Goal: Information Seeking & Learning: Check status

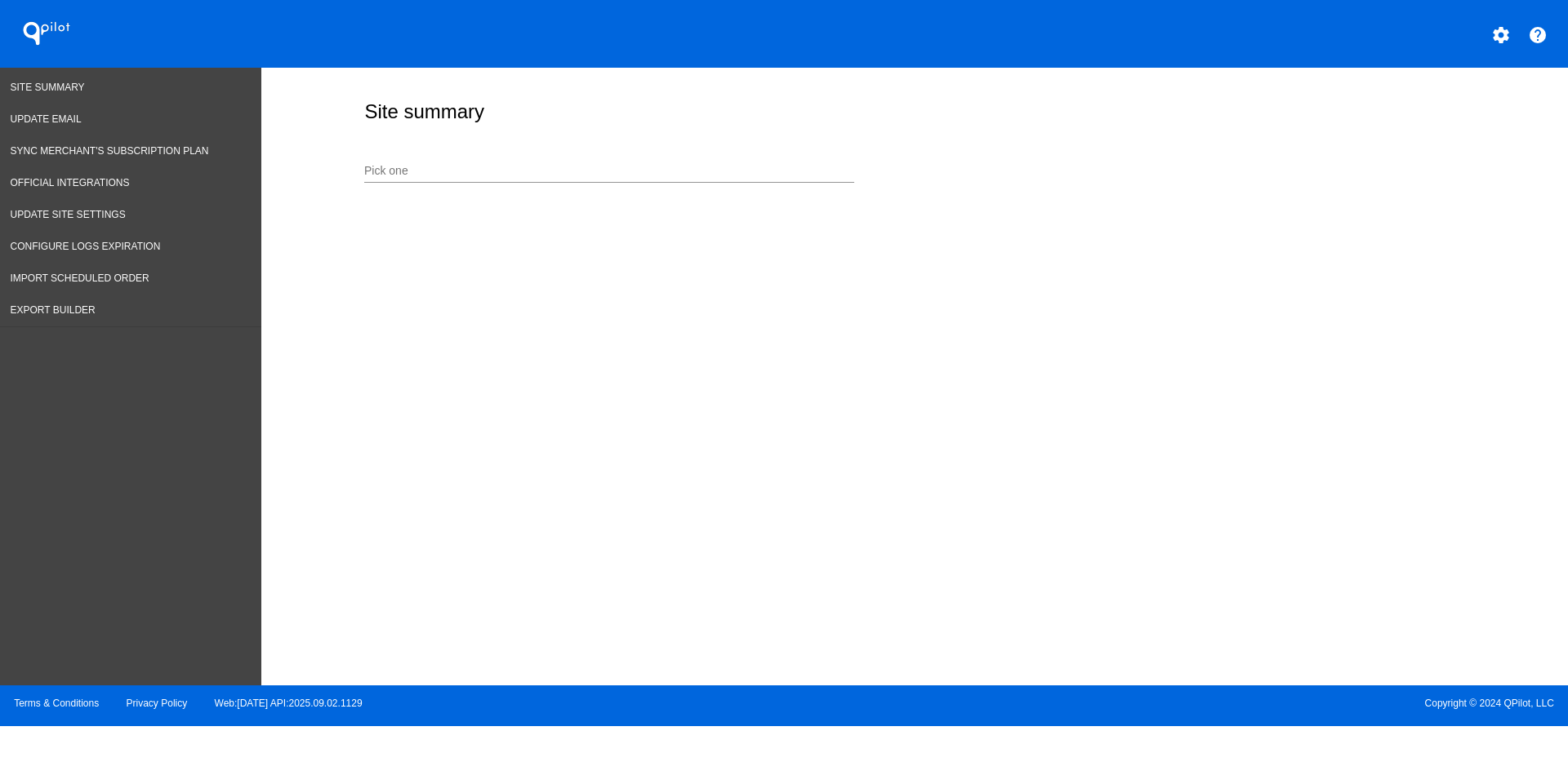
click at [627, 162] on div "Pick one" at bounding box center [608, 167] width 490 height 32
type input "a"
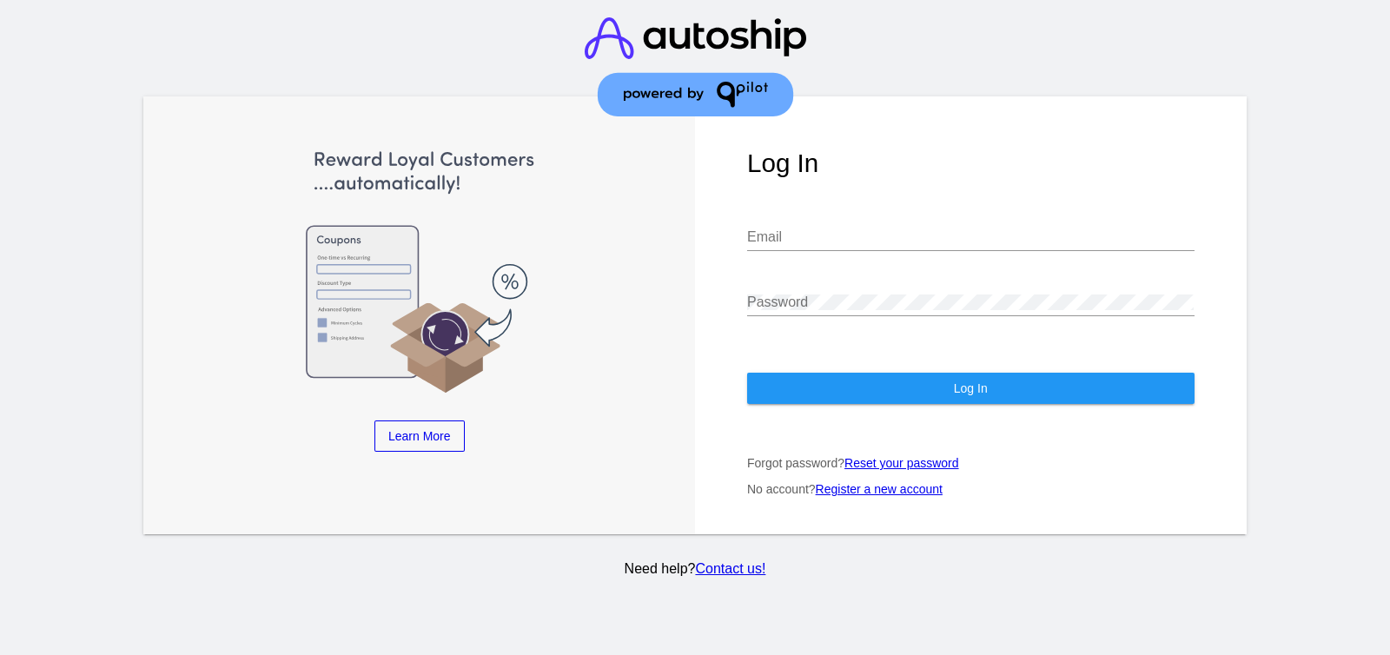
type input "aly@qpilot.cloud"
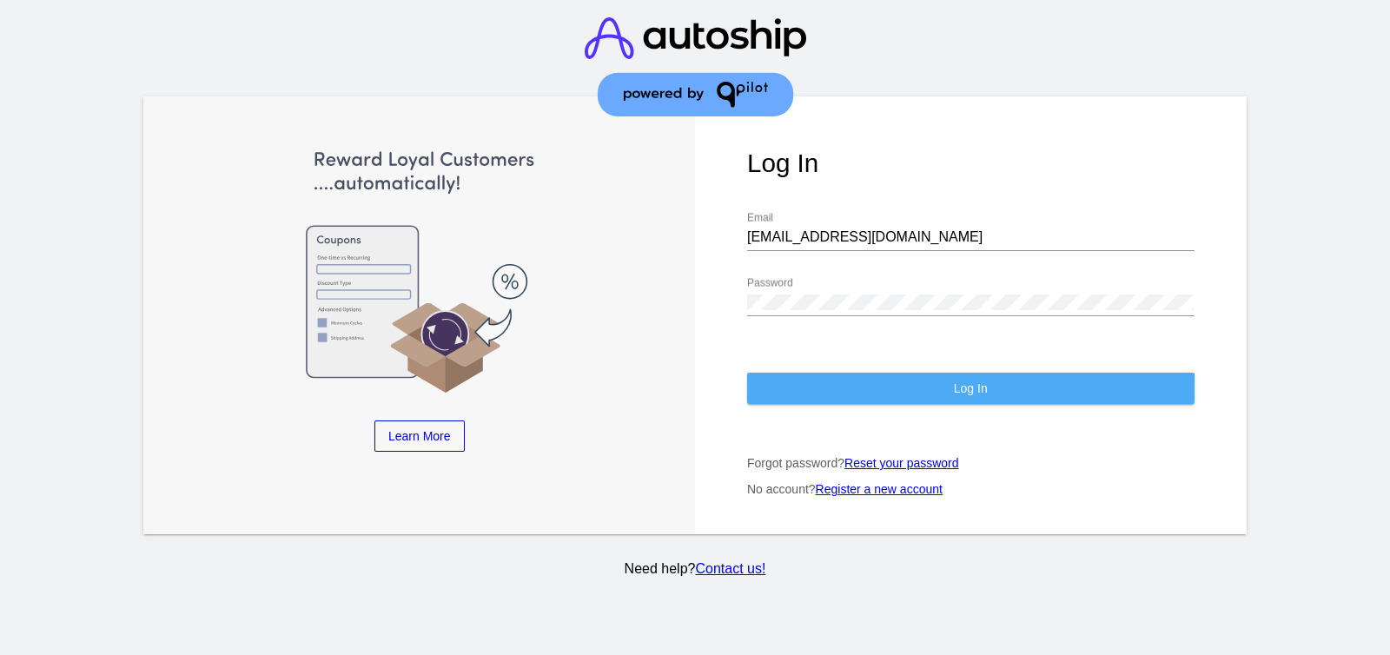
click at [954, 399] on button "Log In" at bounding box center [970, 388] width 447 height 31
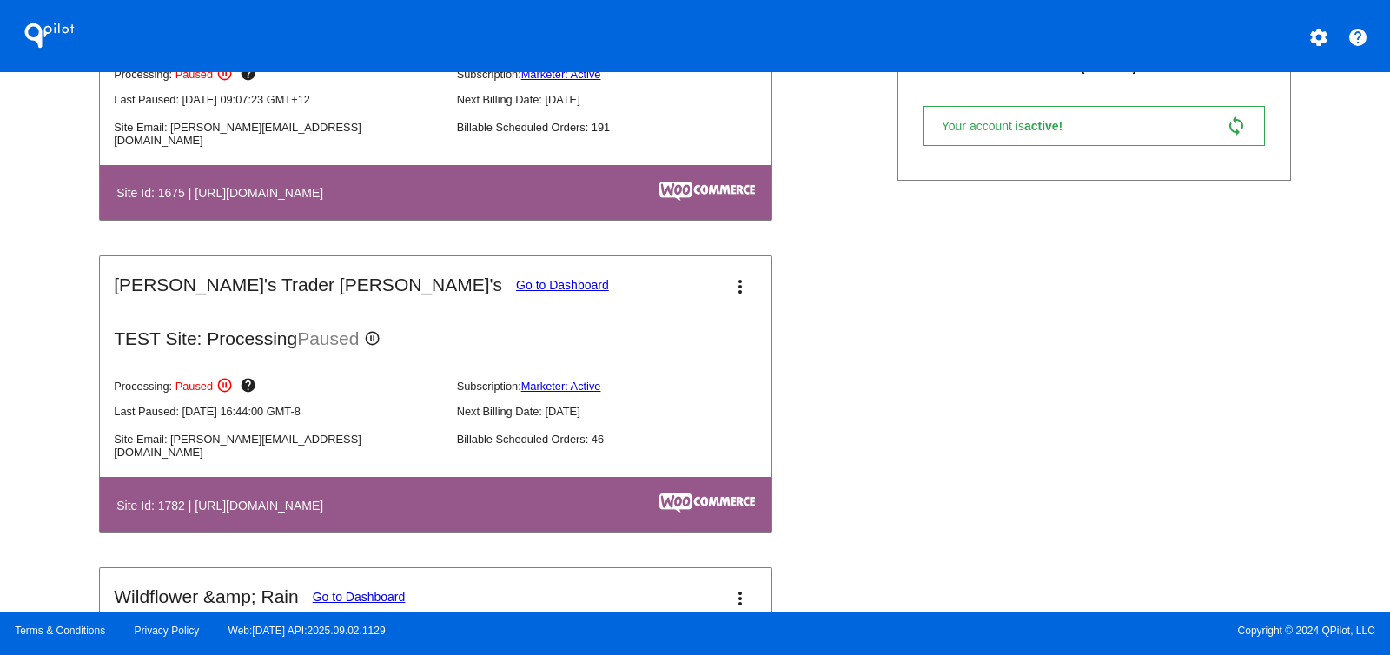
scroll to position [868, 0]
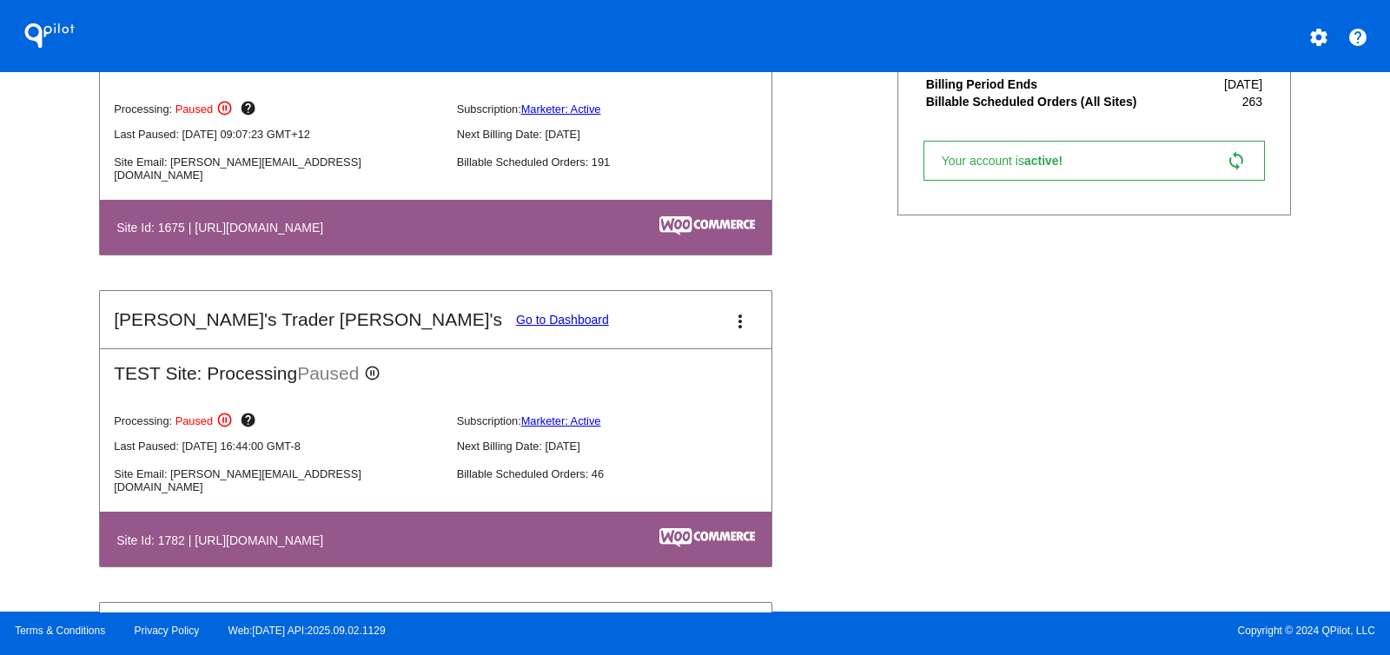
click at [516, 313] on link "Go to Dashboard" at bounding box center [562, 320] width 93 height 14
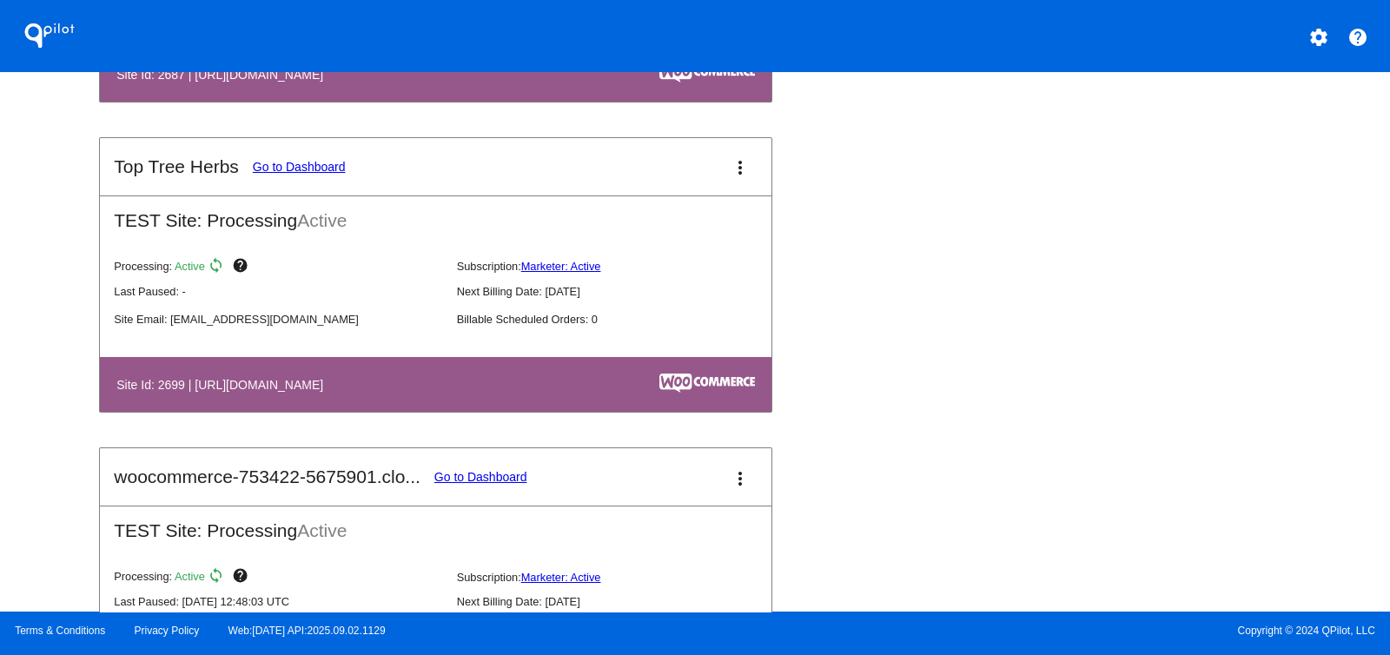
scroll to position [2098, 0]
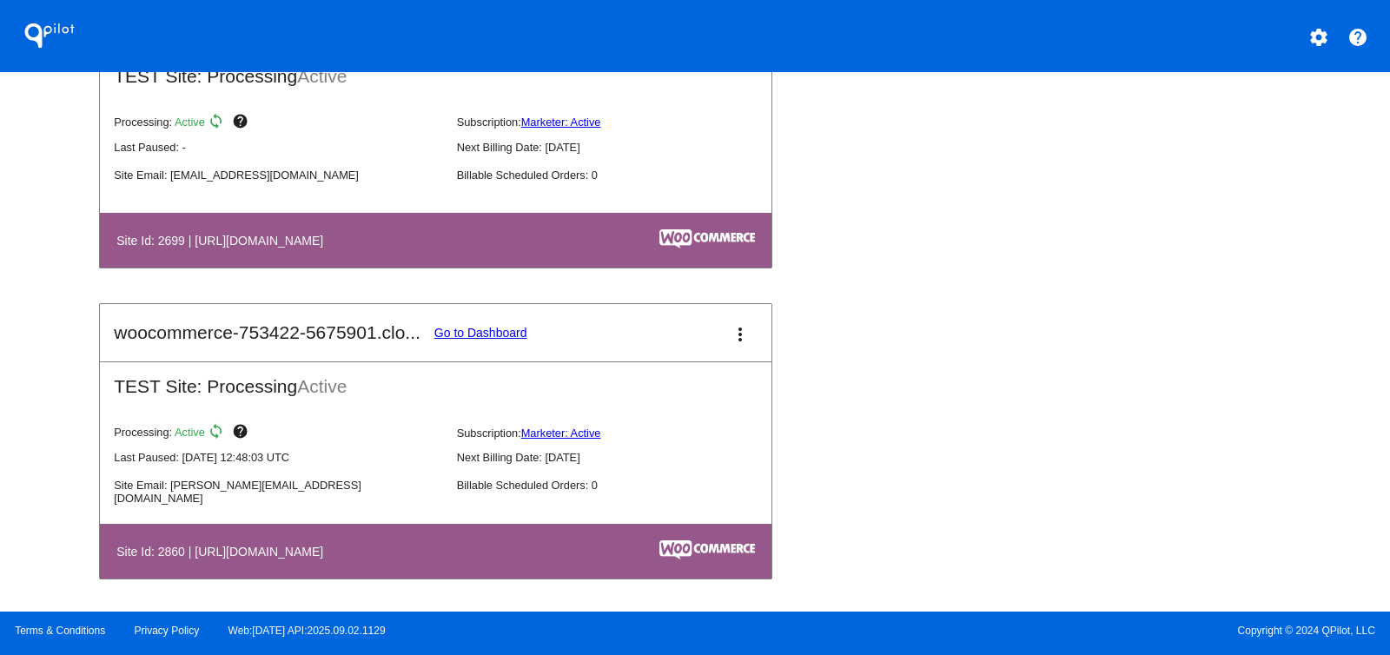
click at [467, 336] on link "Go to Dashboard" at bounding box center [480, 333] width 93 height 14
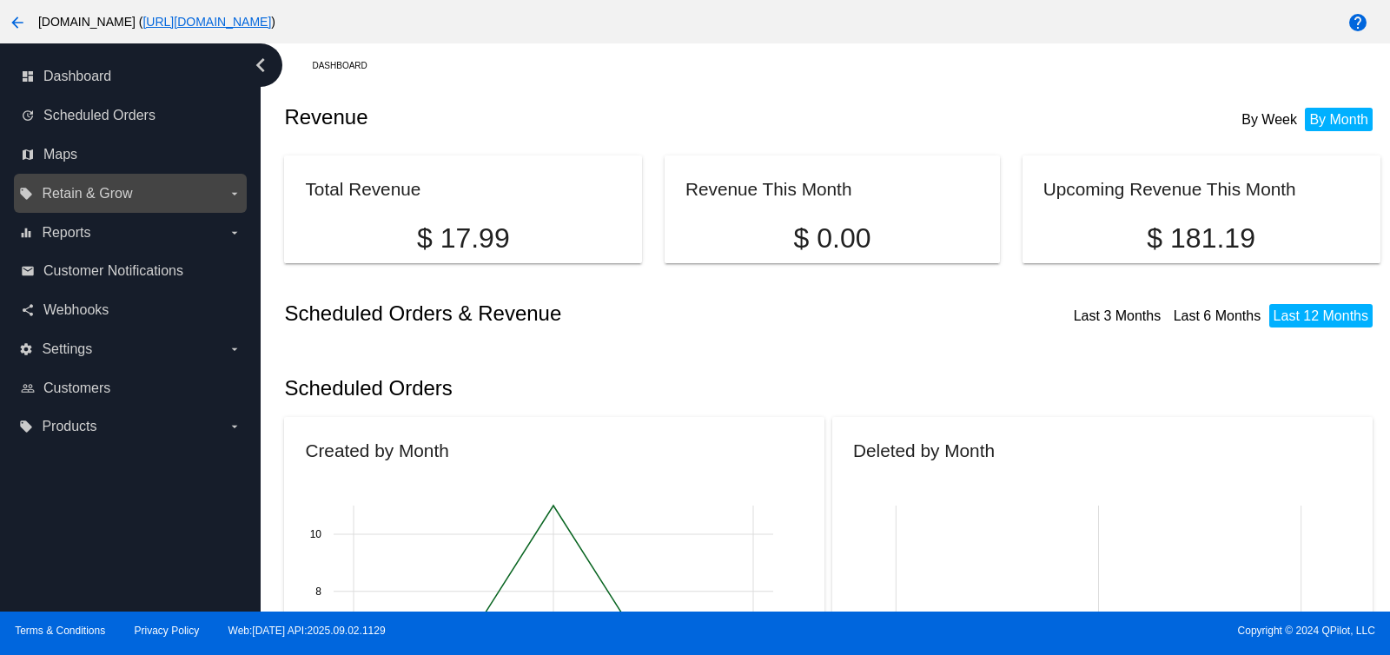
click at [109, 189] on span "Retain & Grow" at bounding box center [87, 194] width 90 height 16
click at [0, 0] on input "local_offer Retain & Grow arrow_drop_down" at bounding box center [0, 0] width 0 height 0
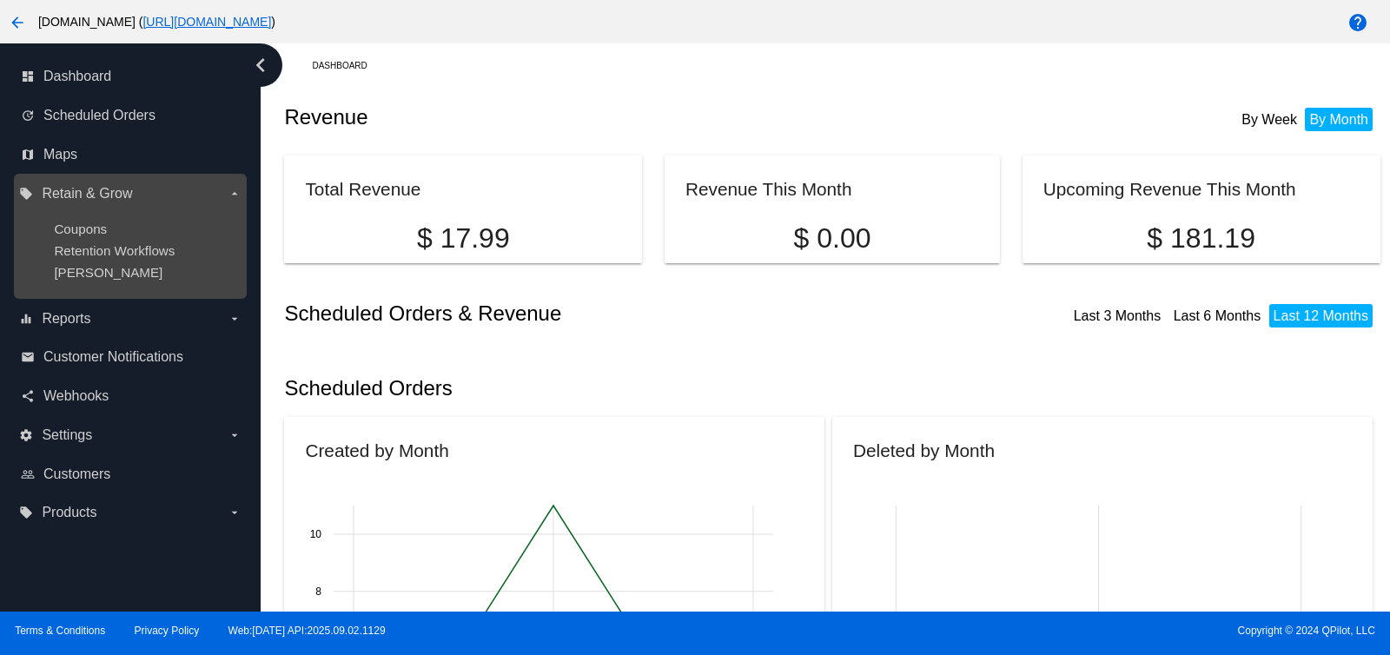
click at [109, 189] on span "Retain & Grow" at bounding box center [87, 194] width 90 height 16
click at [0, 0] on input "local_offer Retain & Grow arrow_drop_down" at bounding box center [0, 0] width 0 height 0
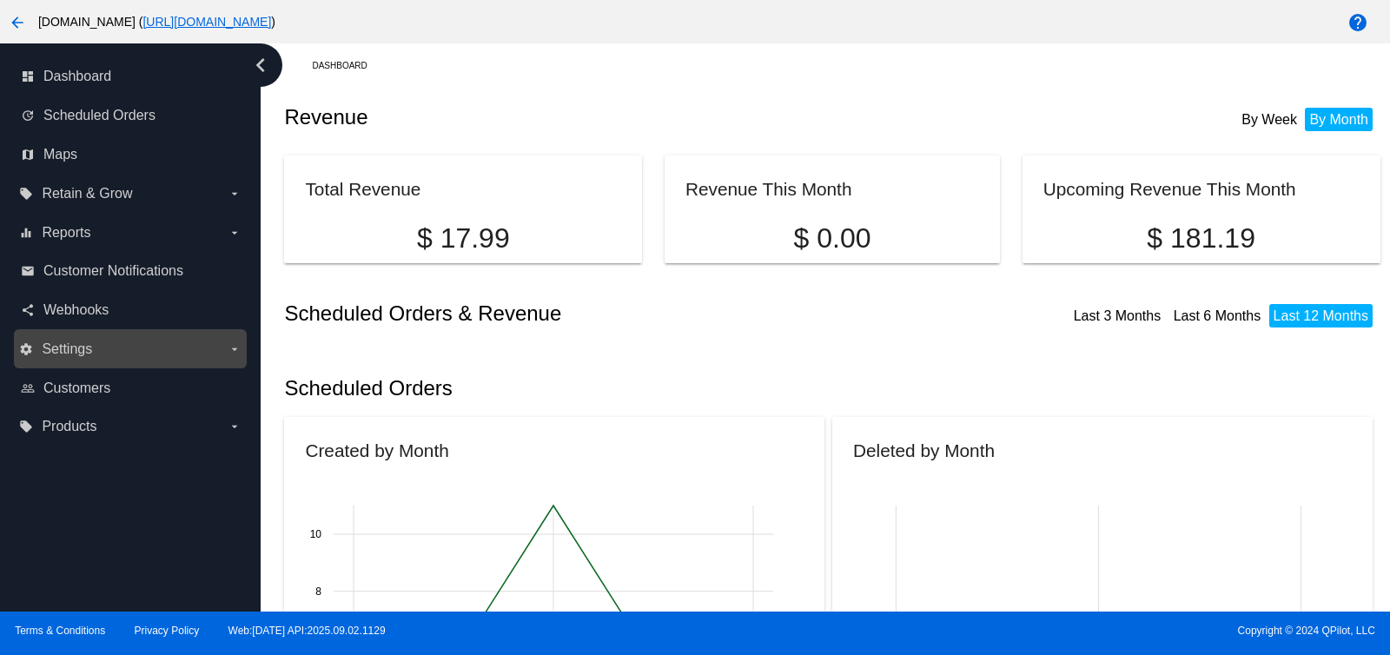
click at [134, 351] on label "settings Settings arrow_drop_down" at bounding box center [129, 349] width 221 height 28
click at [0, 0] on input "settings Settings arrow_drop_down" at bounding box center [0, 0] width 0 height 0
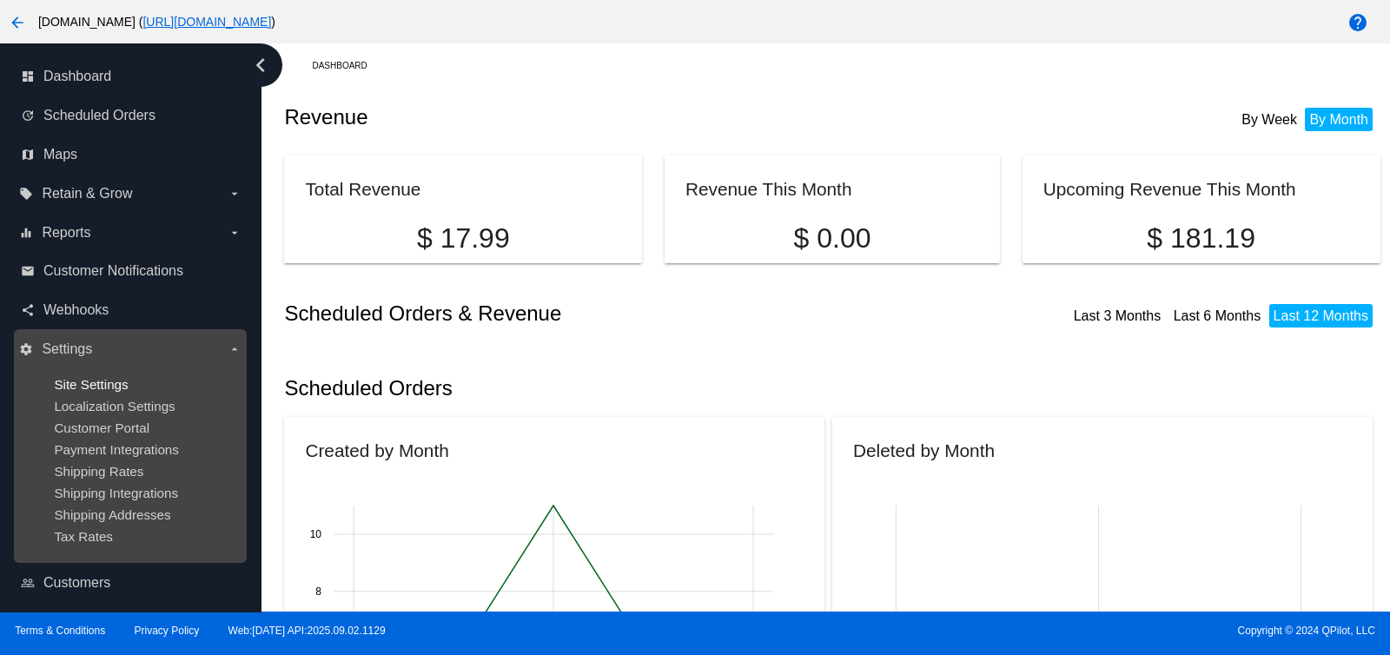
click at [103, 377] on span "Site Settings" at bounding box center [91, 384] width 74 height 15
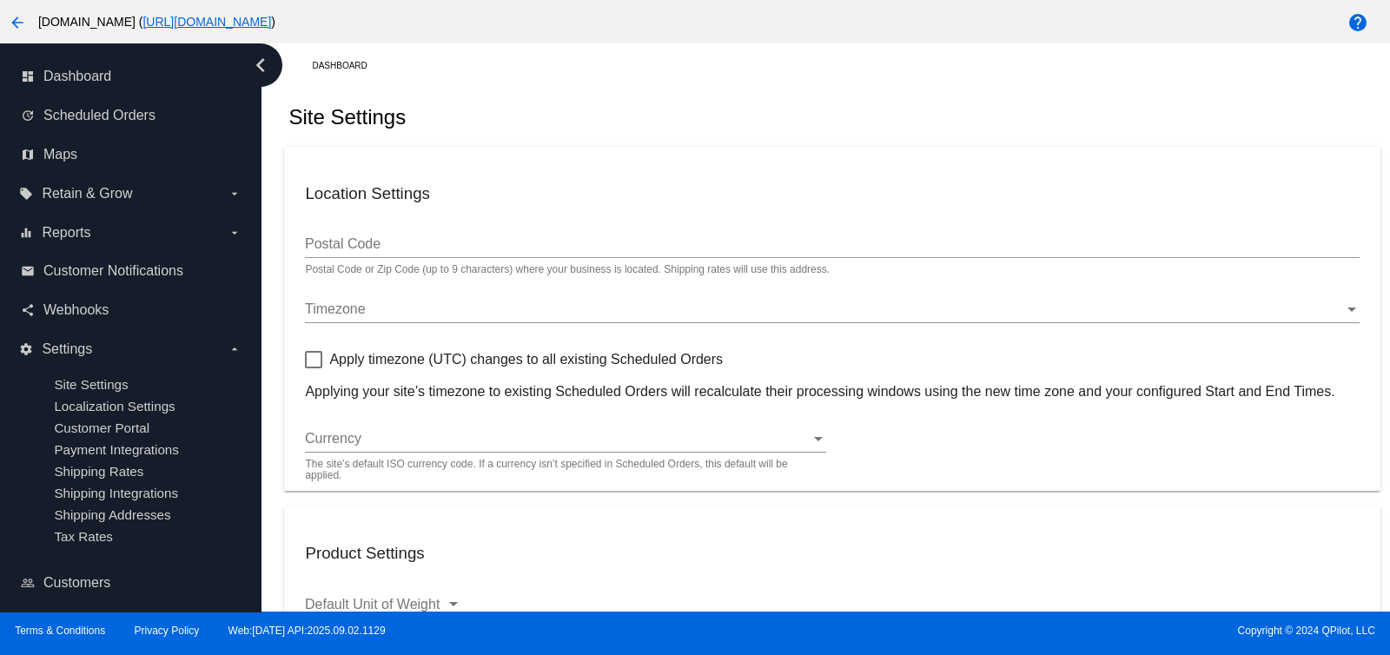
checkbox input "true"
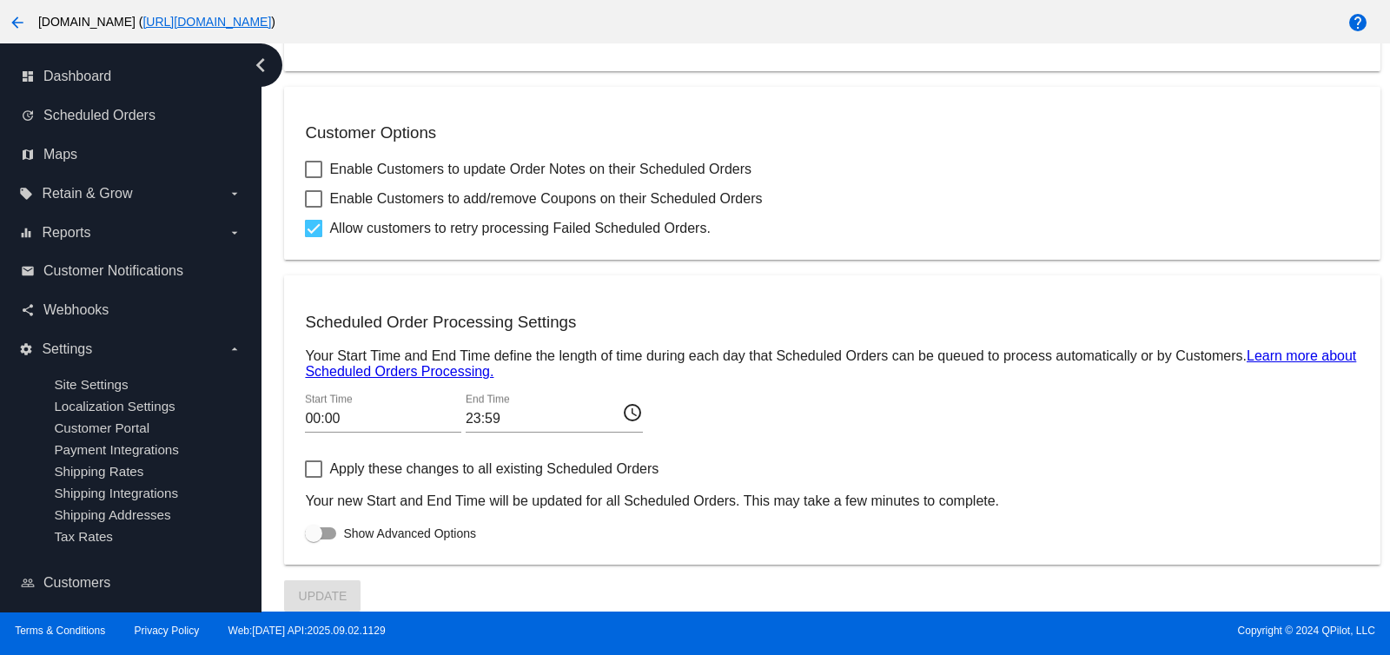
scroll to position [652, 0]
click at [446, 419] on input "00:00" at bounding box center [383, 419] width 156 height 16
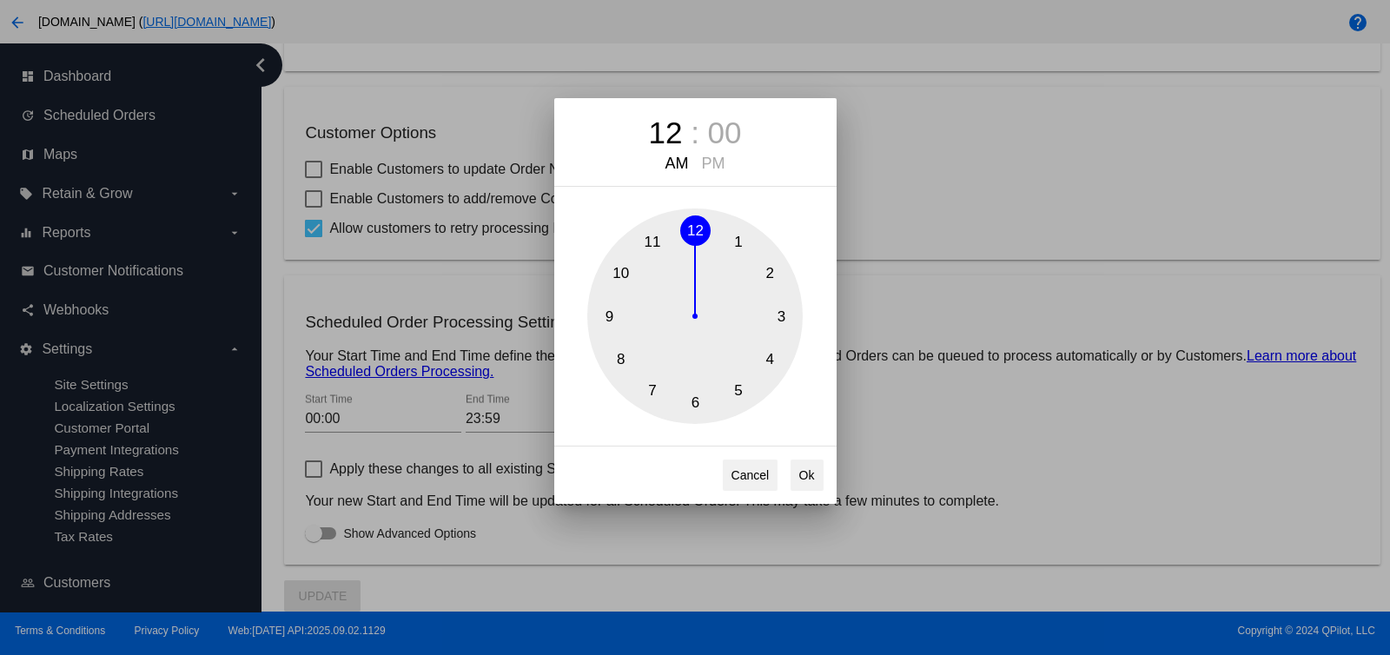
click at [708, 230] on button "12" at bounding box center [695, 230] width 30 height 30
click at [718, 136] on div "00" at bounding box center [725, 133] width 34 height 35
click at [702, 223] on button "0" at bounding box center [695, 230] width 30 height 30
click at [810, 478] on button "Ok" at bounding box center [806, 474] width 33 height 31
type input "00:01"
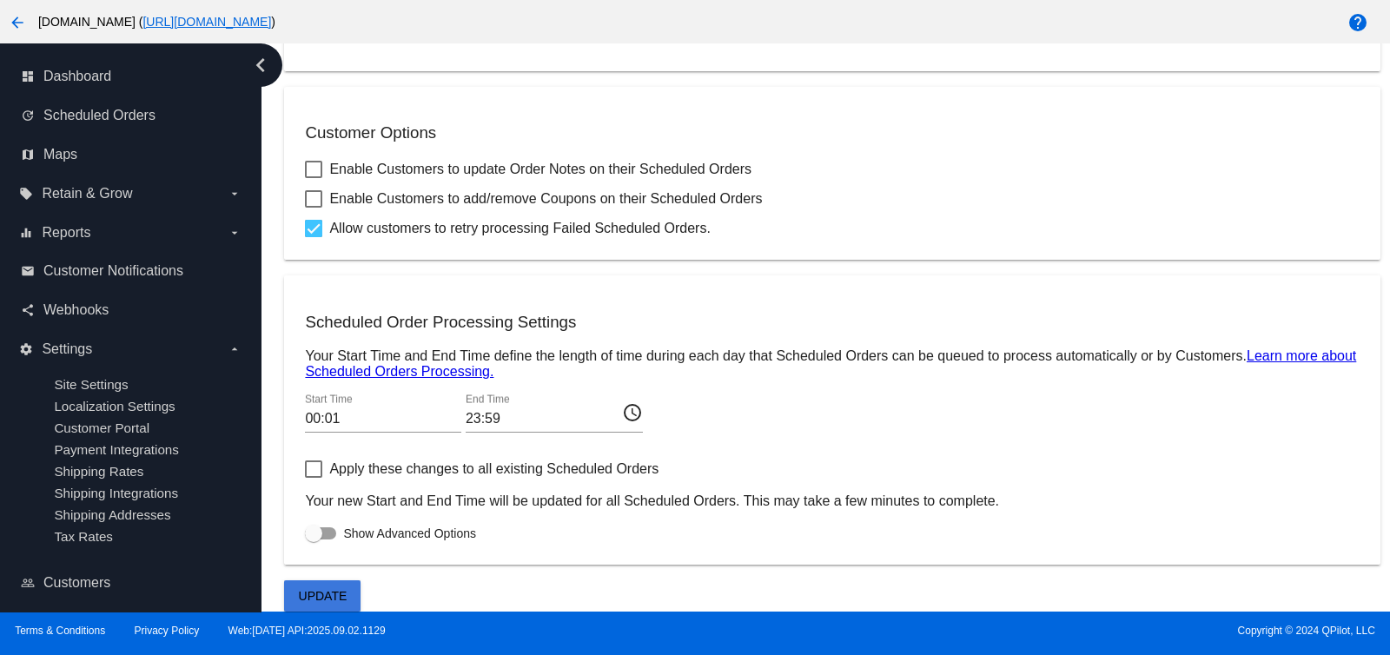
click at [345, 604] on button "Update" at bounding box center [322, 595] width 76 height 31
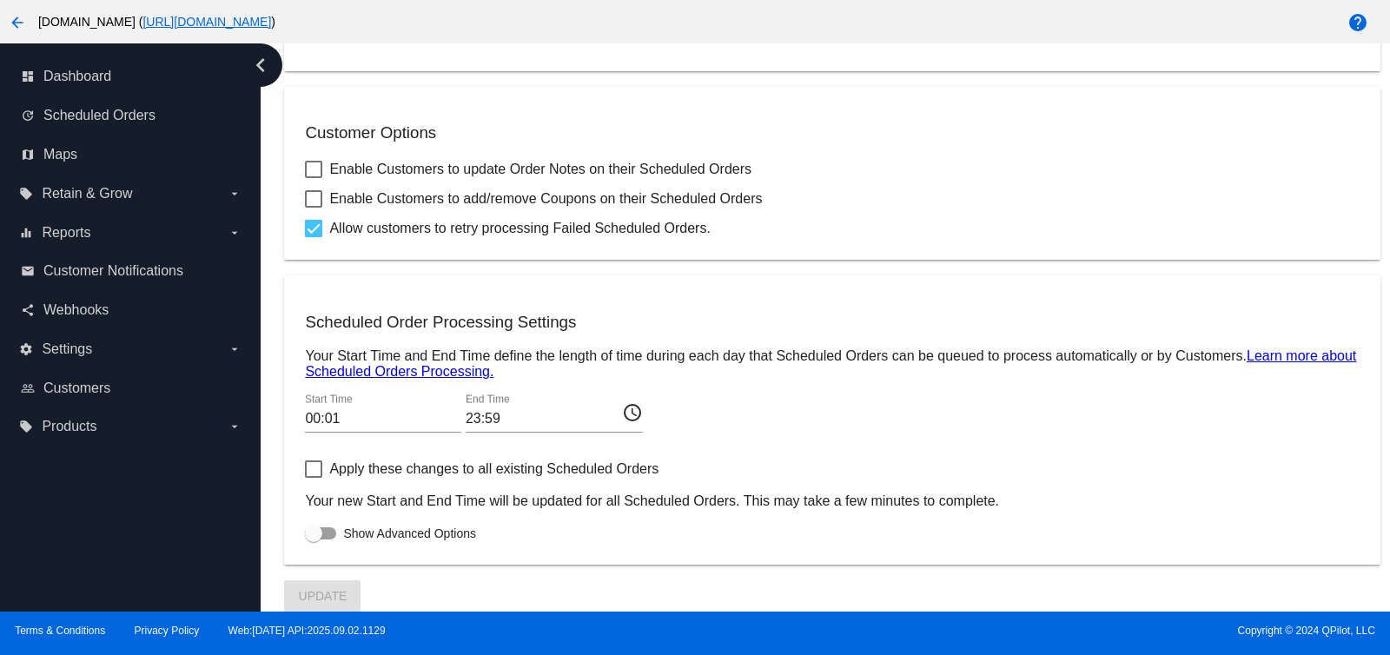
scroll to position [652, 0]
drag, startPoint x: 656, startPoint y: 314, endPoint x: 287, endPoint y: 325, distance: 369.3
click at [287, 325] on mat-card "Scheduled Order Processing Settings Your Start Time and End Time define the len…" at bounding box center [831, 419] width 1095 height 288
copy h3 "Scheduled Order Processing Settings"
drag, startPoint x: 508, startPoint y: 333, endPoint x: 312, endPoint y: 322, distance: 196.6
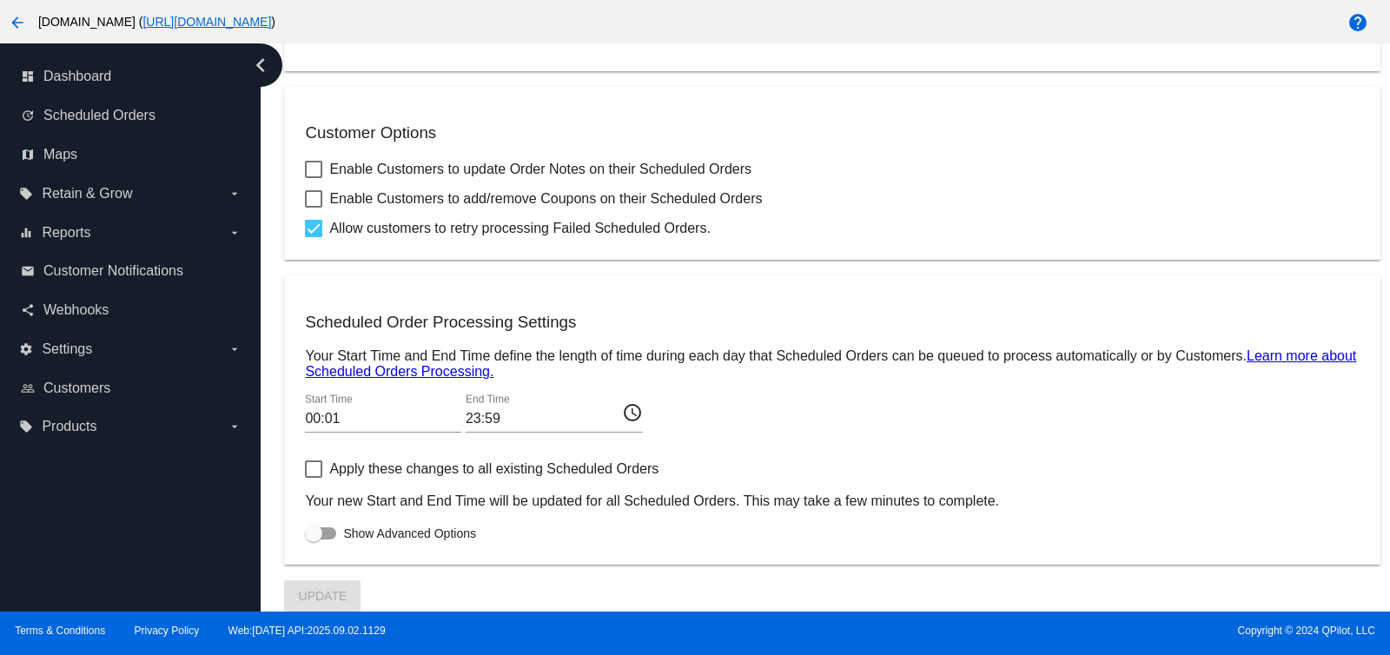
click at [387, 325] on h3 "Scheduled Order Processing Settings" at bounding box center [831, 322] width 1053 height 19
drag, startPoint x: 295, startPoint y: 320, endPoint x: 591, endPoint y: 310, distance: 295.5
click at [591, 310] on mat-card "Scheduled Order Processing Settings Your Start Time and End Time define the len…" at bounding box center [831, 419] width 1095 height 288
copy h3 "Scheduled Order Processing Settings"
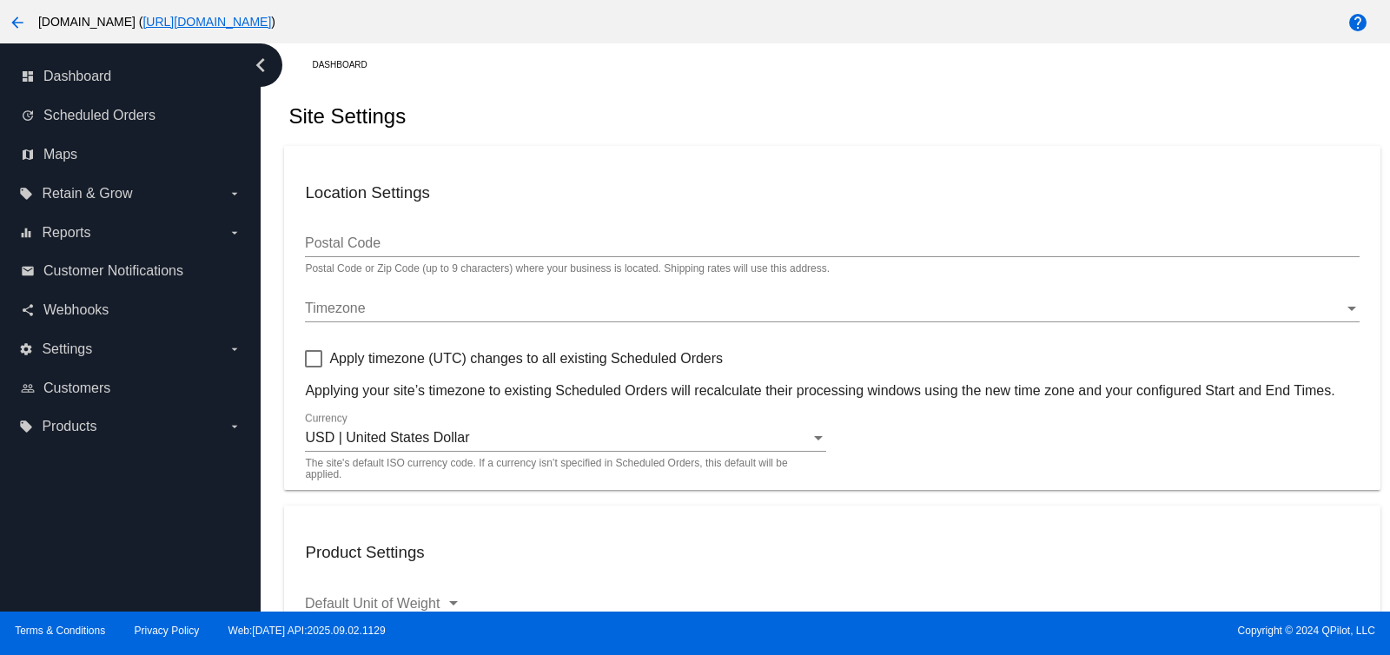
scroll to position [0, 0]
copy h3 "Location Settings"
drag, startPoint x: 437, startPoint y: 182, endPoint x: 298, endPoint y: 188, distance: 139.1
click at [298, 188] on mat-card "Location Settings Postal Code Postal Code or Zip Code (up to 9 characters) wher…" at bounding box center [831, 319] width 1095 height 344
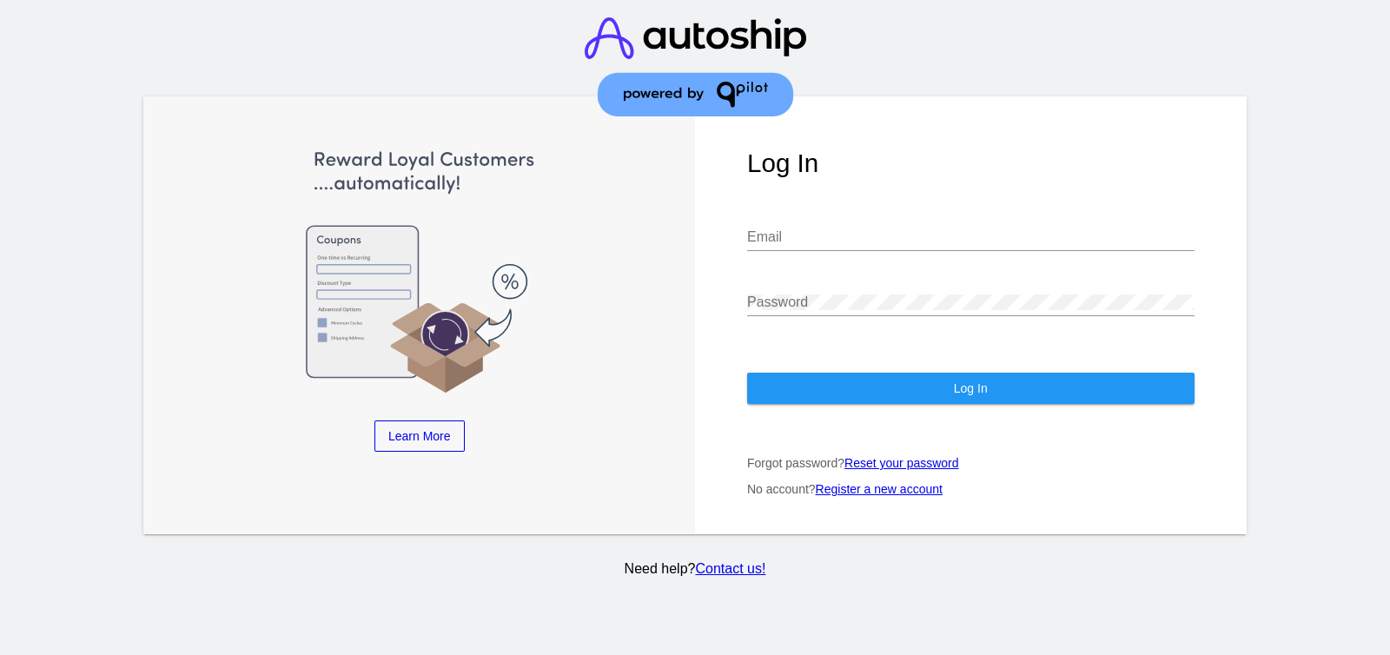
type input "[EMAIL_ADDRESS][DOMAIN_NAME]"
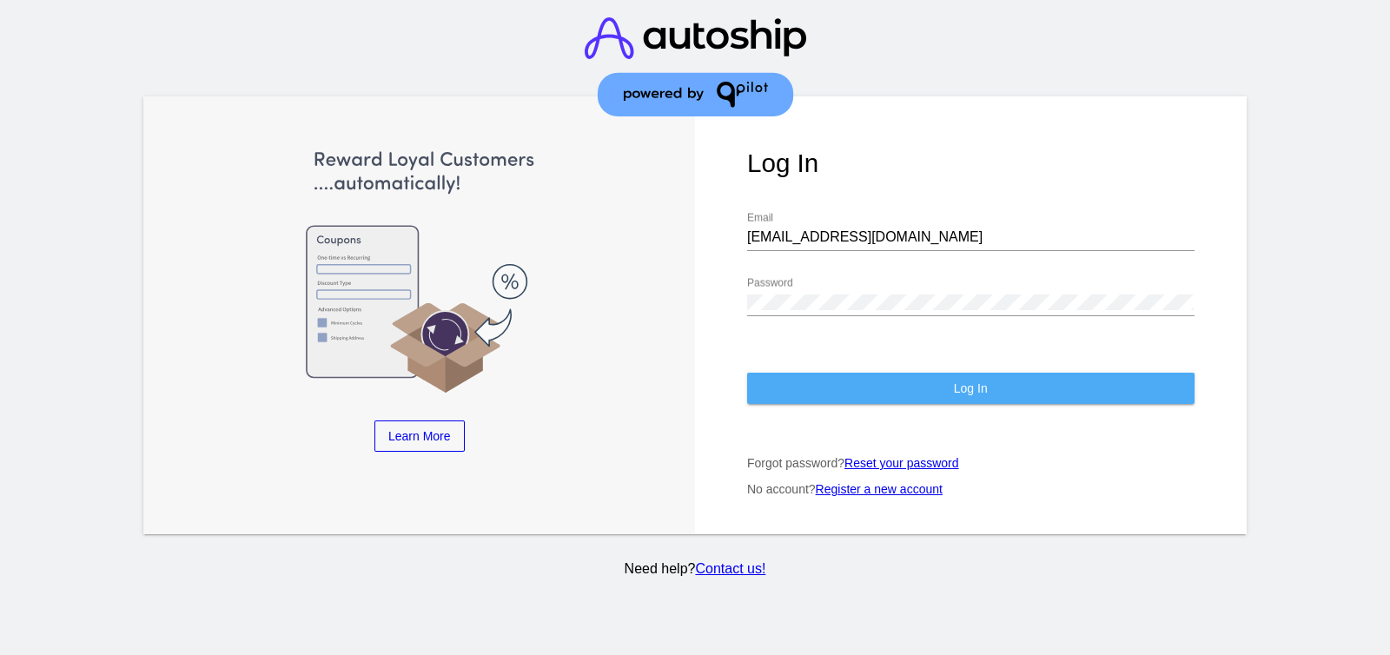
click at [889, 393] on button "Log In" at bounding box center [970, 388] width 447 height 31
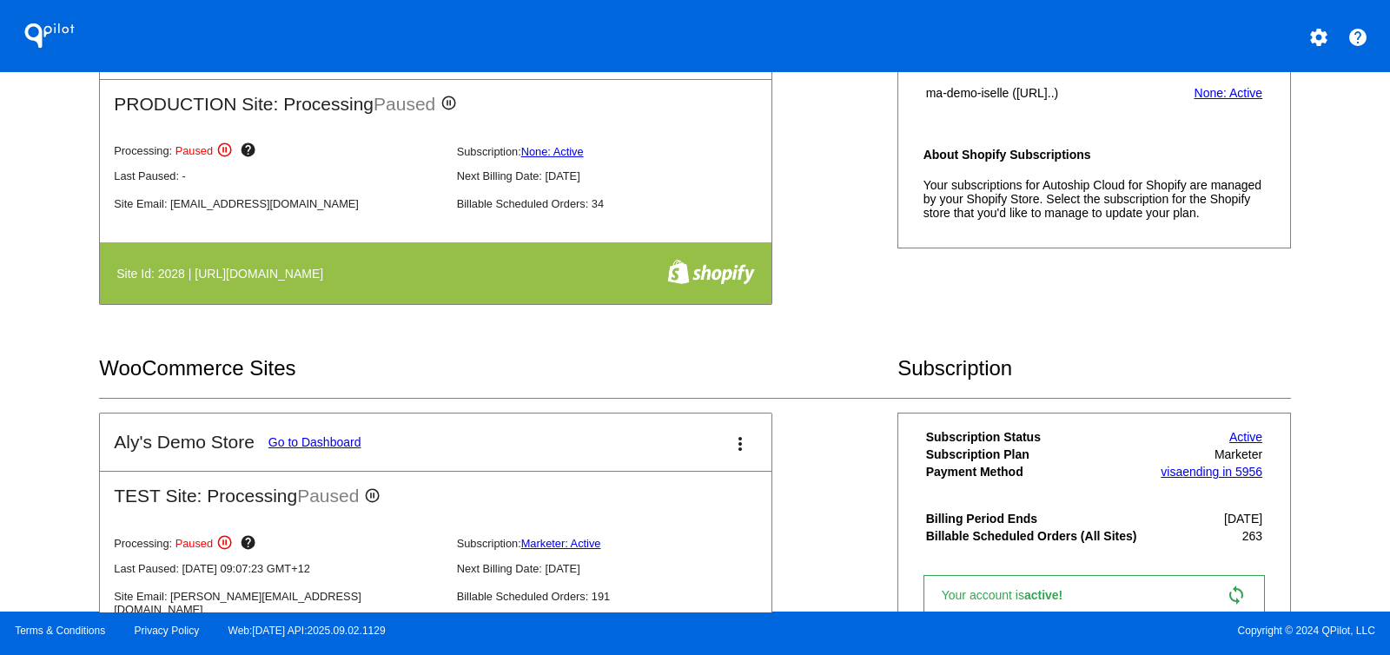
scroll to position [759, 0]
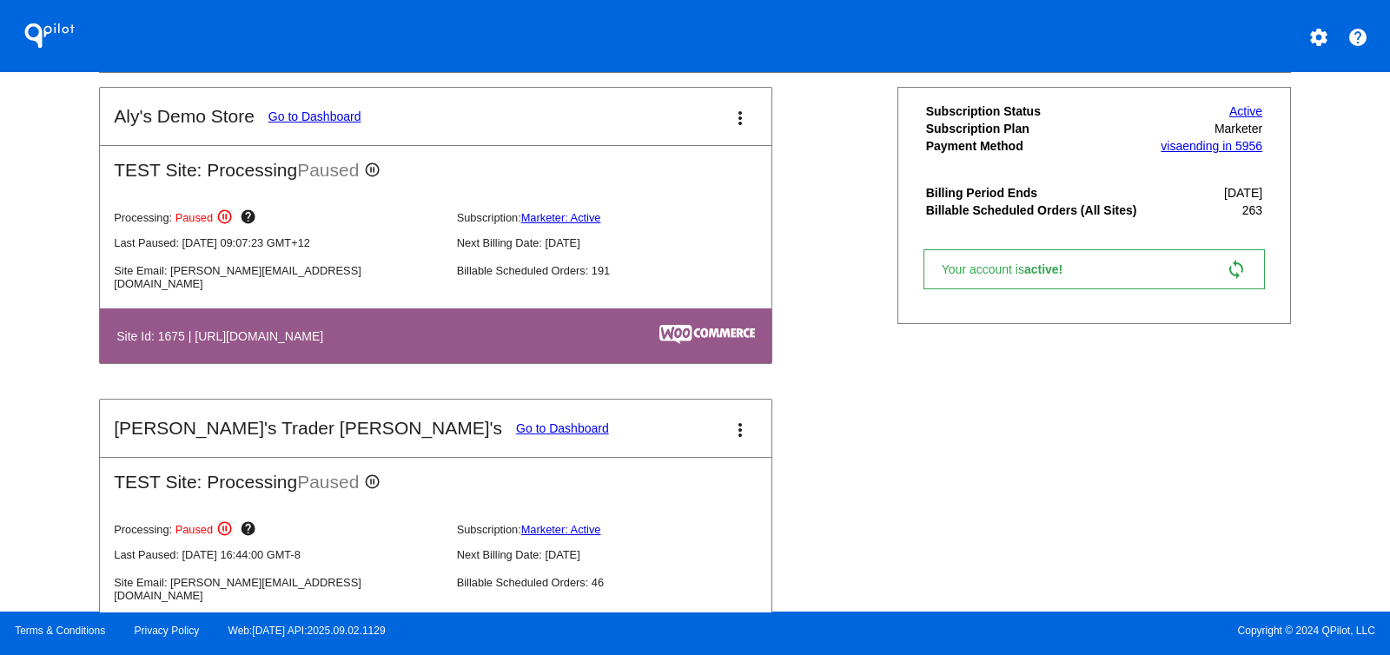
click at [516, 427] on link "Go to Dashboard" at bounding box center [562, 428] width 93 height 14
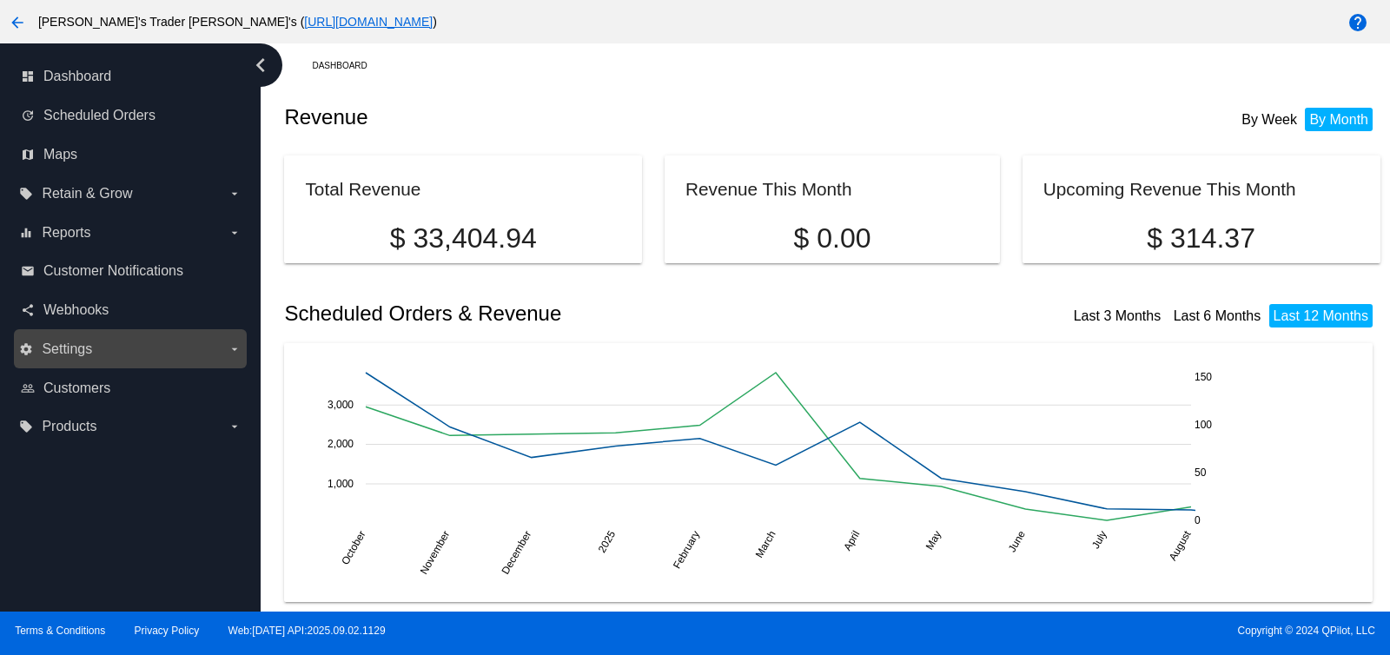
click at [84, 364] on div "settings Settings arrow_drop_down" at bounding box center [130, 348] width 233 height 39
click at [198, 345] on label "settings Settings arrow_drop_down" at bounding box center [129, 349] width 221 height 28
click at [0, 0] on input "settings Settings arrow_drop_down" at bounding box center [0, 0] width 0 height 0
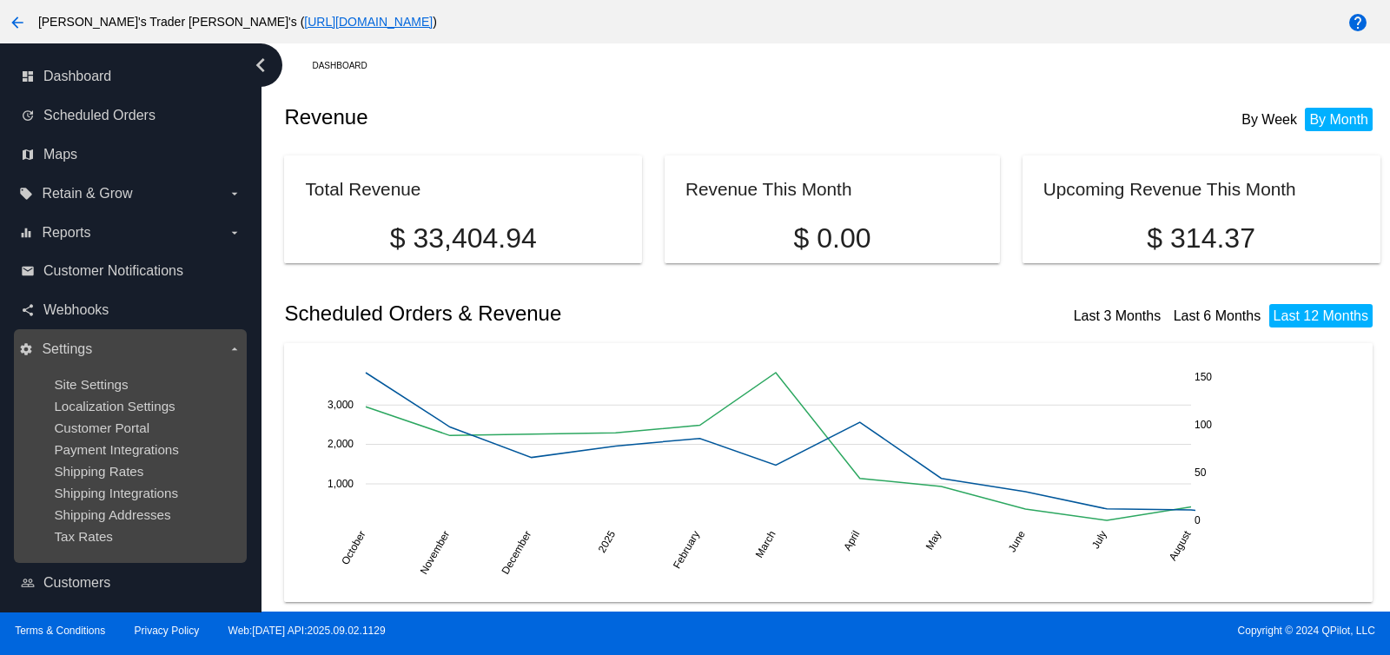
click at [131, 380] on div "Site Settings" at bounding box center [144, 384] width 180 height 15
click at [91, 380] on span "Site Settings" at bounding box center [91, 384] width 74 height 15
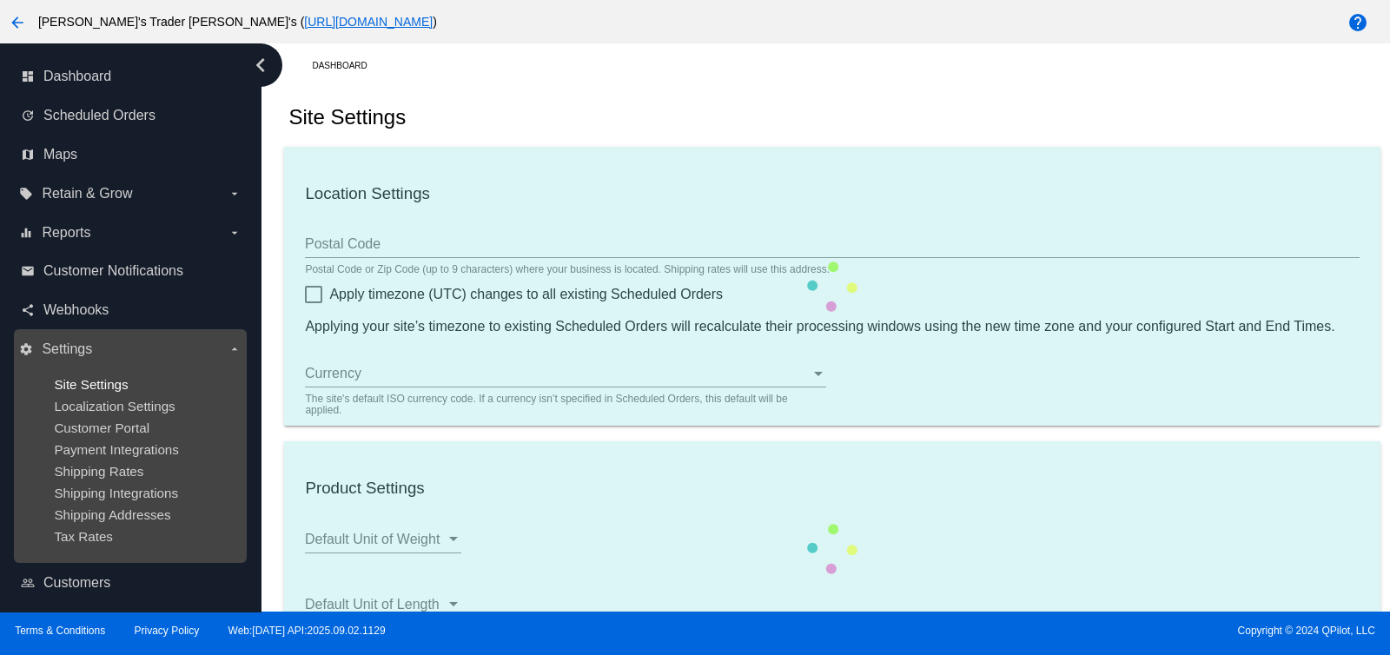
checkbox input "true"
type input "12:01"
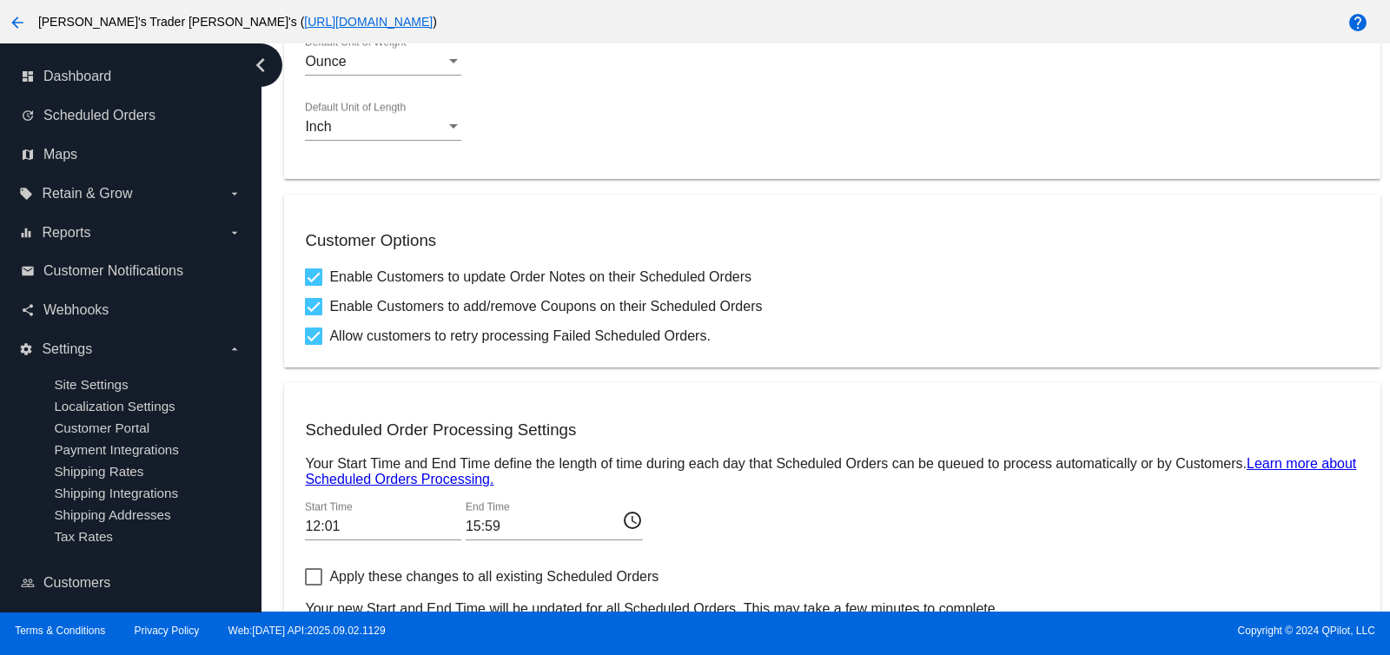
scroll to position [652, 0]
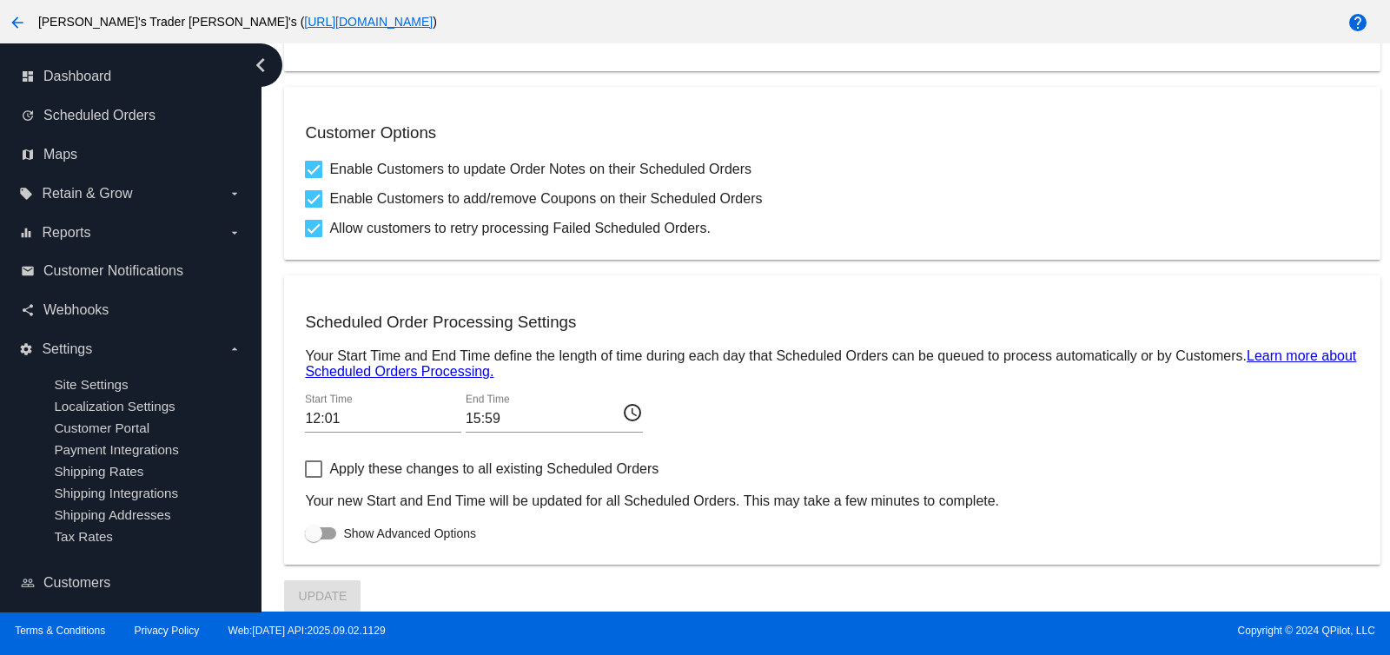
click at [334, 539] on label "Show Advanced Options" at bounding box center [390, 533] width 171 height 21
click at [314, 539] on input "Show Advanced Options" at bounding box center [313, 539] width 1 height 1
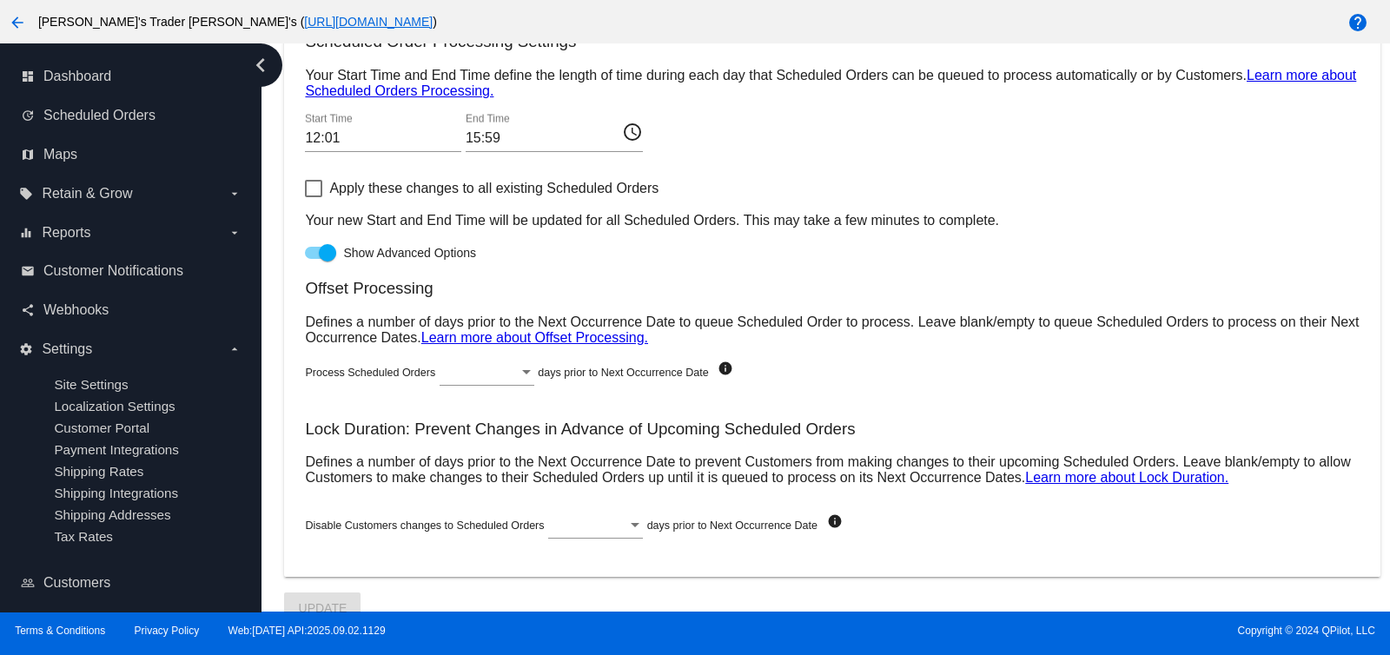
scroll to position [947, 0]
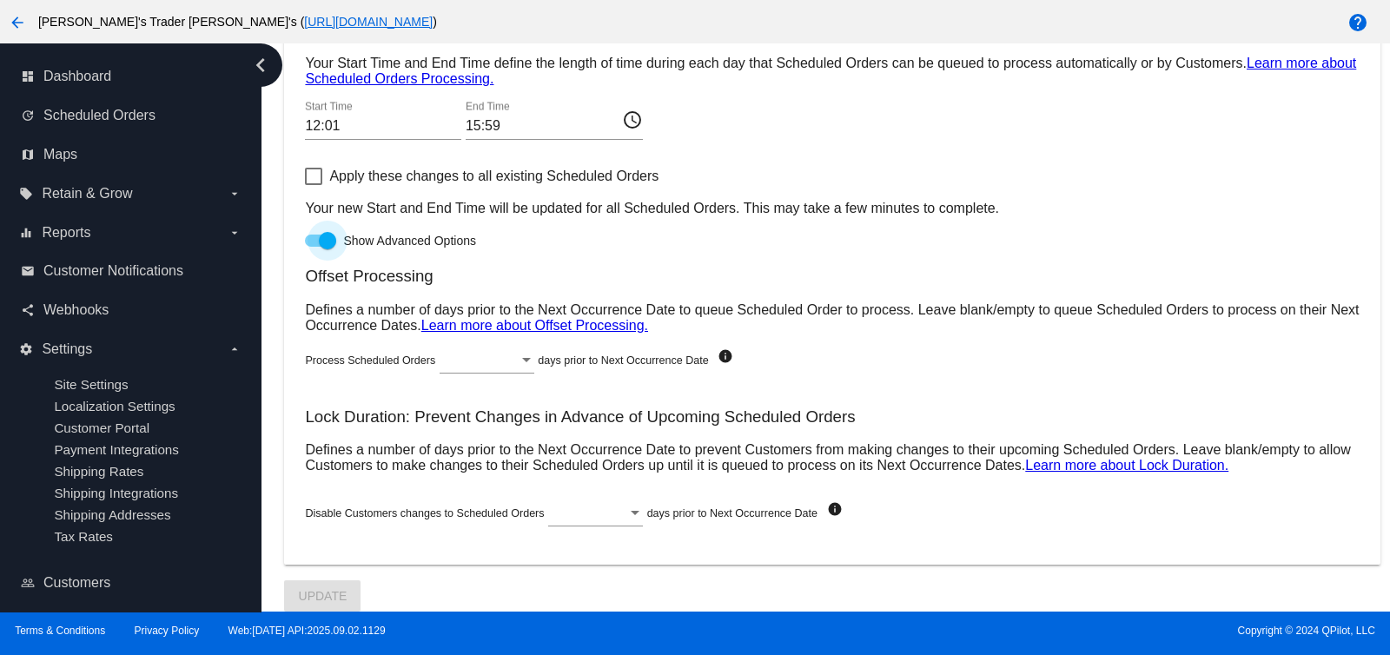
click at [335, 244] on div at bounding box center [327, 240] width 17 height 17
click at [314, 247] on input "Show Advanced Options" at bounding box center [313, 247] width 1 height 1
checkbox input "false"
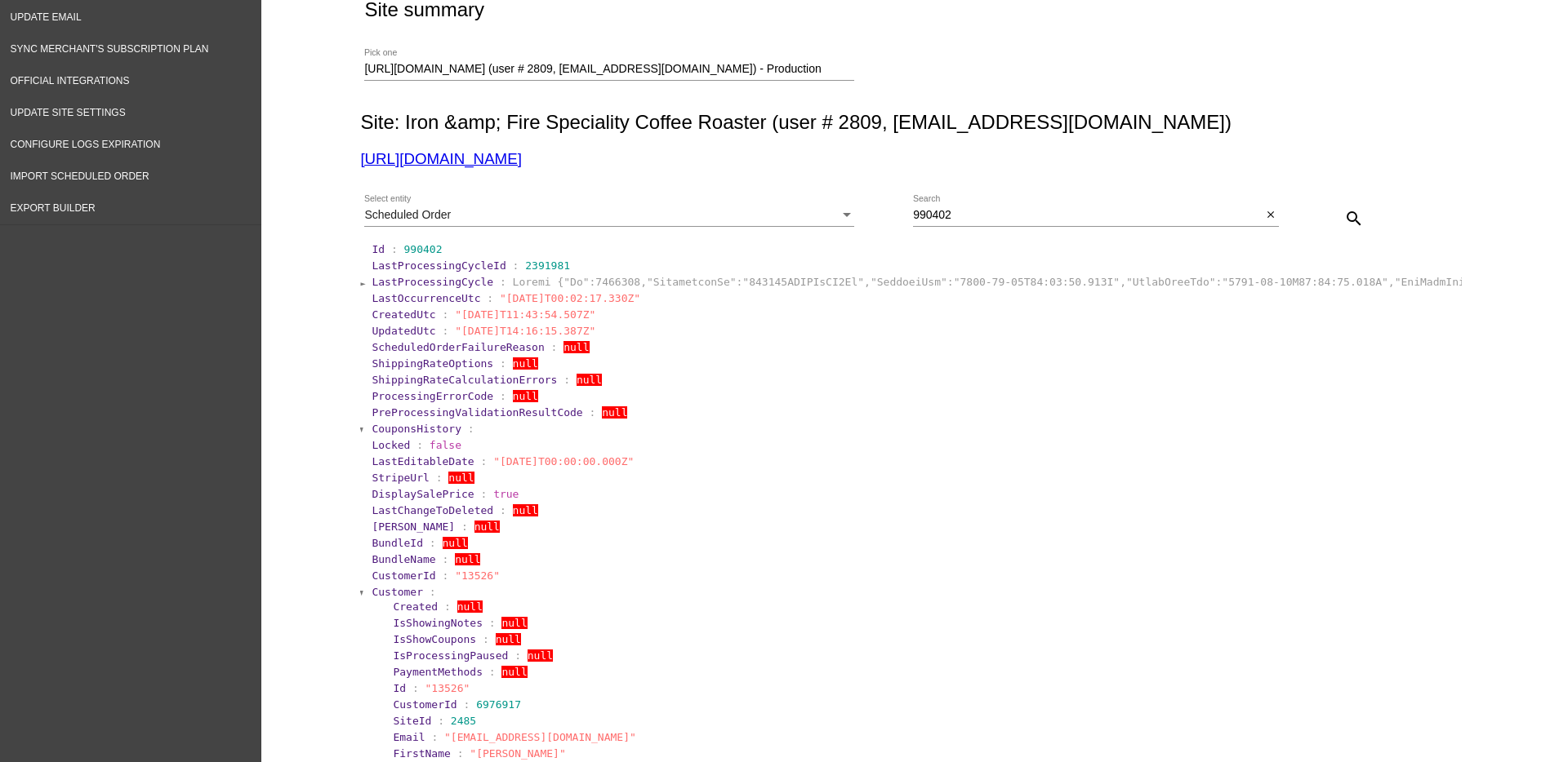
click at [371, 590] on span "Customer" at bounding box center [397, 592] width 52 height 12
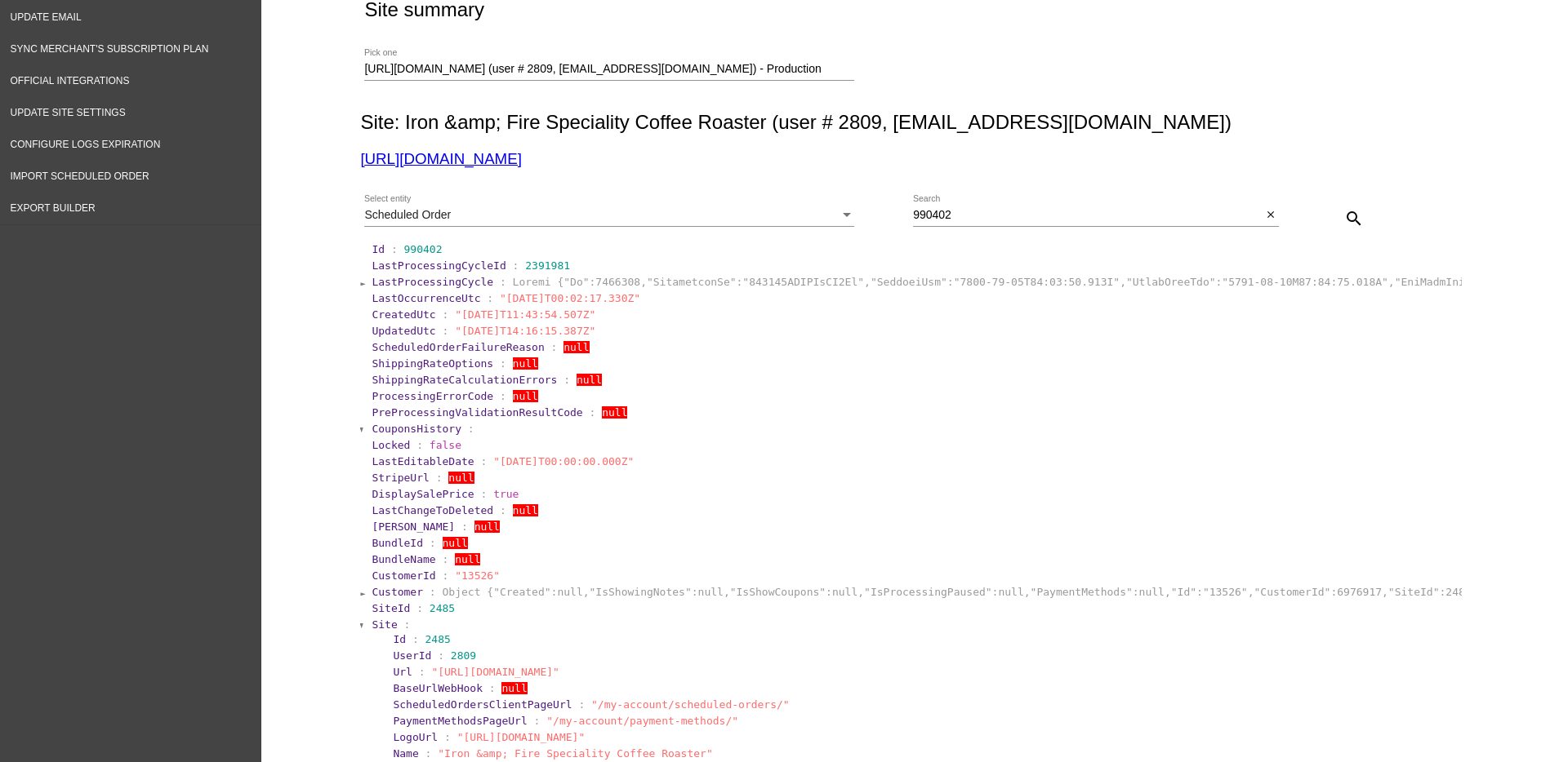
click at [371, 626] on span "Site" at bounding box center [384, 624] width 25 height 12
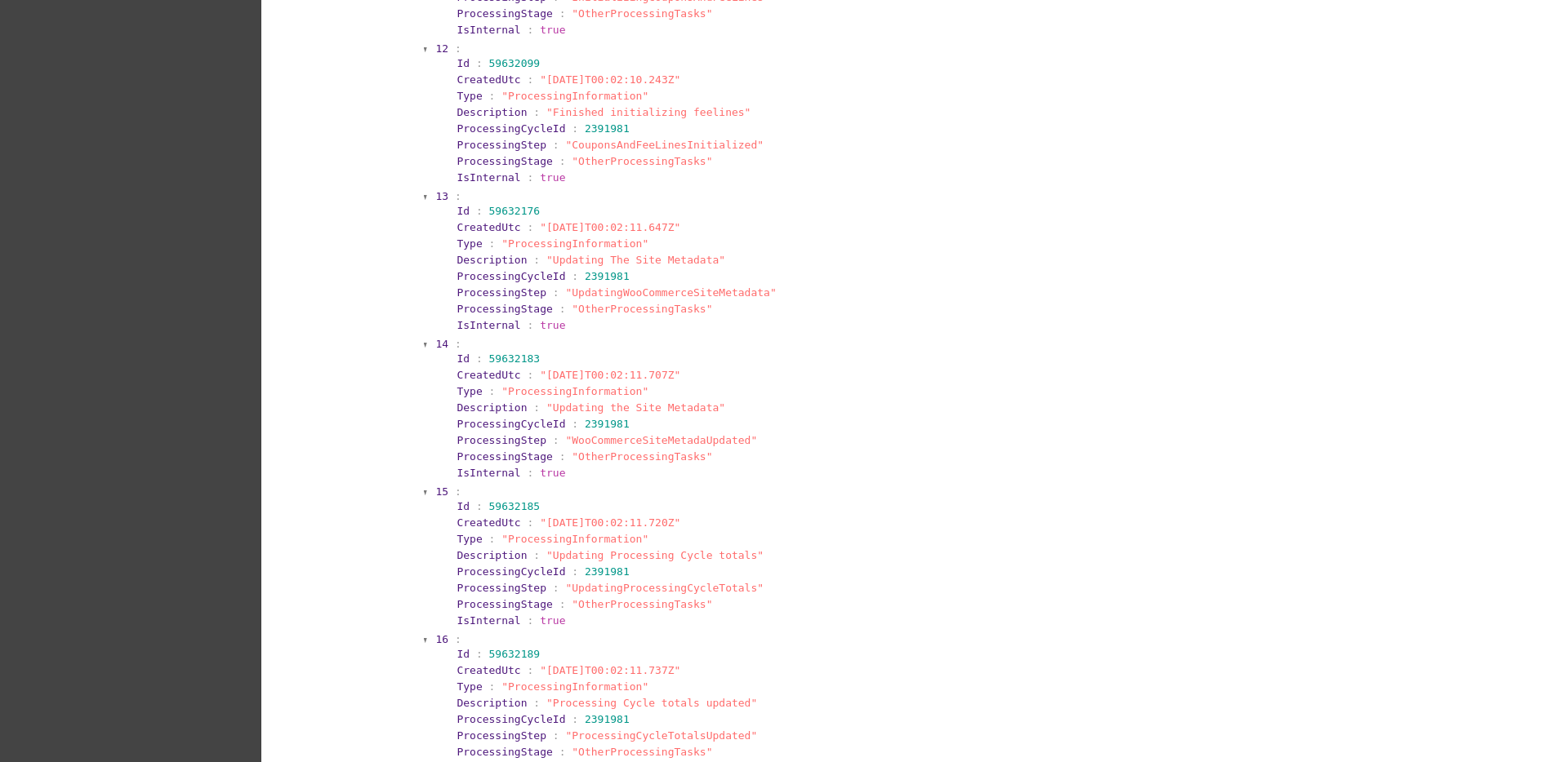
scroll to position [0, 0]
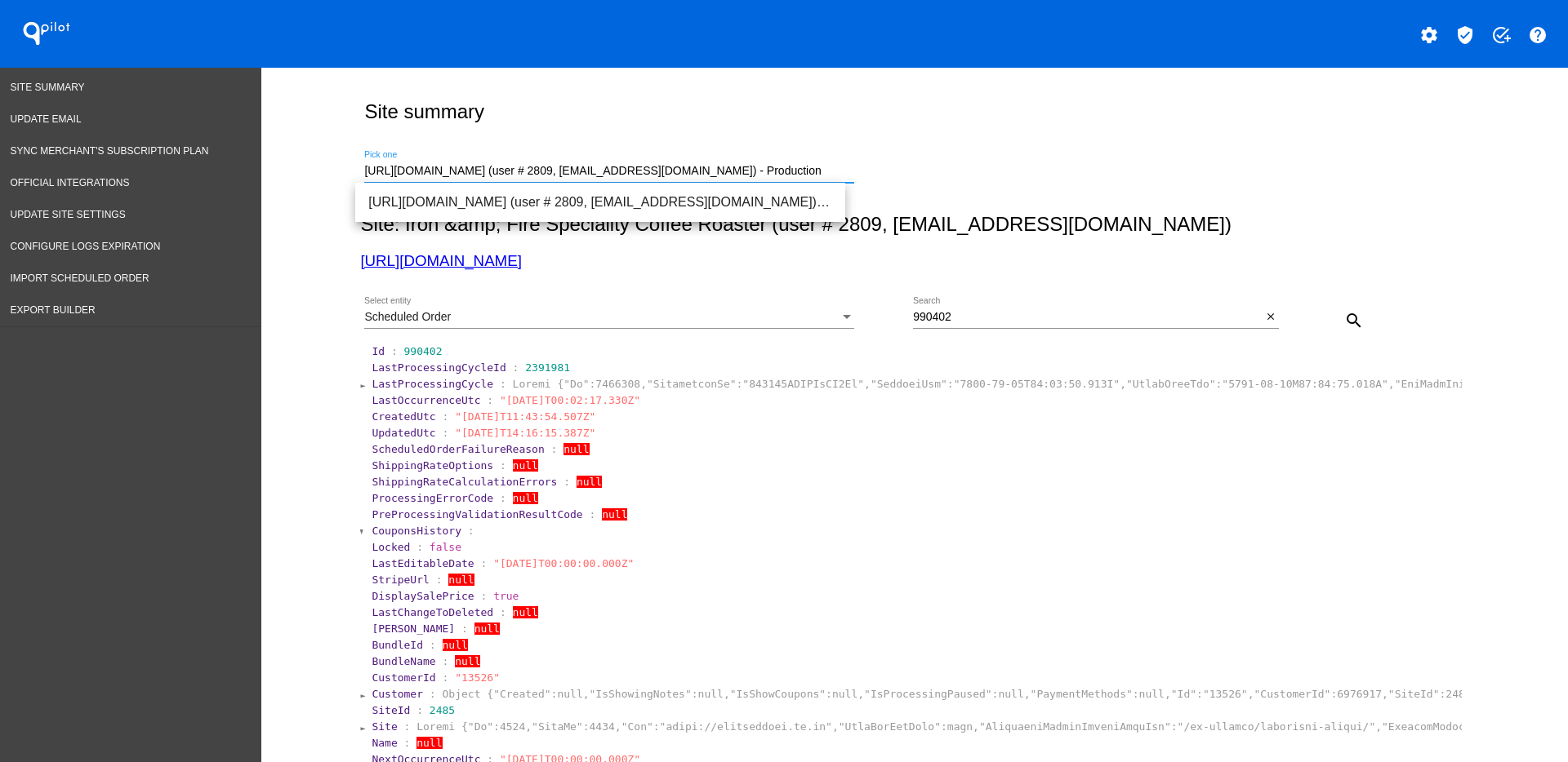
click at [781, 177] on input "[URL][DOMAIN_NAME] (user # 2809, [EMAIL_ADDRESS][DOMAIN_NAME]) - Production" at bounding box center [608, 171] width 490 height 13
drag, startPoint x: 782, startPoint y: 171, endPoint x: 294, endPoint y: 185, distance: 488.2
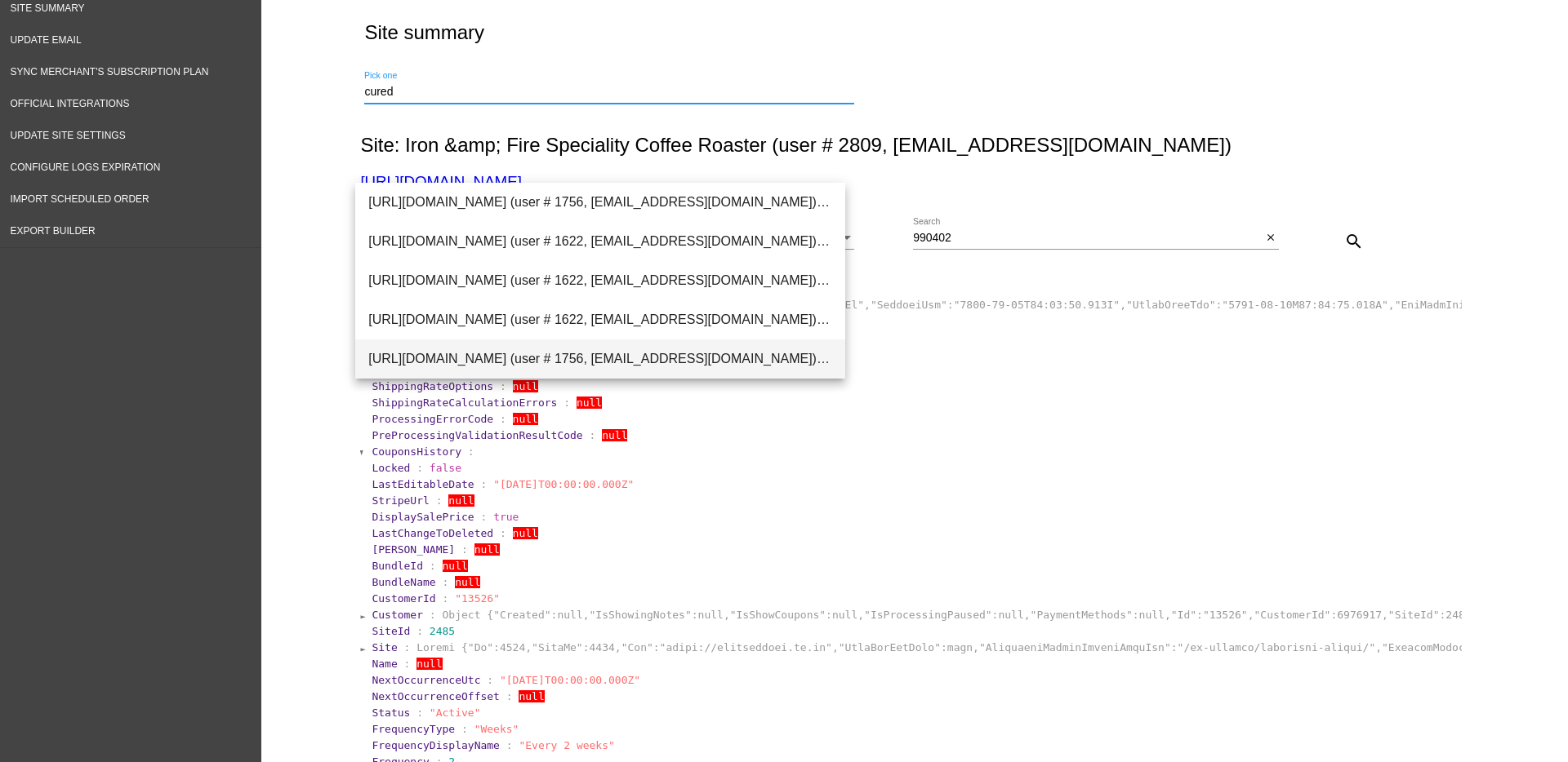
scroll to position [102, 0]
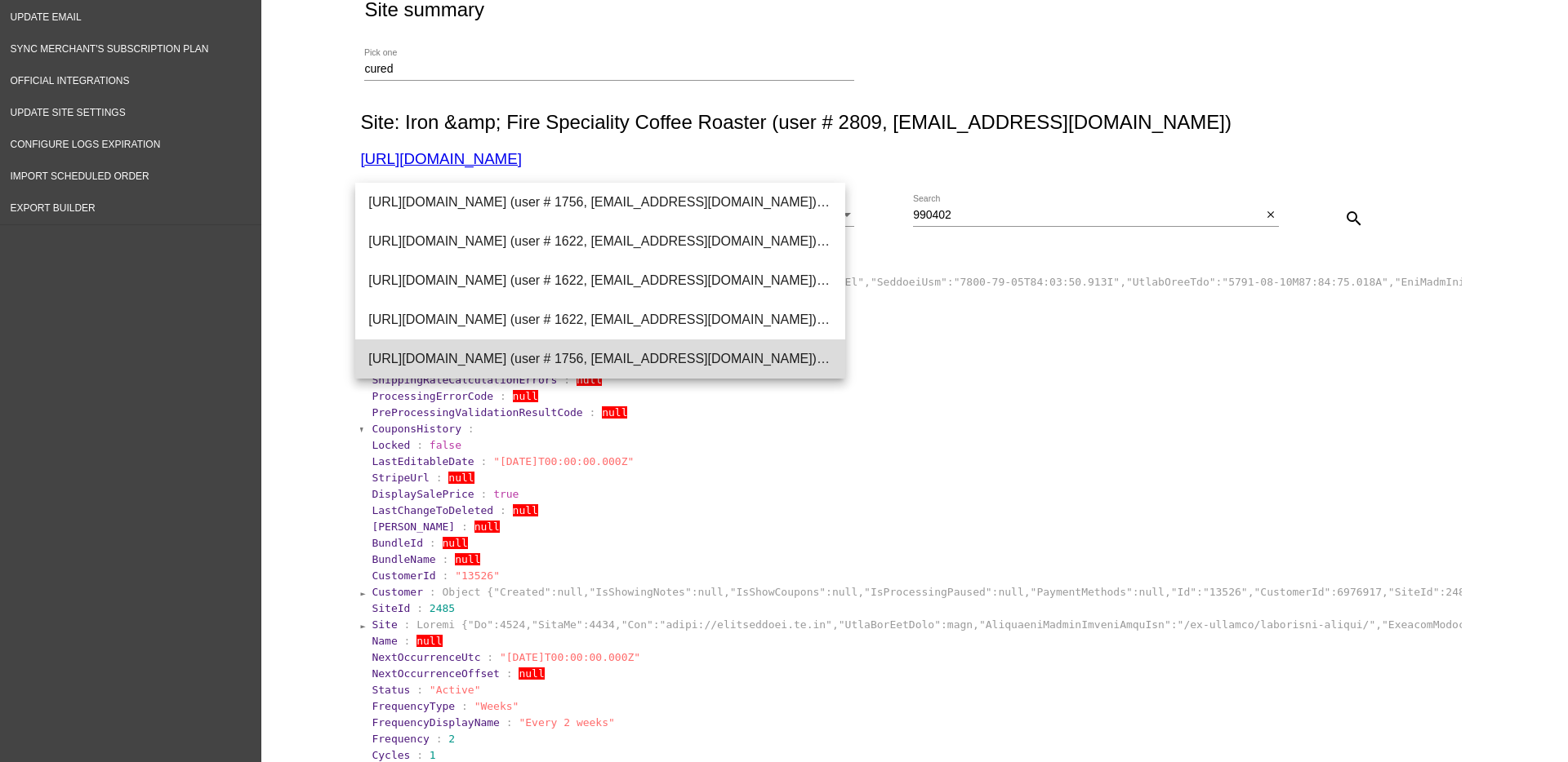
click at [524, 350] on span "[URL][DOMAIN_NAME] (user # 1756, [EMAIL_ADDRESS][DOMAIN_NAME]) - Production" at bounding box center [600, 359] width 463 height 39
type input "[URL][DOMAIN_NAME] (user # 1756, [EMAIL_ADDRESS][DOMAIN_NAME]) - Production"
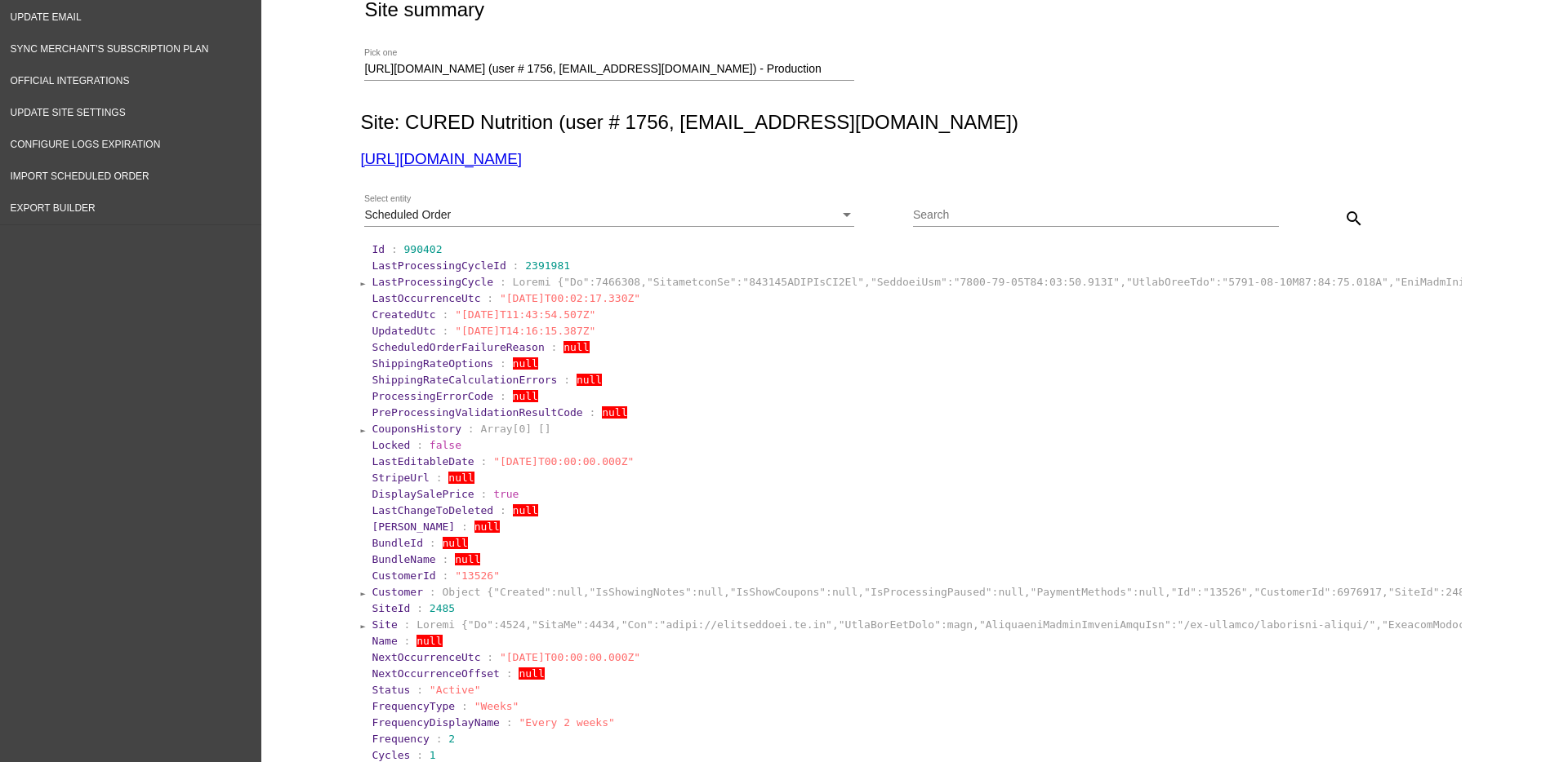
click at [822, 203] on div "Scheduled Order Select entity" at bounding box center [608, 211] width 490 height 32
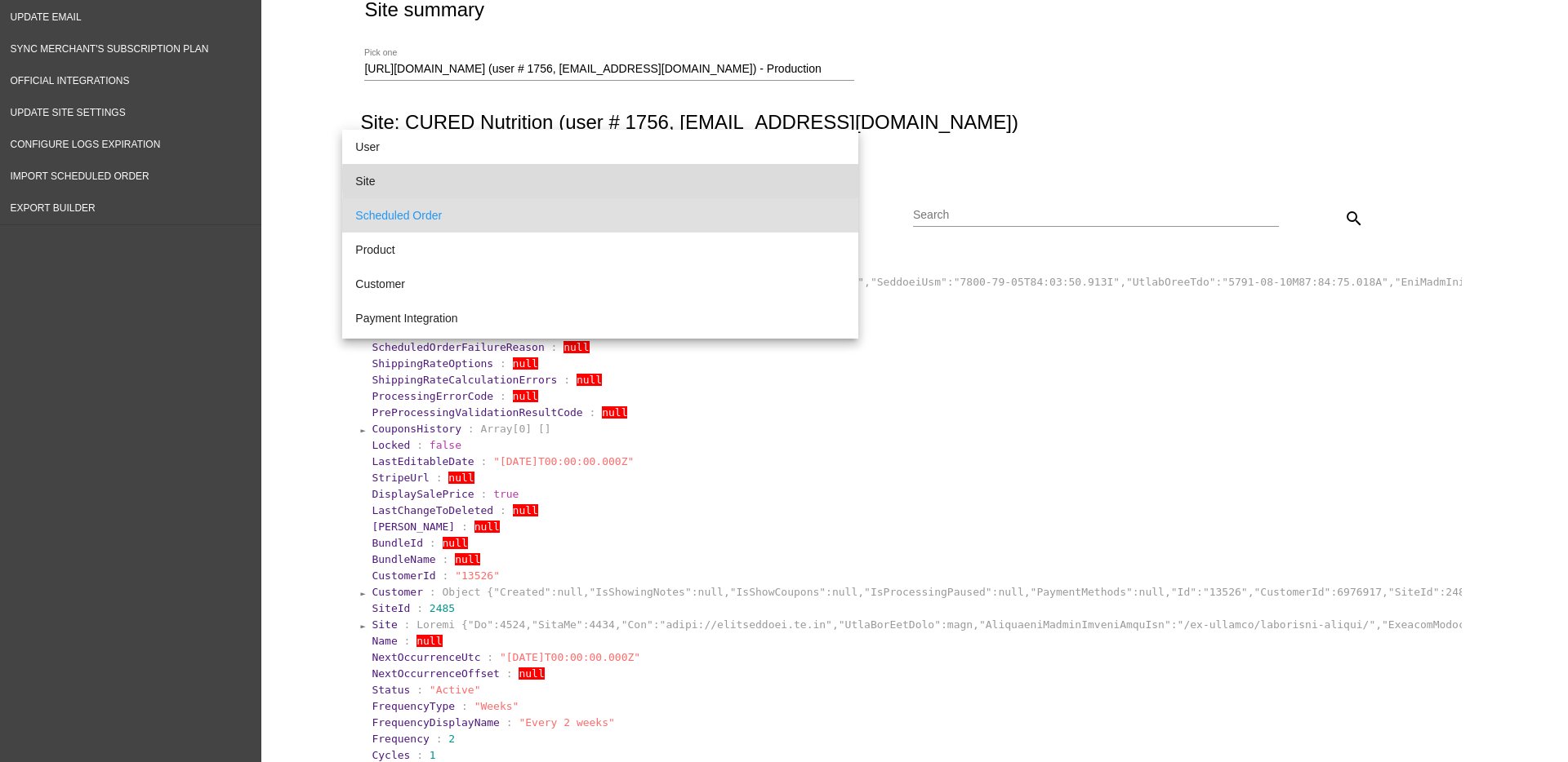
click at [786, 179] on span "Site" at bounding box center [600, 181] width 490 height 34
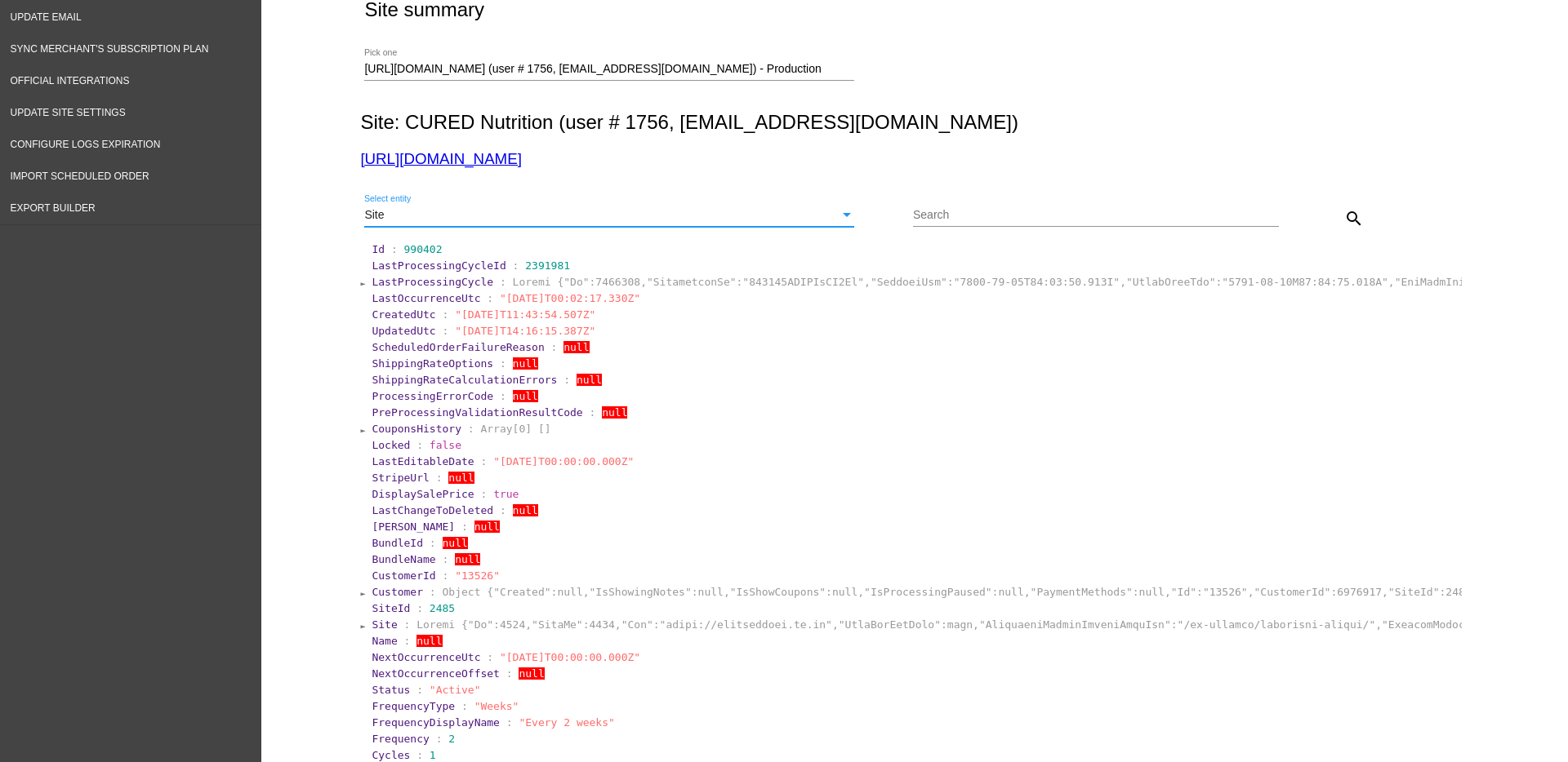
click at [1349, 225] on mat-icon "search" at bounding box center [1354, 218] width 20 height 20
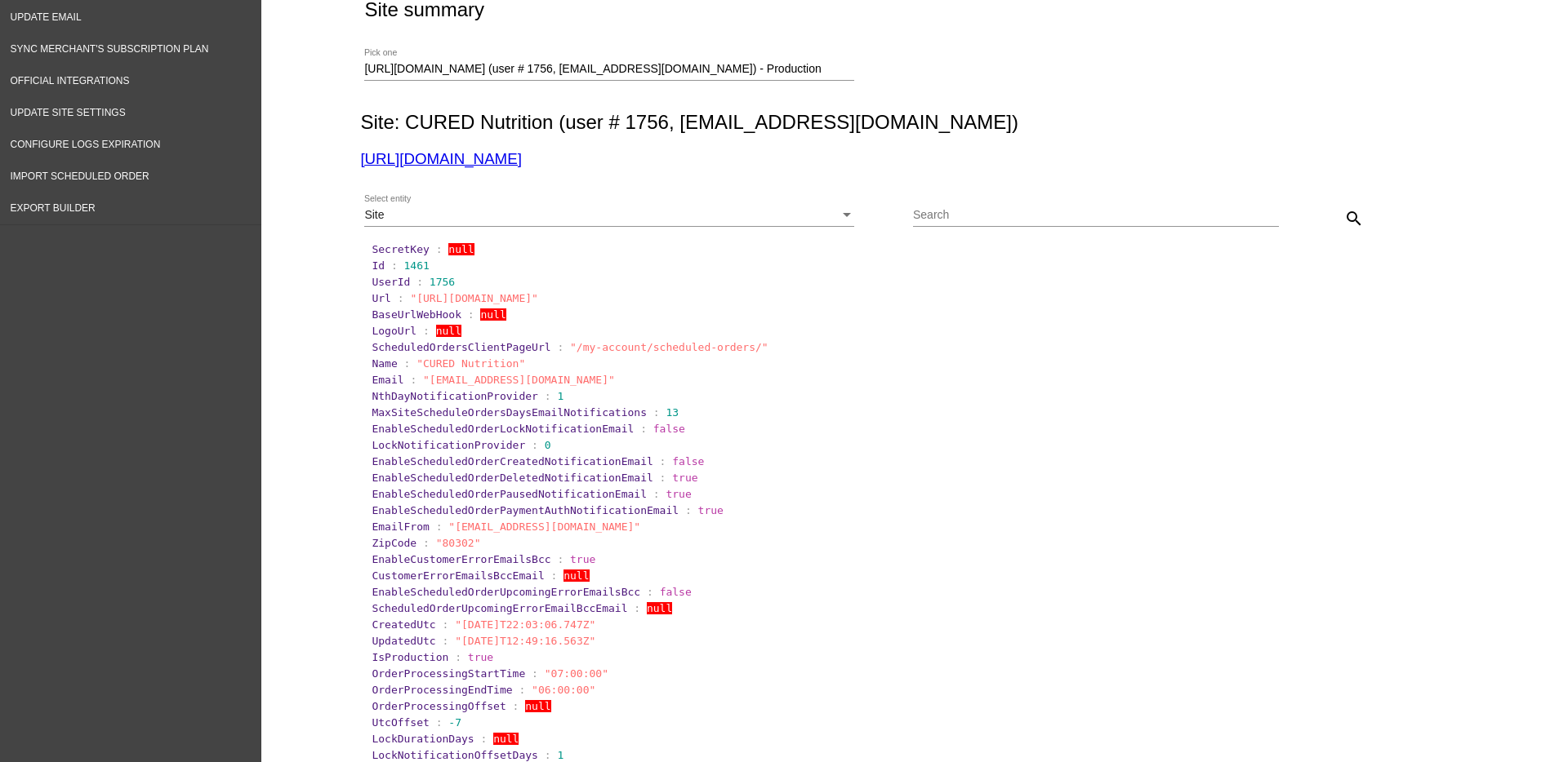
click at [450, 210] on div "Site" at bounding box center [601, 215] width 475 height 13
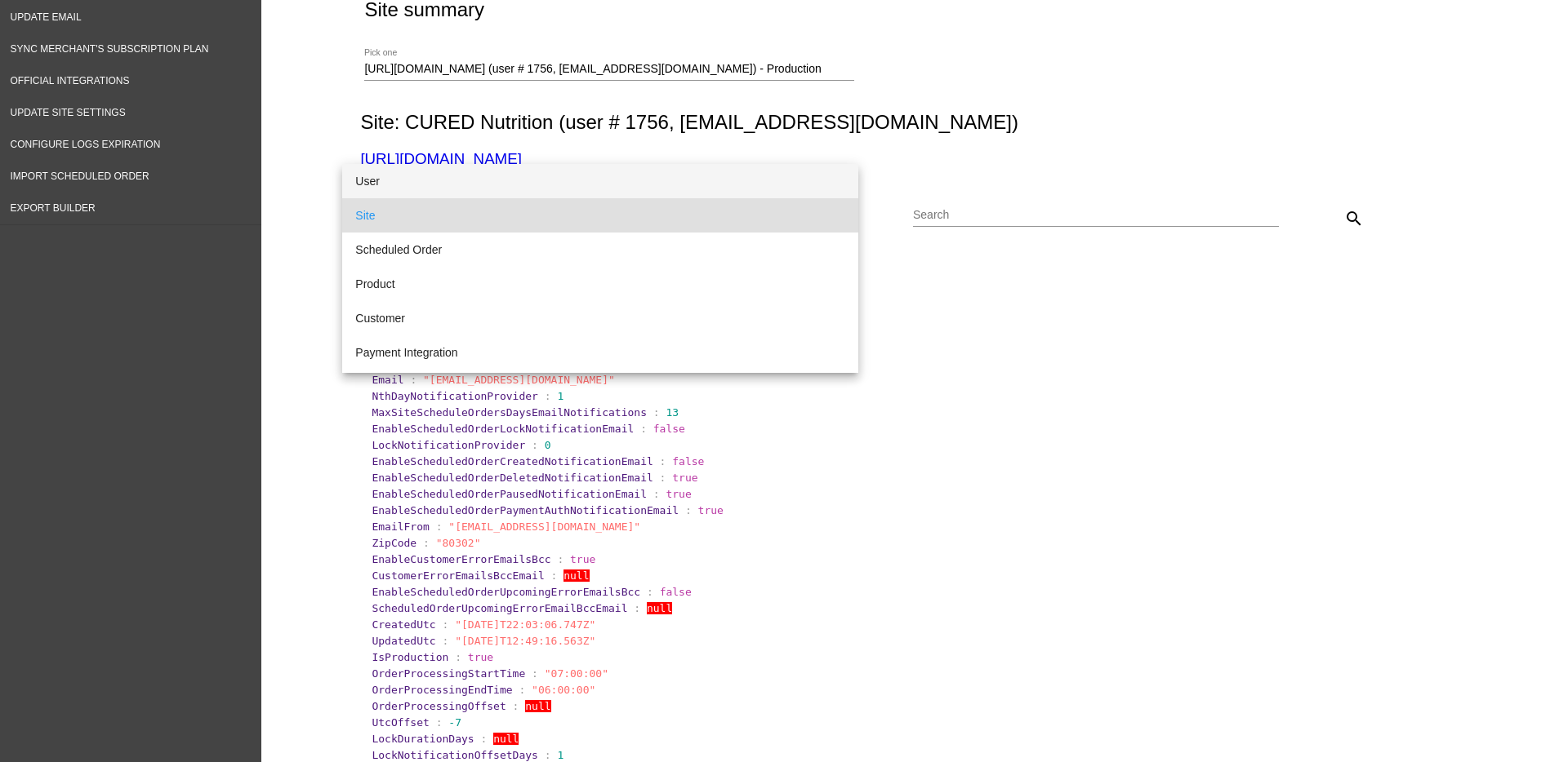
click at [433, 183] on span "User" at bounding box center [600, 181] width 490 height 34
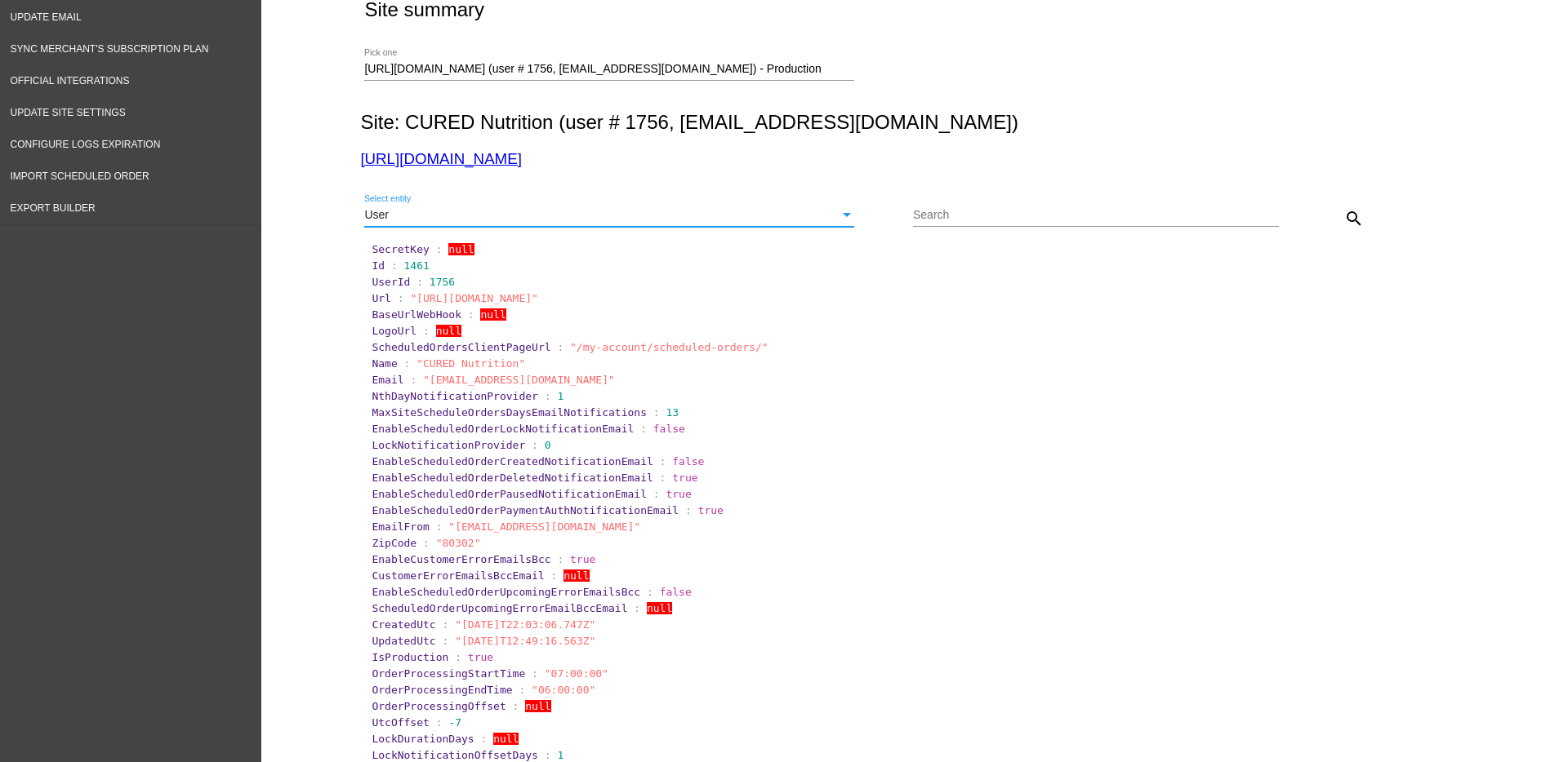
click at [1344, 212] on mat-icon "search" at bounding box center [1354, 218] width 20 height 20
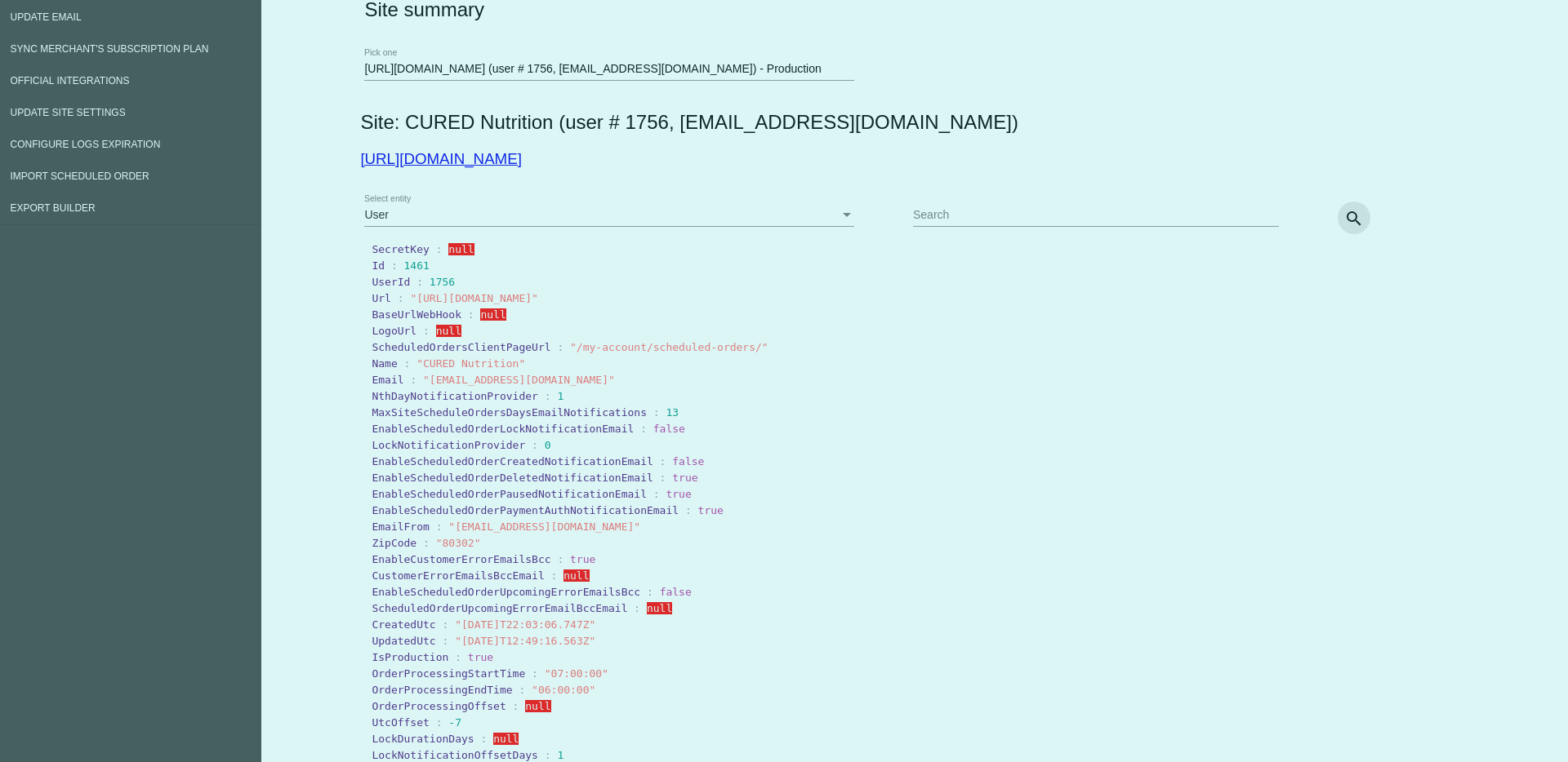
scroll to position [6, 0]
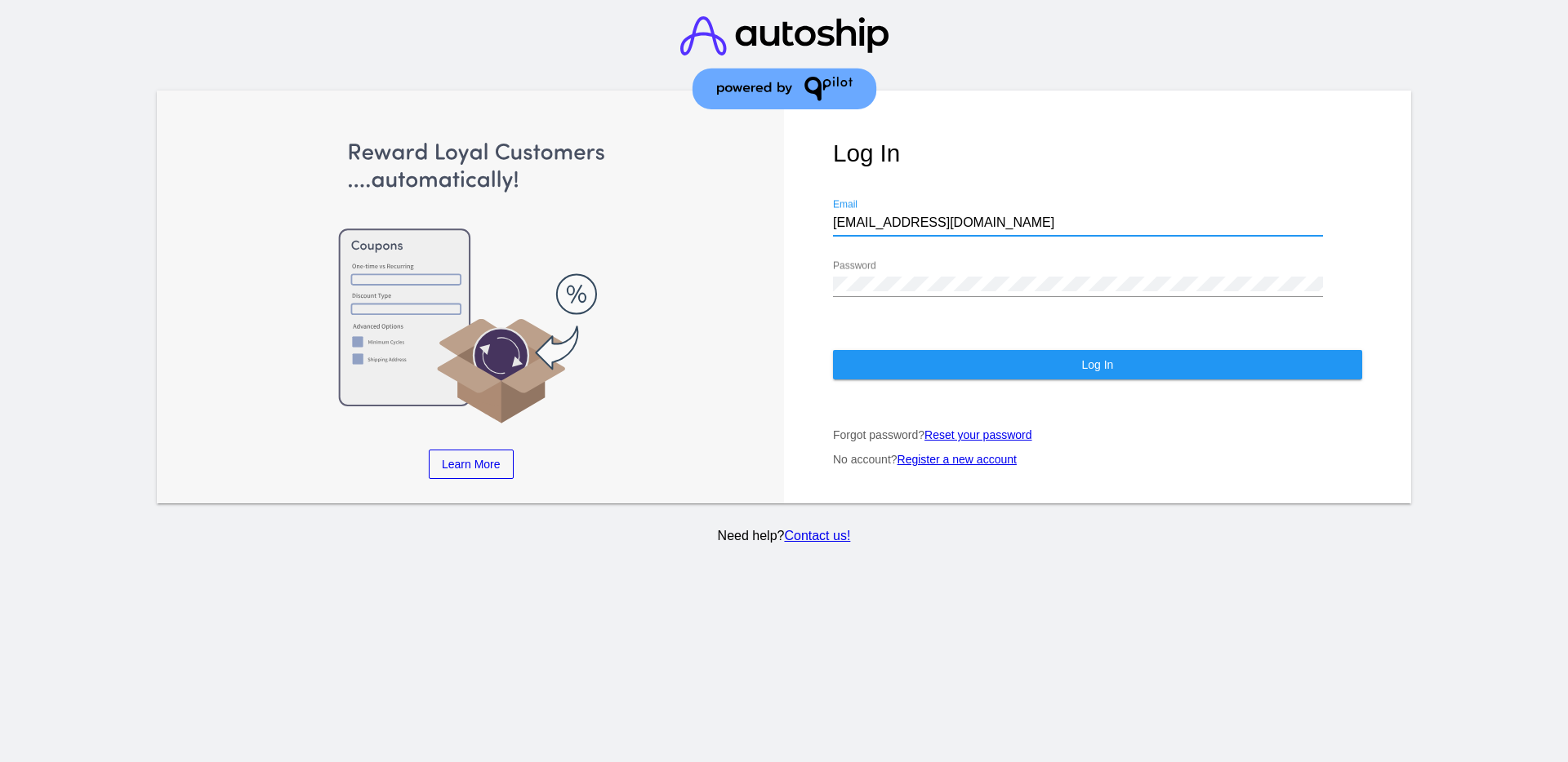
drag, startPoint x: 971, startPoint y: 221, endPoint x: 725, endPoint y: 211, distance: 246.2
click at [744, 212] on div "Learn More Learn How Learn More Learn How Learn More Learn How ‹ › Log In [EMAI…" at bounding box center [784, 296] width 1254 height 412
paste input "[EMAIL_ADDRESS][DOMAIN_NAME]"
type input "[EMAIL_ADDRESS][DOMAIN_NAME]"
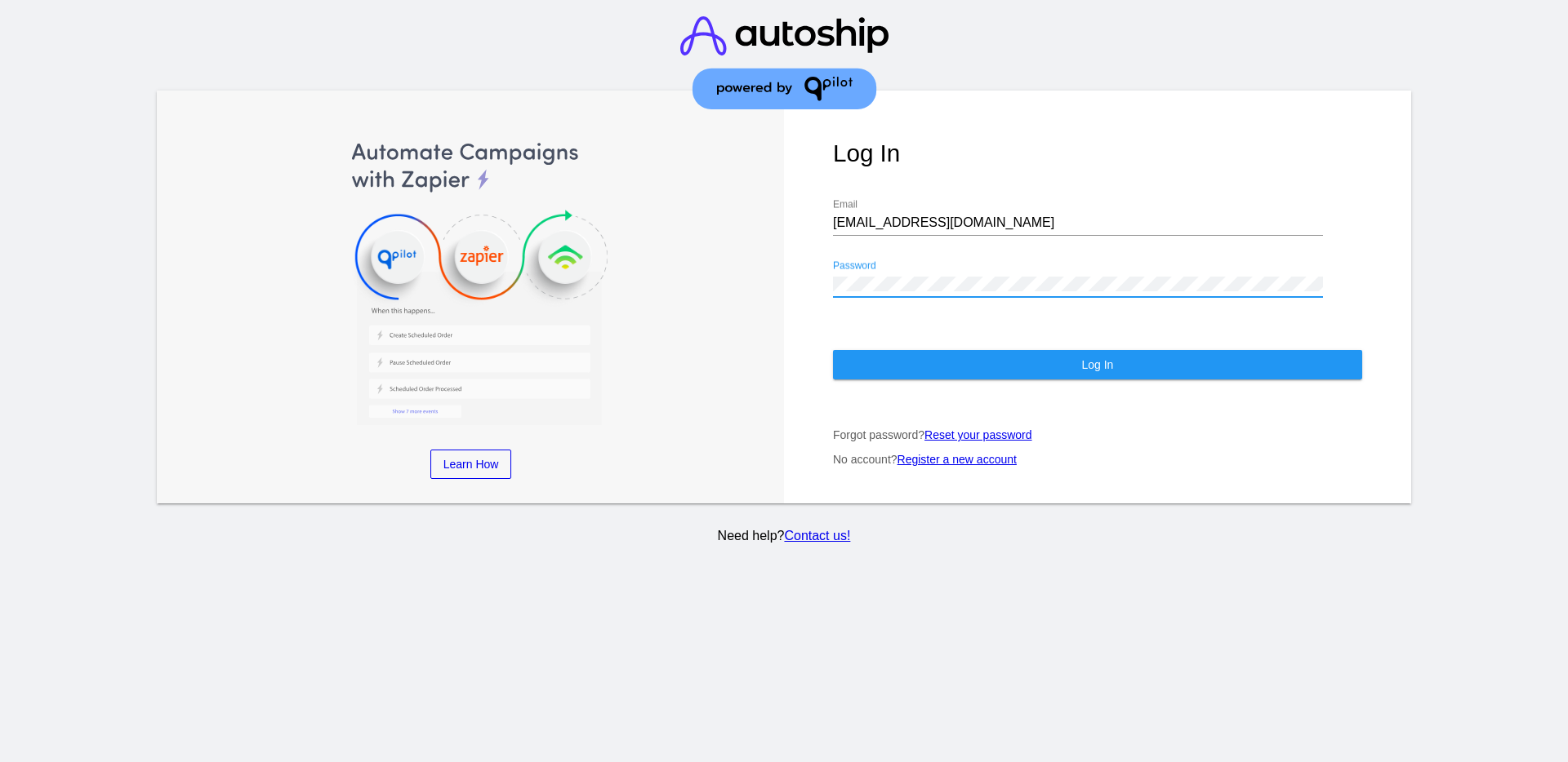
click at [703, 274] on div "Learn More Learn How Learn More Learn How Learn More Learn How ‹ › Log In [EMAI…" at bounding box center [784, 296] width 1254 height 412
click at [826, 282] on div "Log In [EMAIL_ADDRESS][DOMAIN_NAME] Email Password Log In Forgot password? Rese…" at bounding box center [1097, 296] width 627 height 412
click at [882, 366] on button "Log In" at bounding box center [1097, 365] width 529 height 29
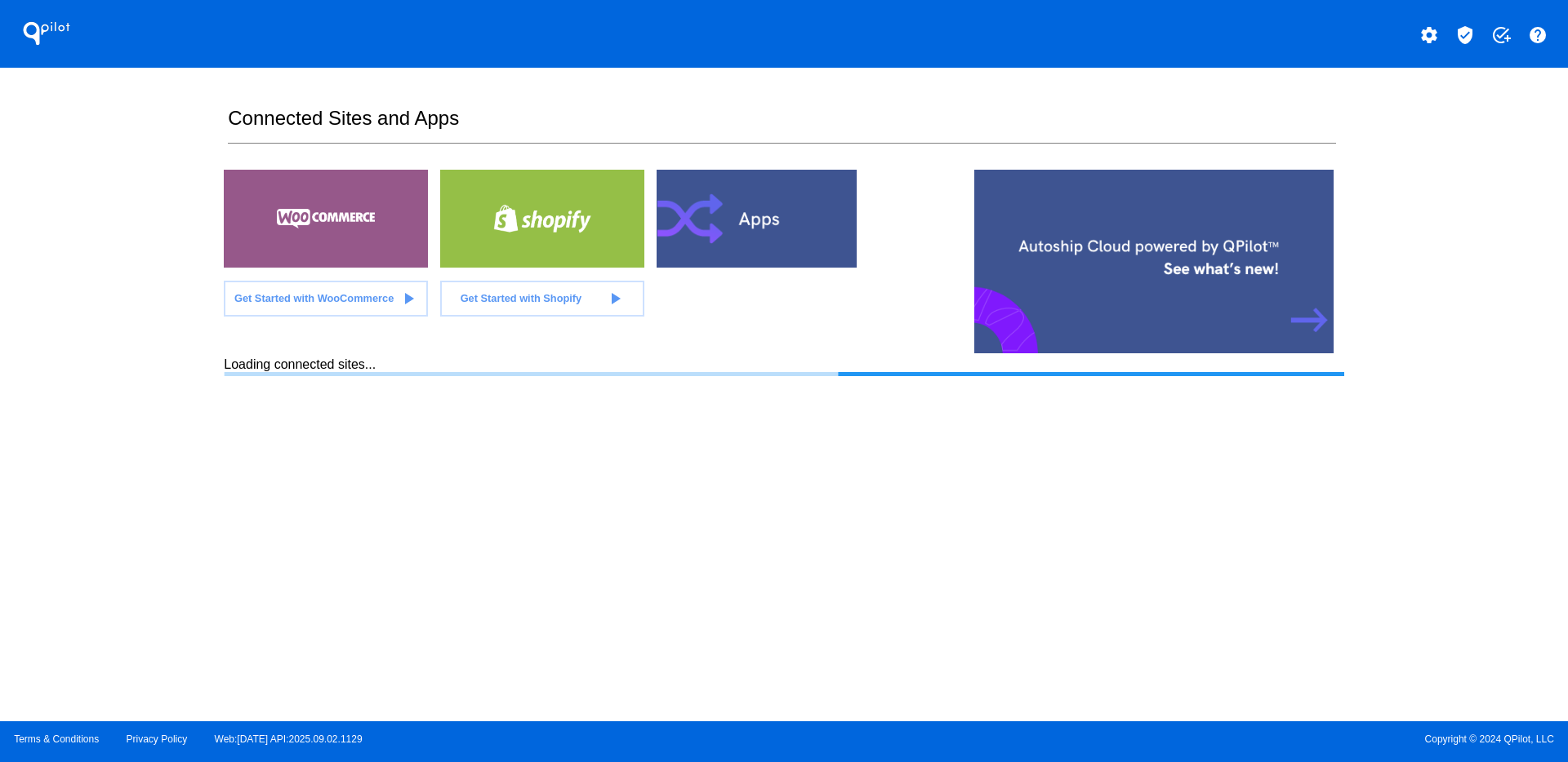
click at [1481, 40] on div "settings verified_user add_task help" at bounding box center [1176, 33] width 784 height 33
click at [1468, 34] on mat-icon "verified_user" at bounding box center [1465, 35] width 20 height 20
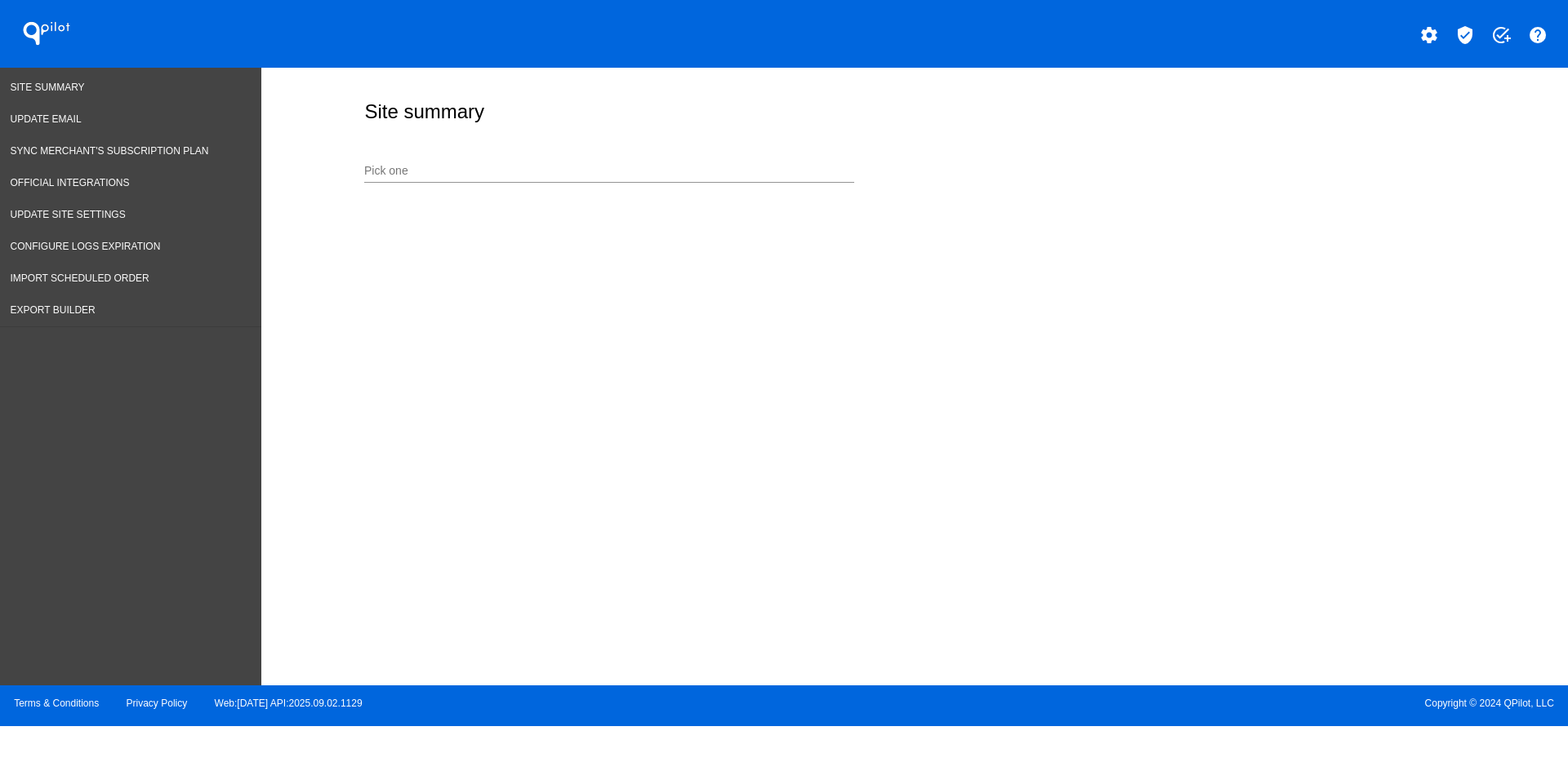
click at [628, 152] on div "Pick one" at bounding box center [608, 167] width 490 height 32
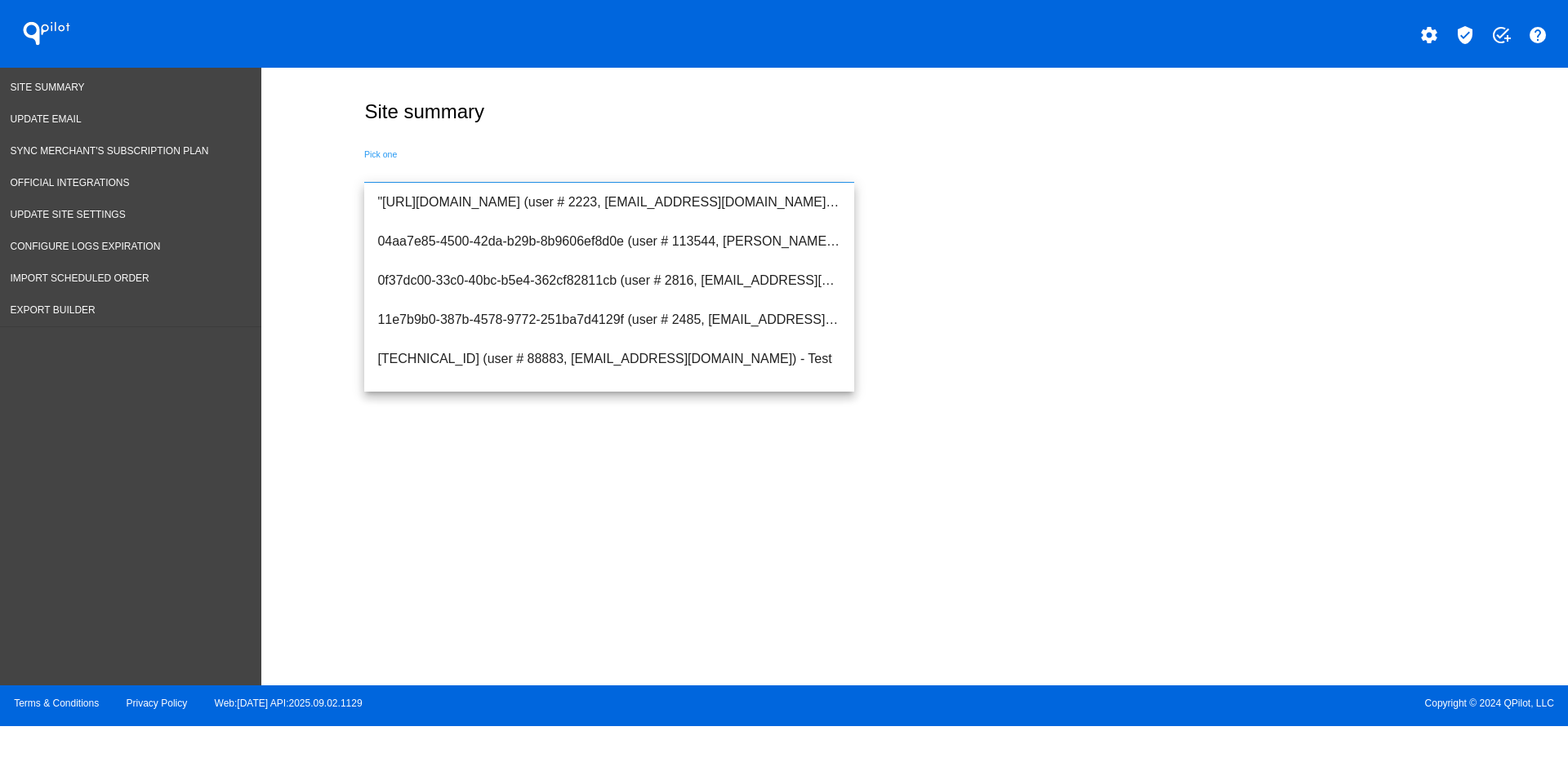
click at [630, 171] on input "Pick one" at bounding box center [608, 171] width 490 height 13
type input "s"
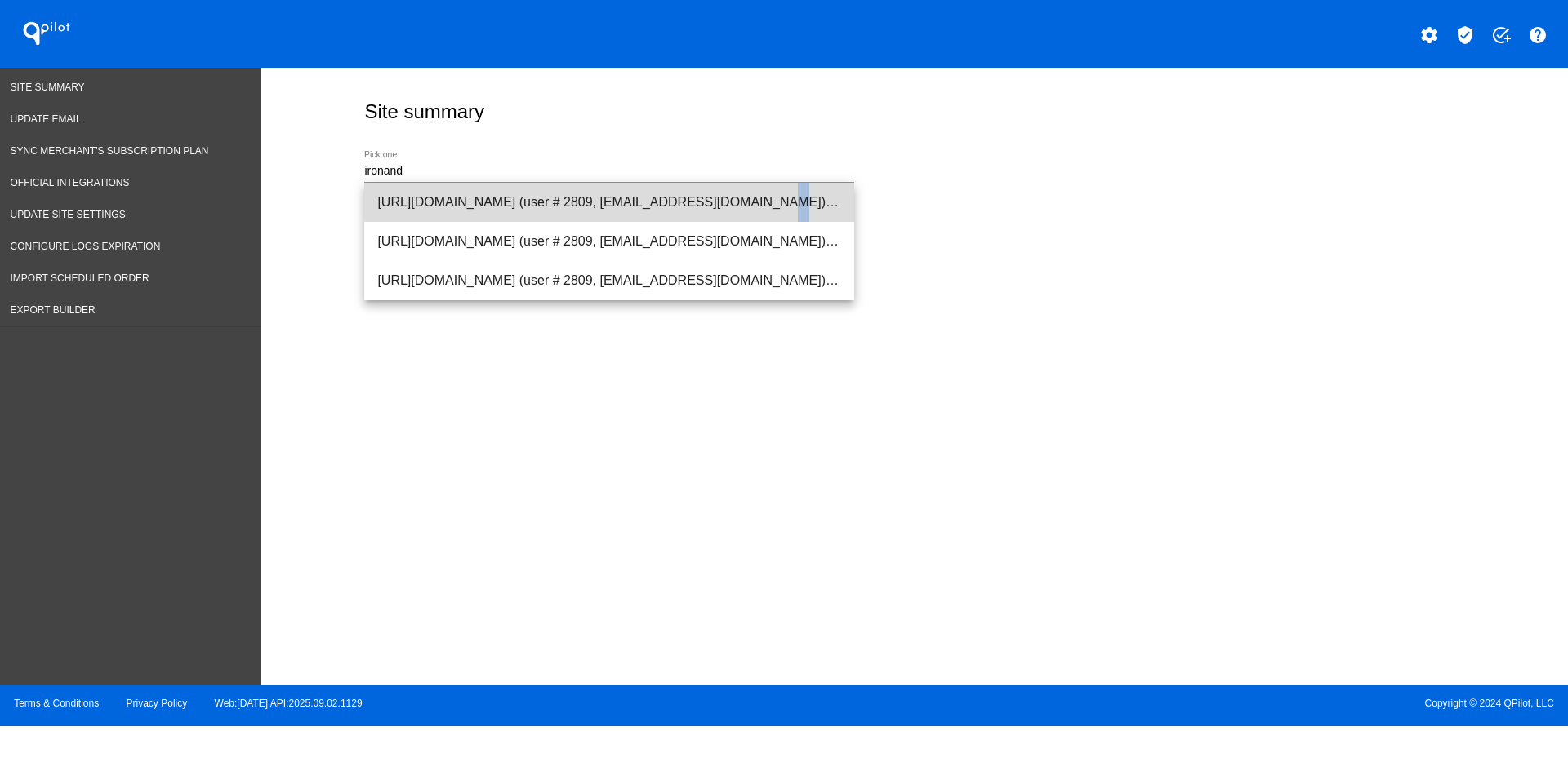
click at [626, 198] on span "[URL][DOMAIN_NAME] (user # 2809, [EMAIL_ADDRESS][DOMAIN_NAME]) - Production" at bounding box center [608, 203] width 463 height 39
type input "[URL][DOMAIN_NAME] (user # 2809, [EMAIL_ADDRESS][DOMAIN_NAME]) - Production"
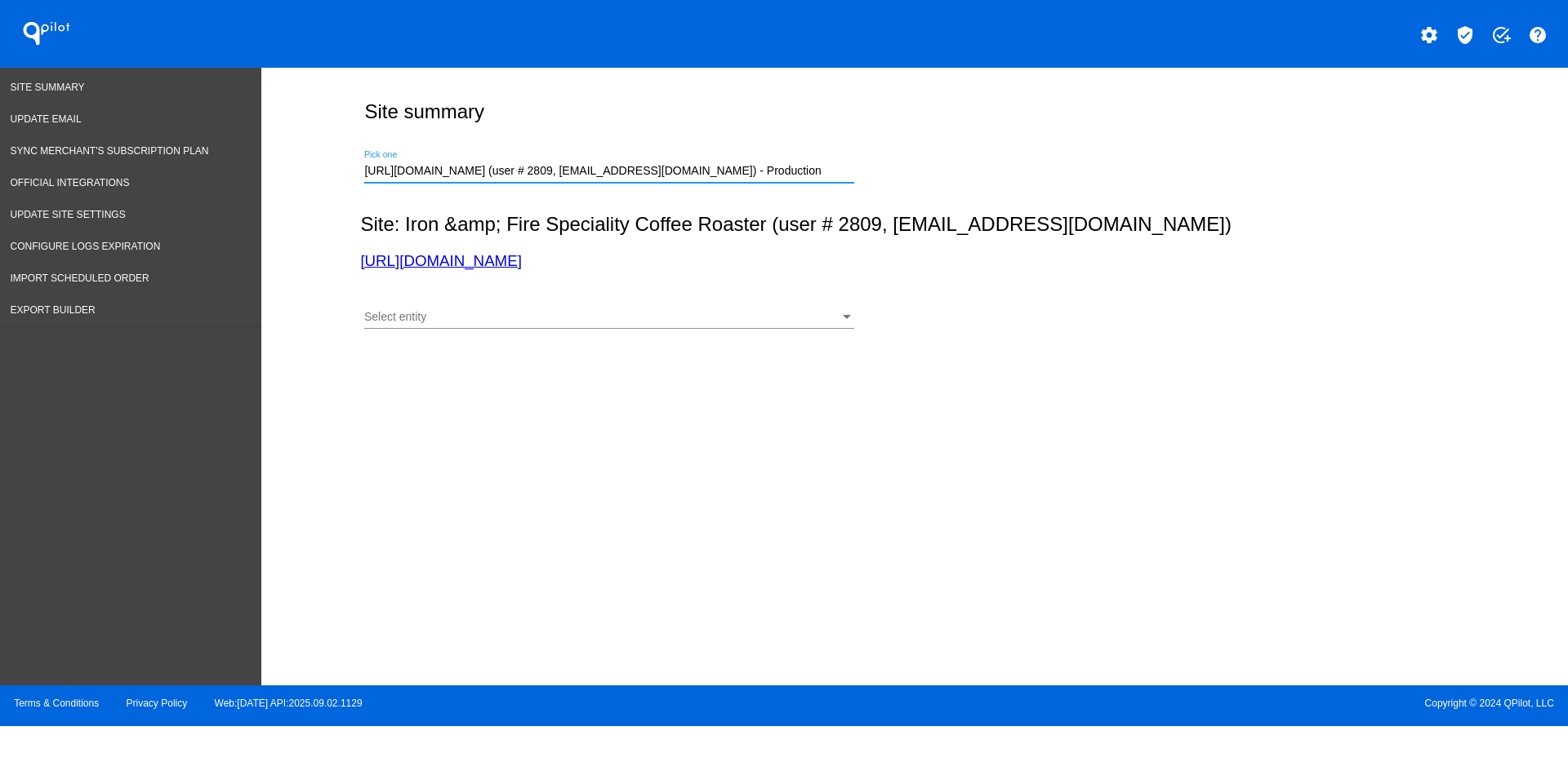
click at [753, 336] on div "Select entity Select entity" at bounding box center [608, 320] width 490 height 47
click at [747, 322] on div "Select entity" at bounding box center [601, 318] width 475 height 13
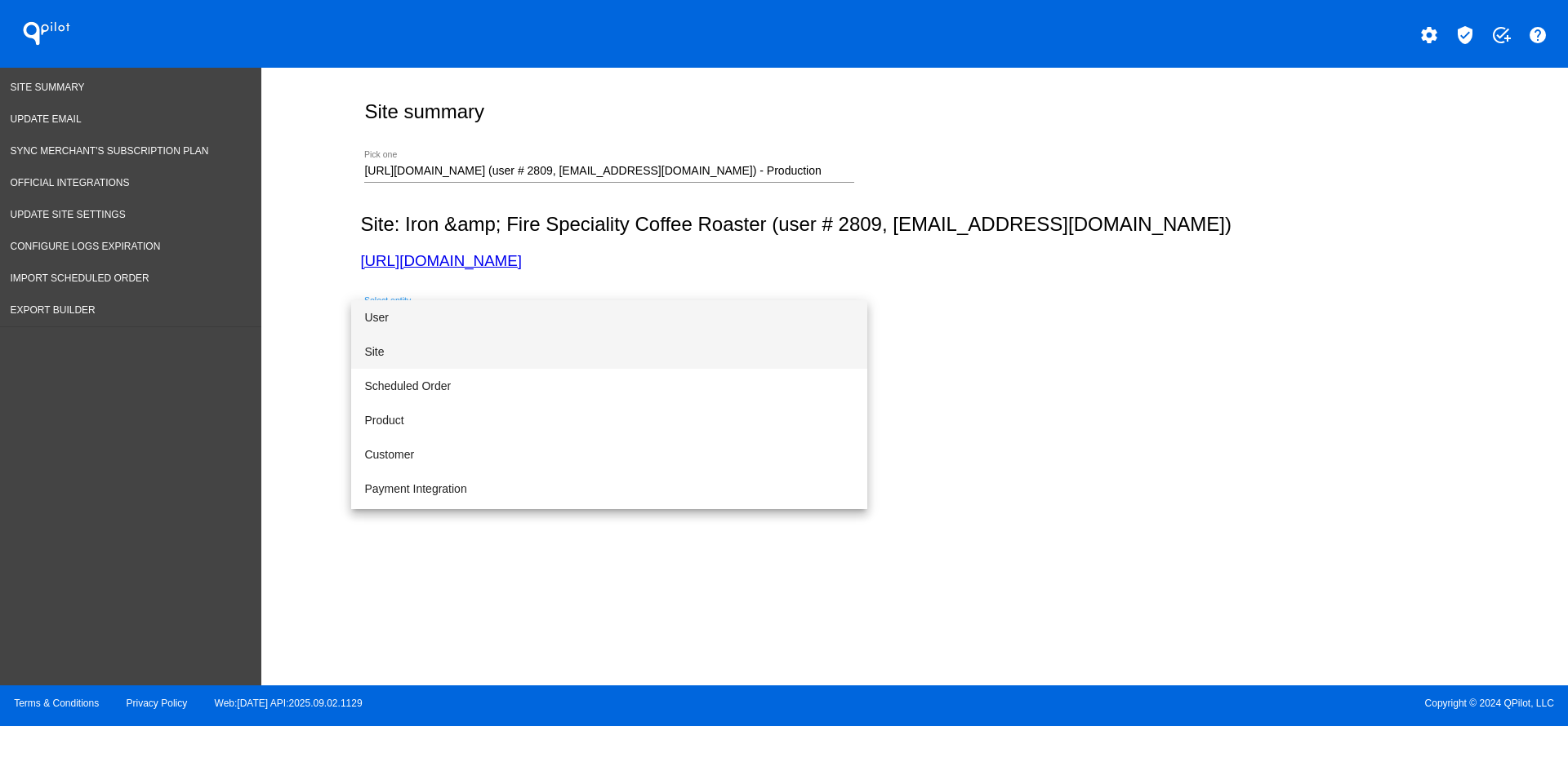
click at [671, 350] on span "Site" at bounding box center [608, 351] width 490 height 34
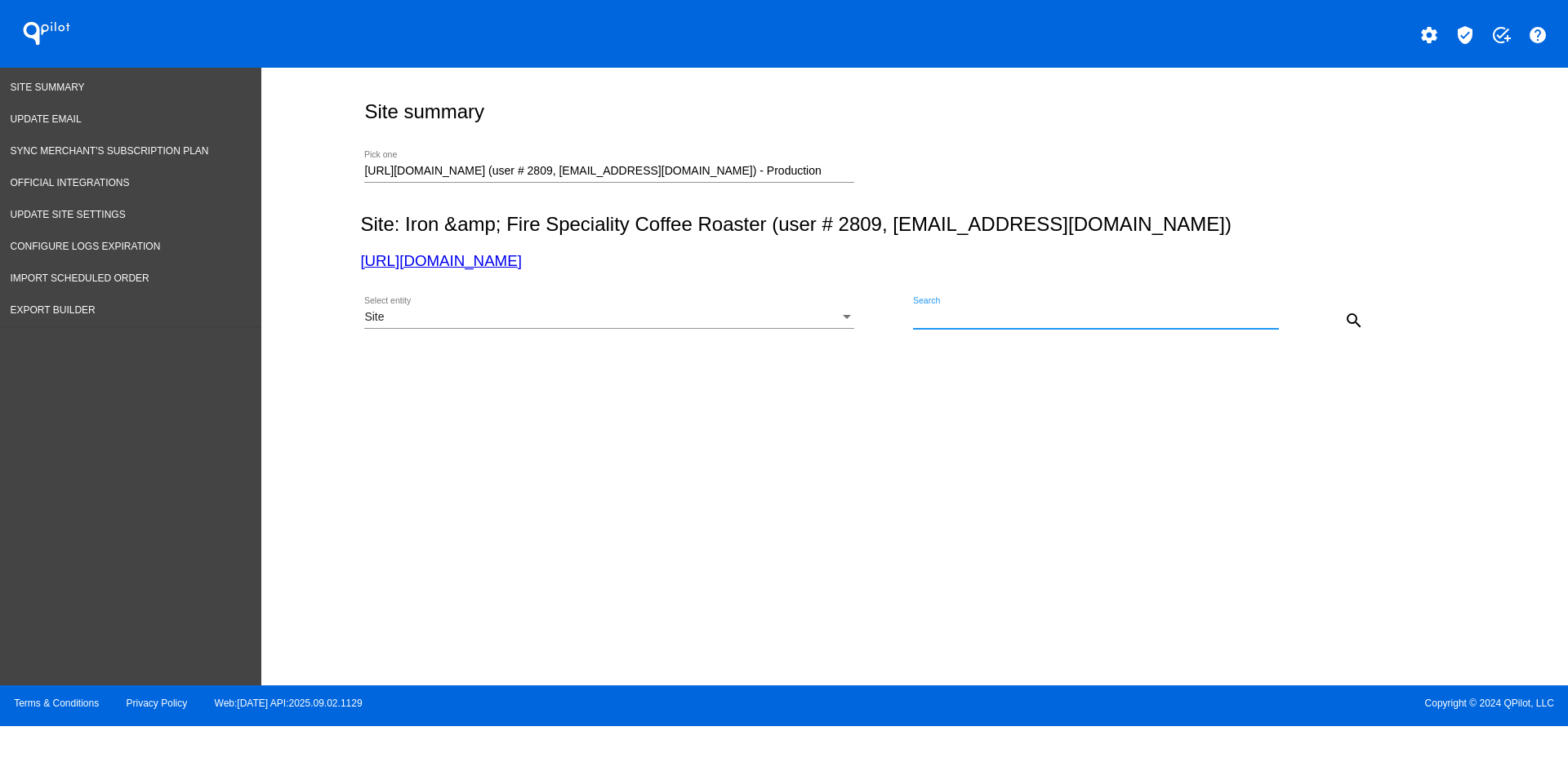
drag, startPoint x: 997, startPoint y: 307, endPoint x: 936, endPoint y: 314, distance: 61.4
click at [936, 314] on input "Search" at bounding box center [1095, 318] width 366 height 13
paste input "990402"
type input "990402"
click at [1348, 314] on mat-icon "search" at bounding box center [1354, 320] width 20 height 20
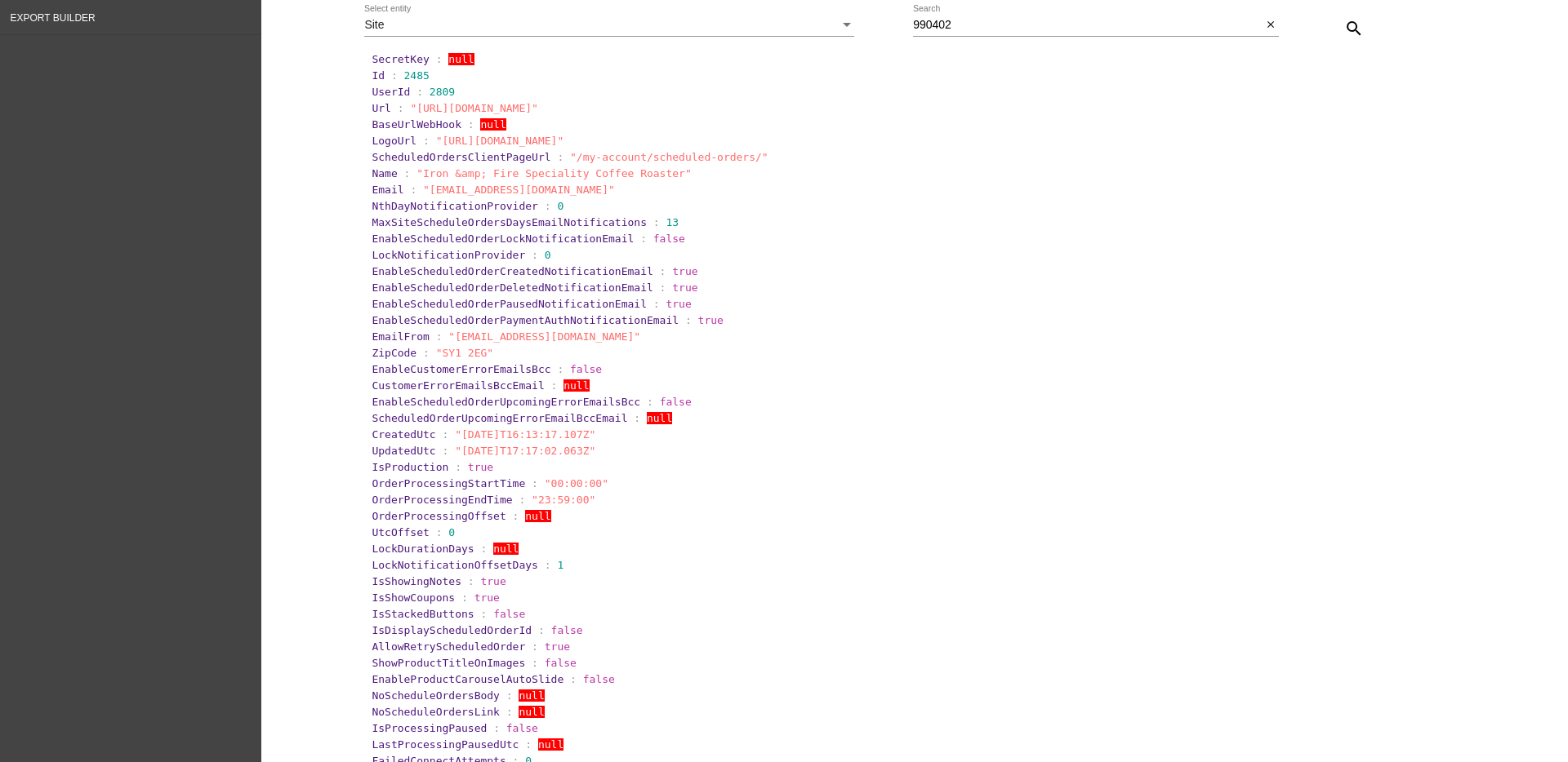
scroll to position [204, 0]
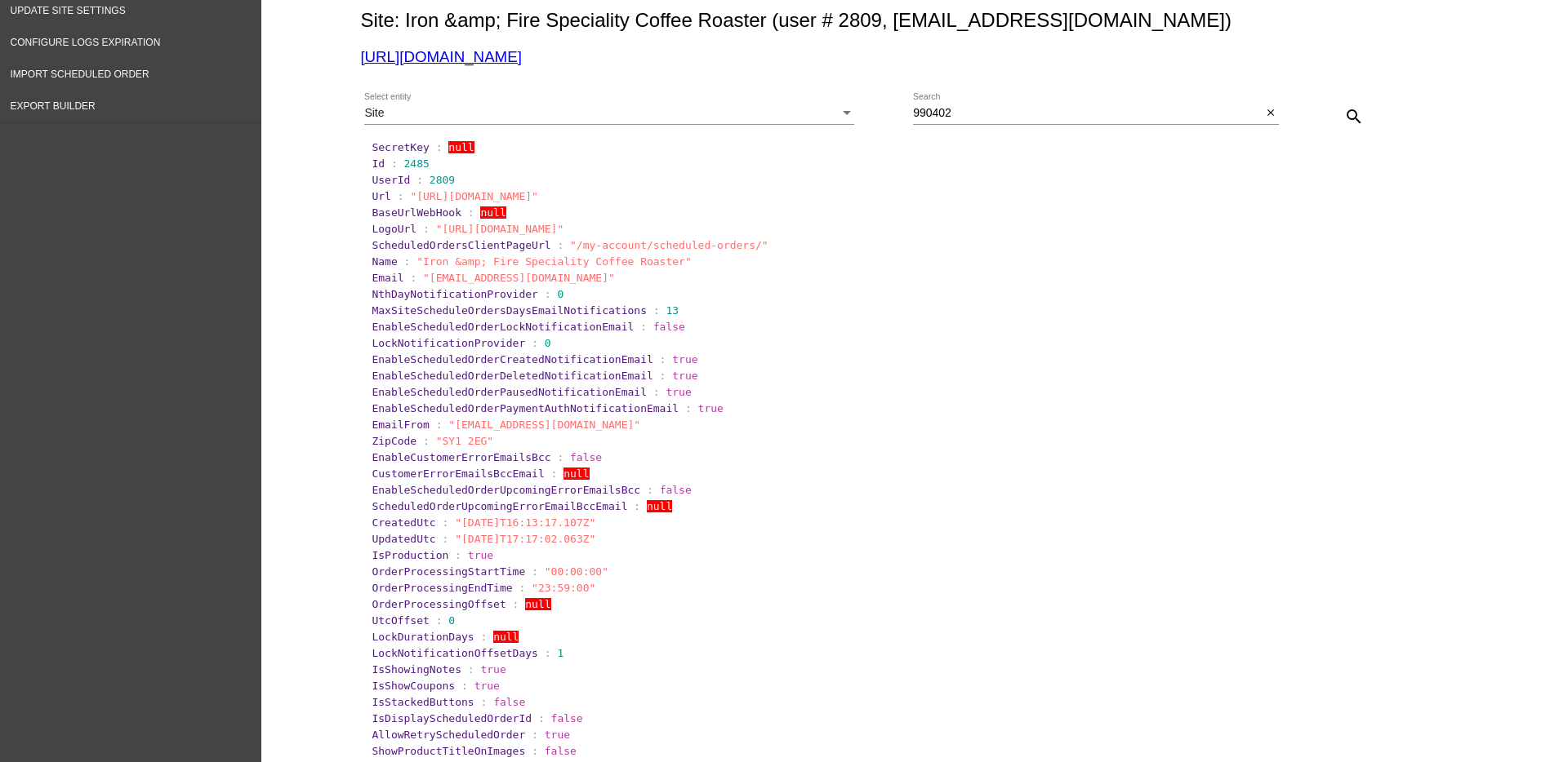
click at [499, 109] on div "Site" at bounding box center [601, 114] width 475 height 13
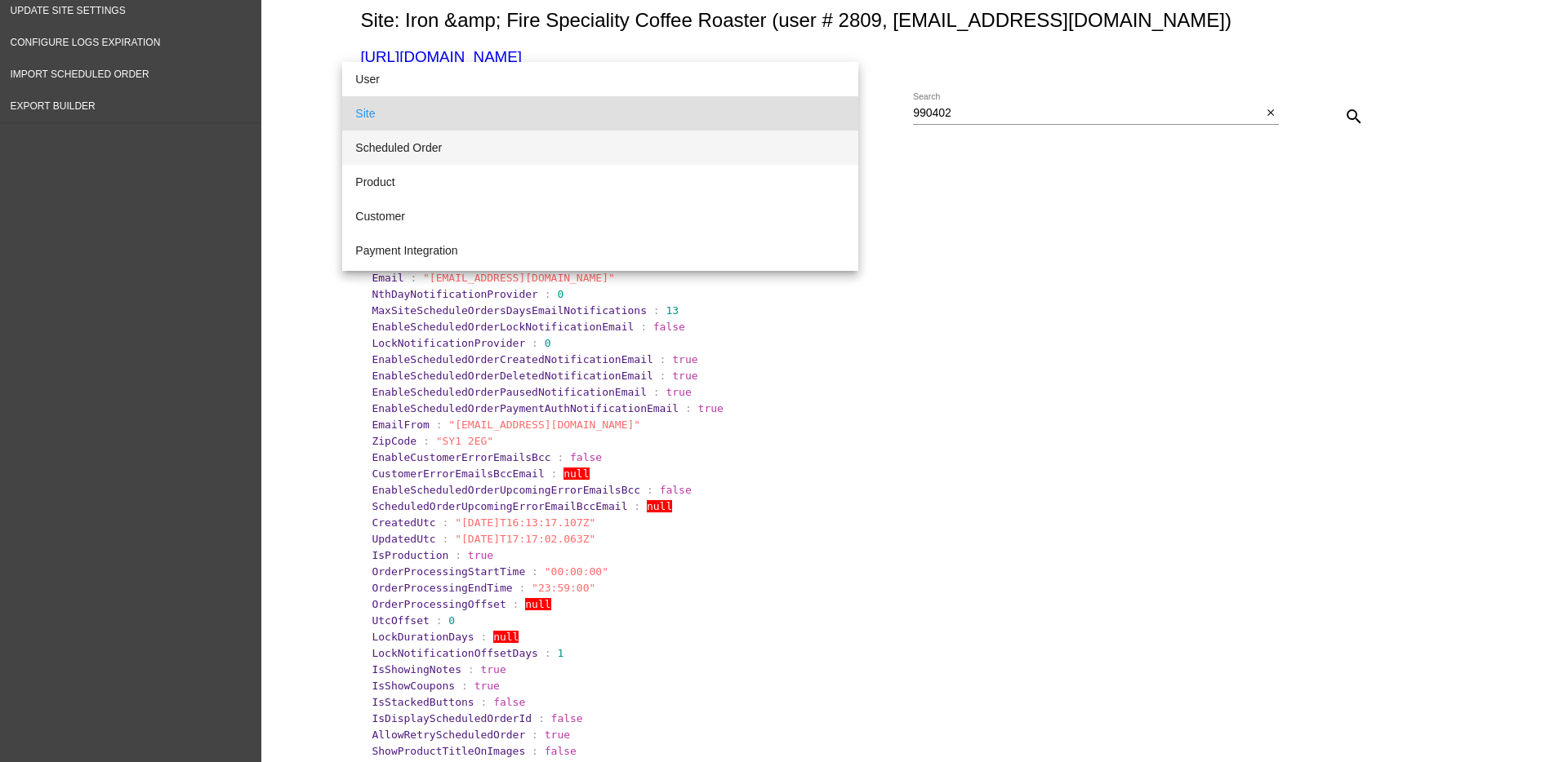
click at [510, 151] on span "Scheduled Order" at bounding box center [600, 148] width 490 height 34
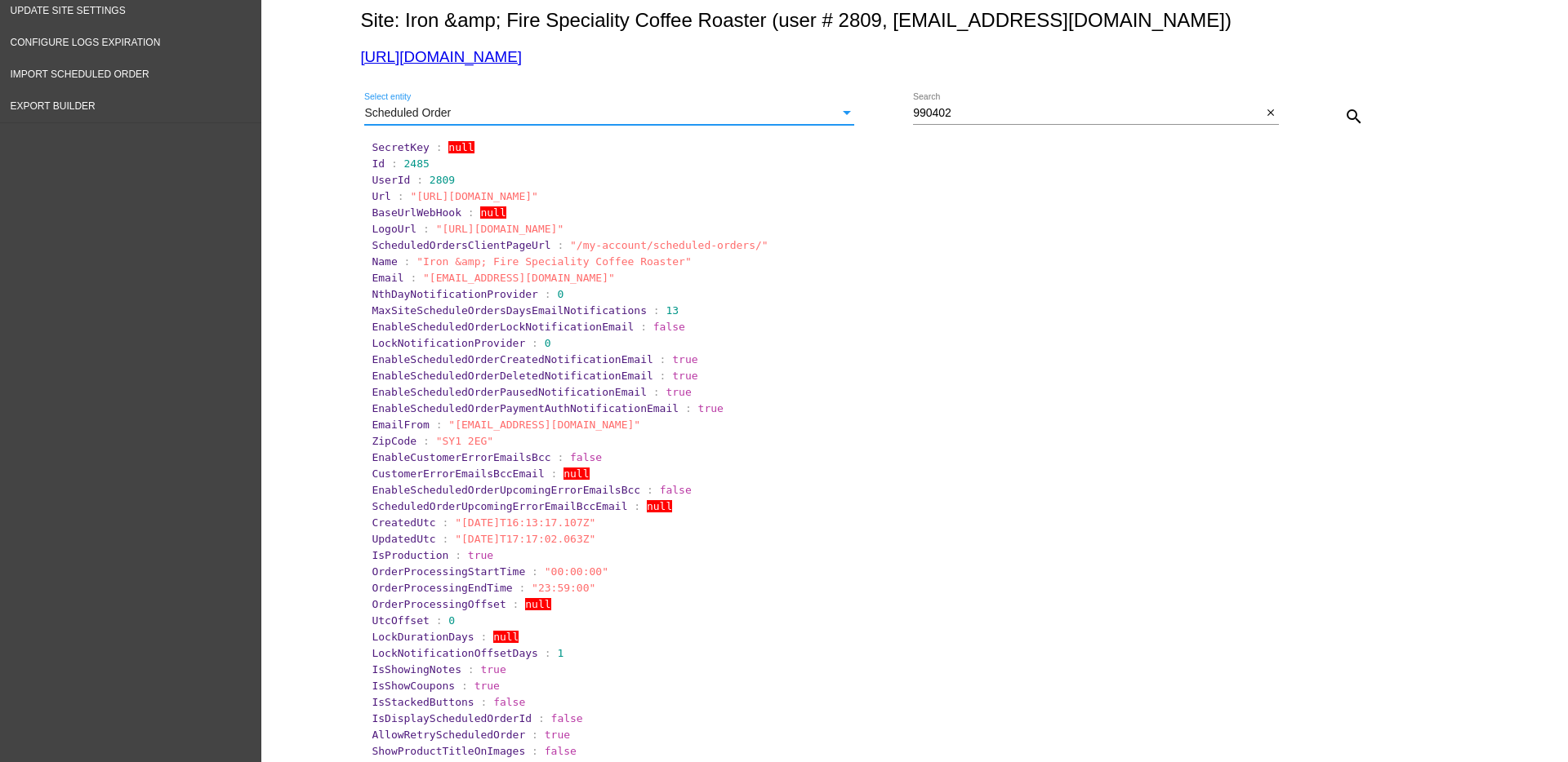
click at [1348, 115] on mat-icon "search" at bounding box center [1354, 117] width 20 height 20
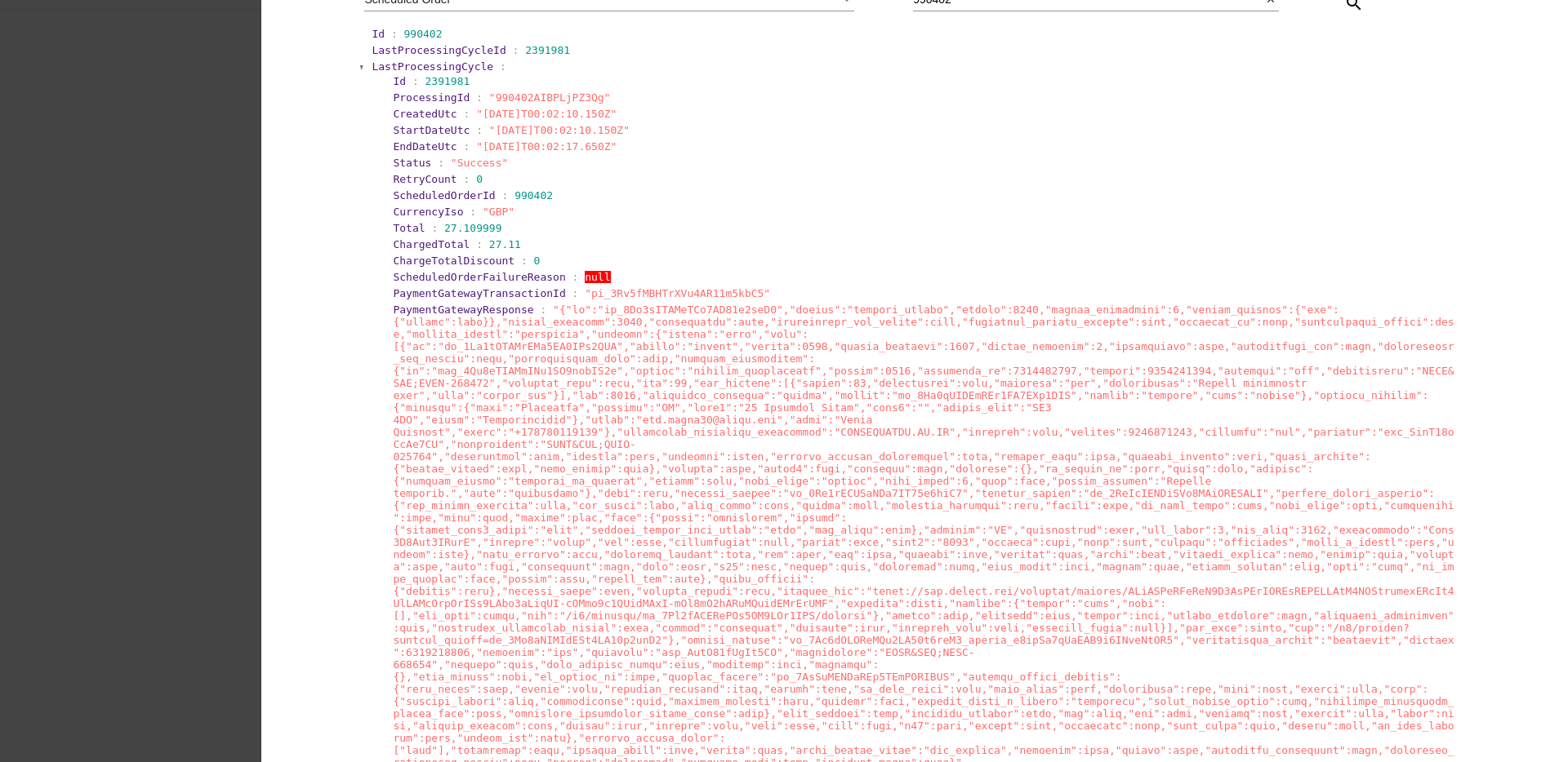
scroll to position [180, 0]
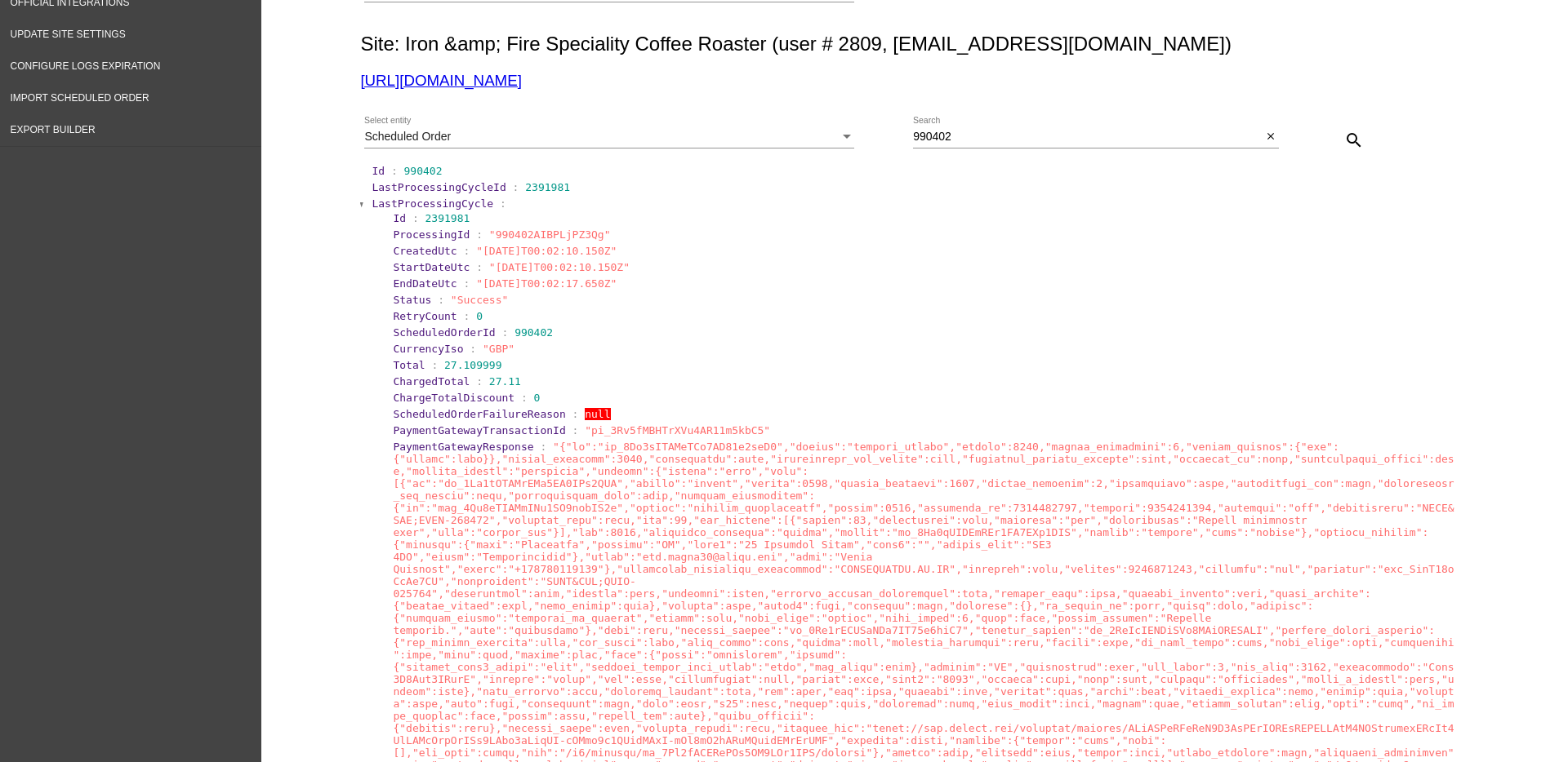
click at [400, 202] on span "LastProcessingCycle" at bounding box center [431, 203] width 121 height 12
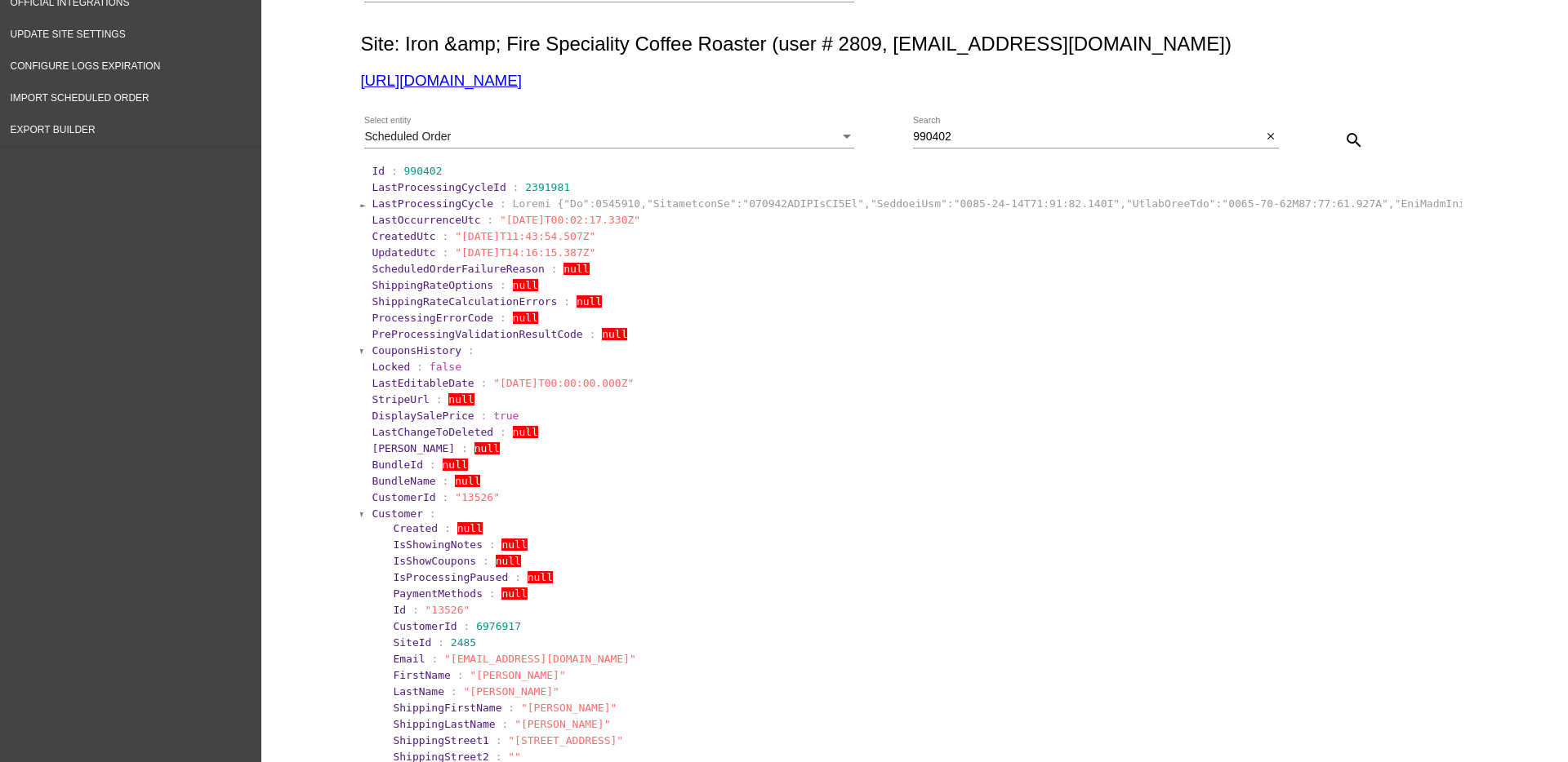
click at [394, 515] on span "Customer" at bounding box center [397, 513] width 52 height 12
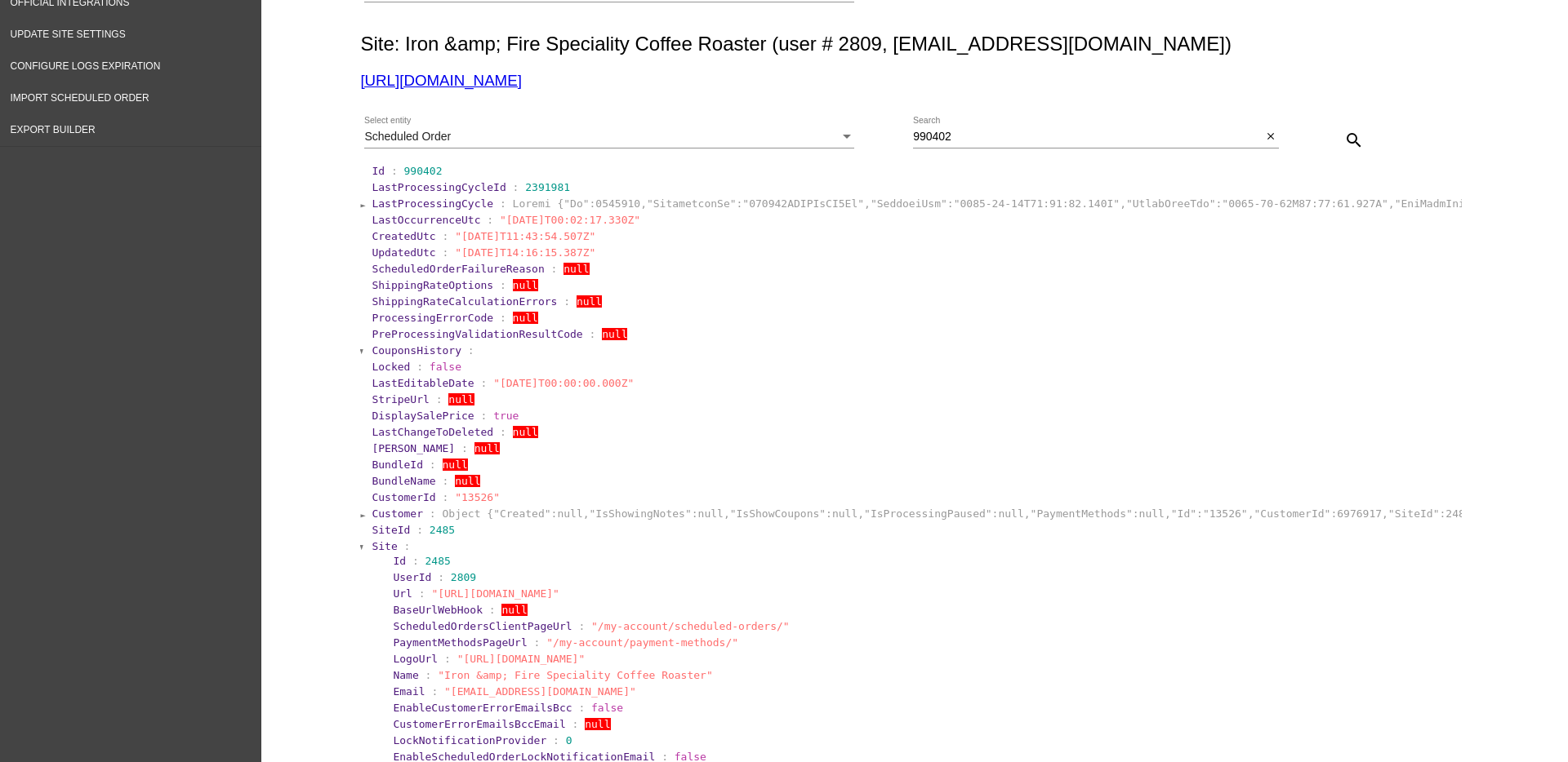
click at [376, 541] on span "Site" at bounding box center [384, 546] width 25 height 12
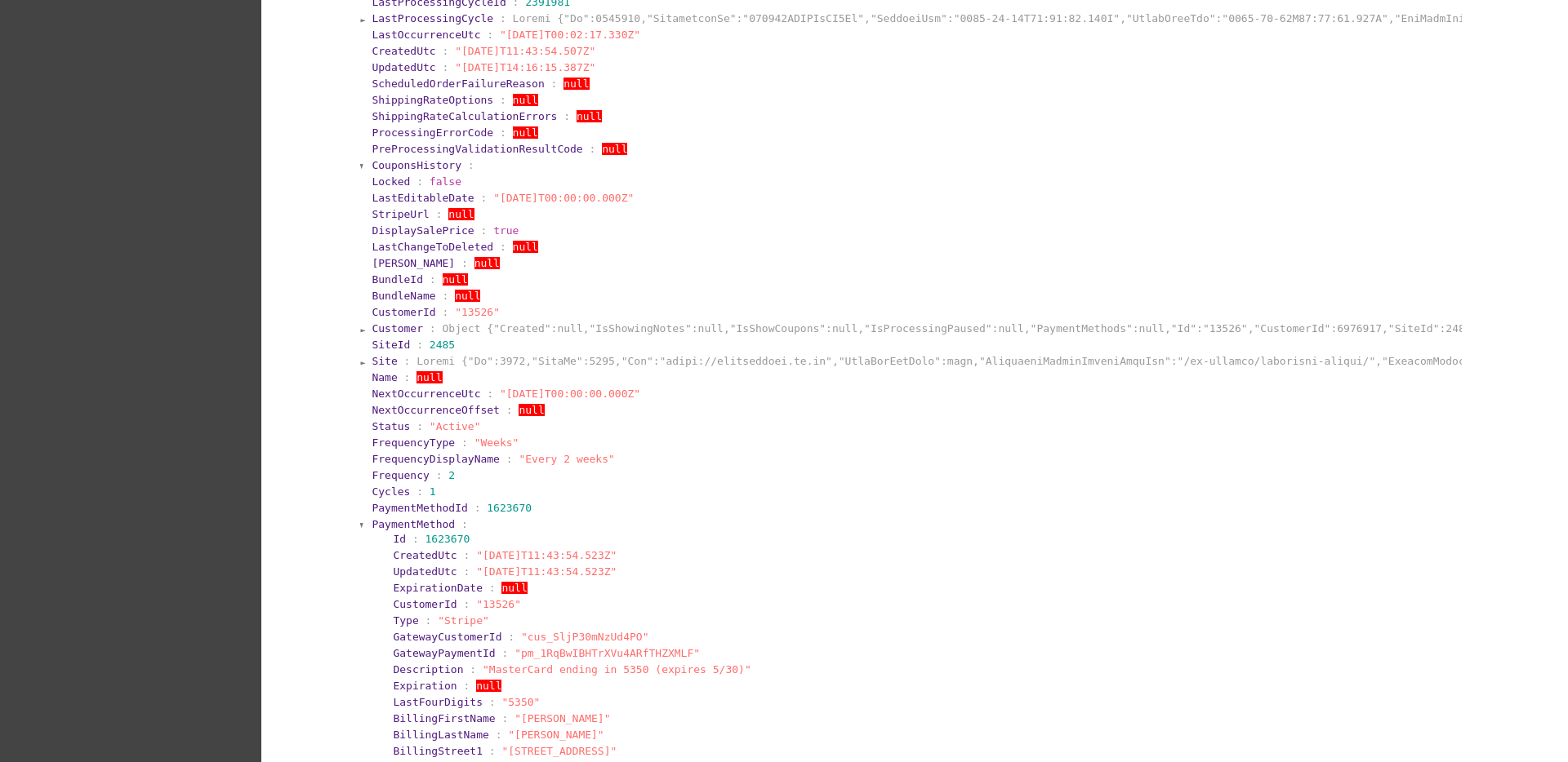
scroll to position [487, 0]
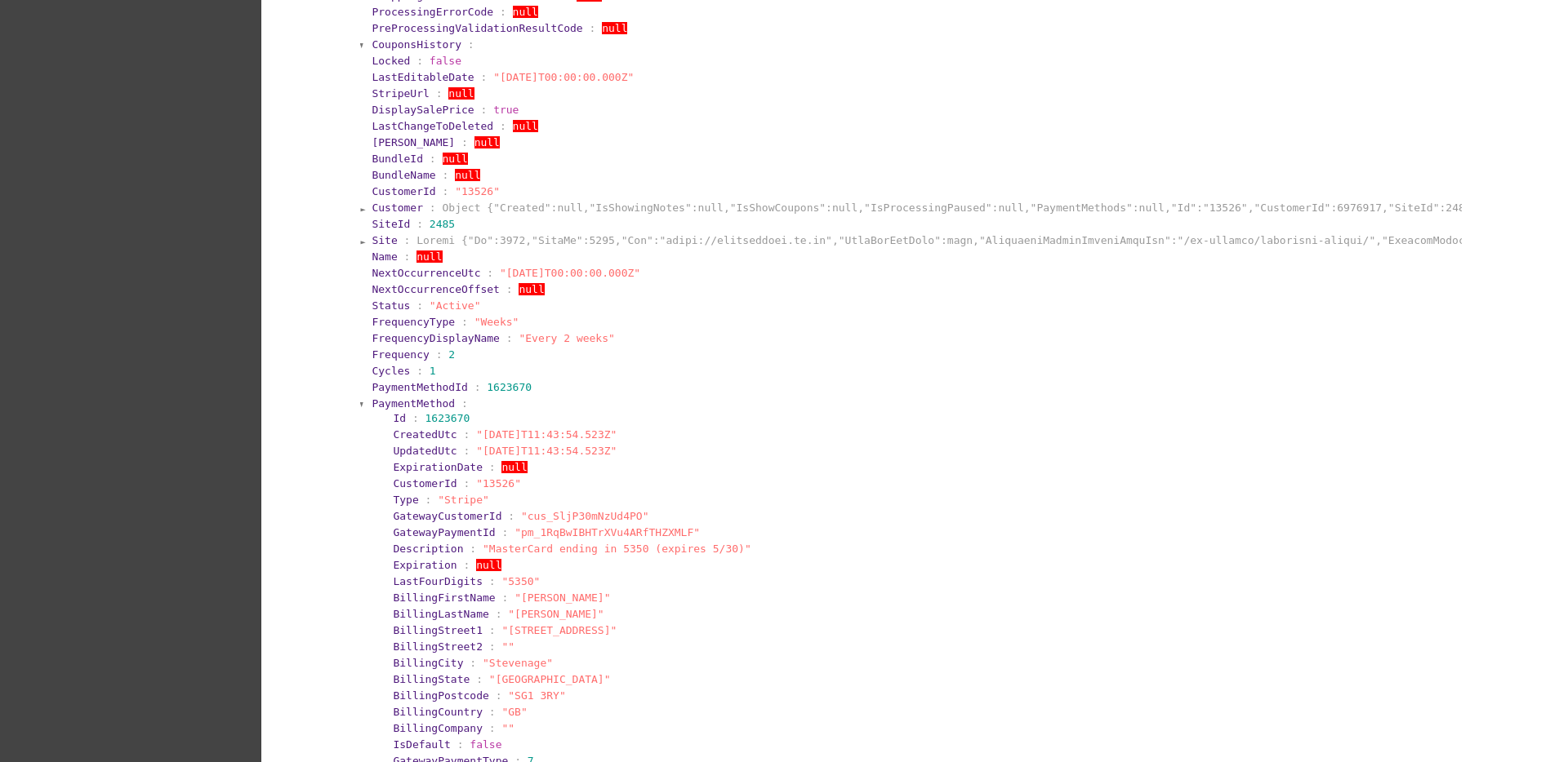
click at [403, 401] on span "PaymentMethod" at bounding box center [413, 403] width 84 height 12
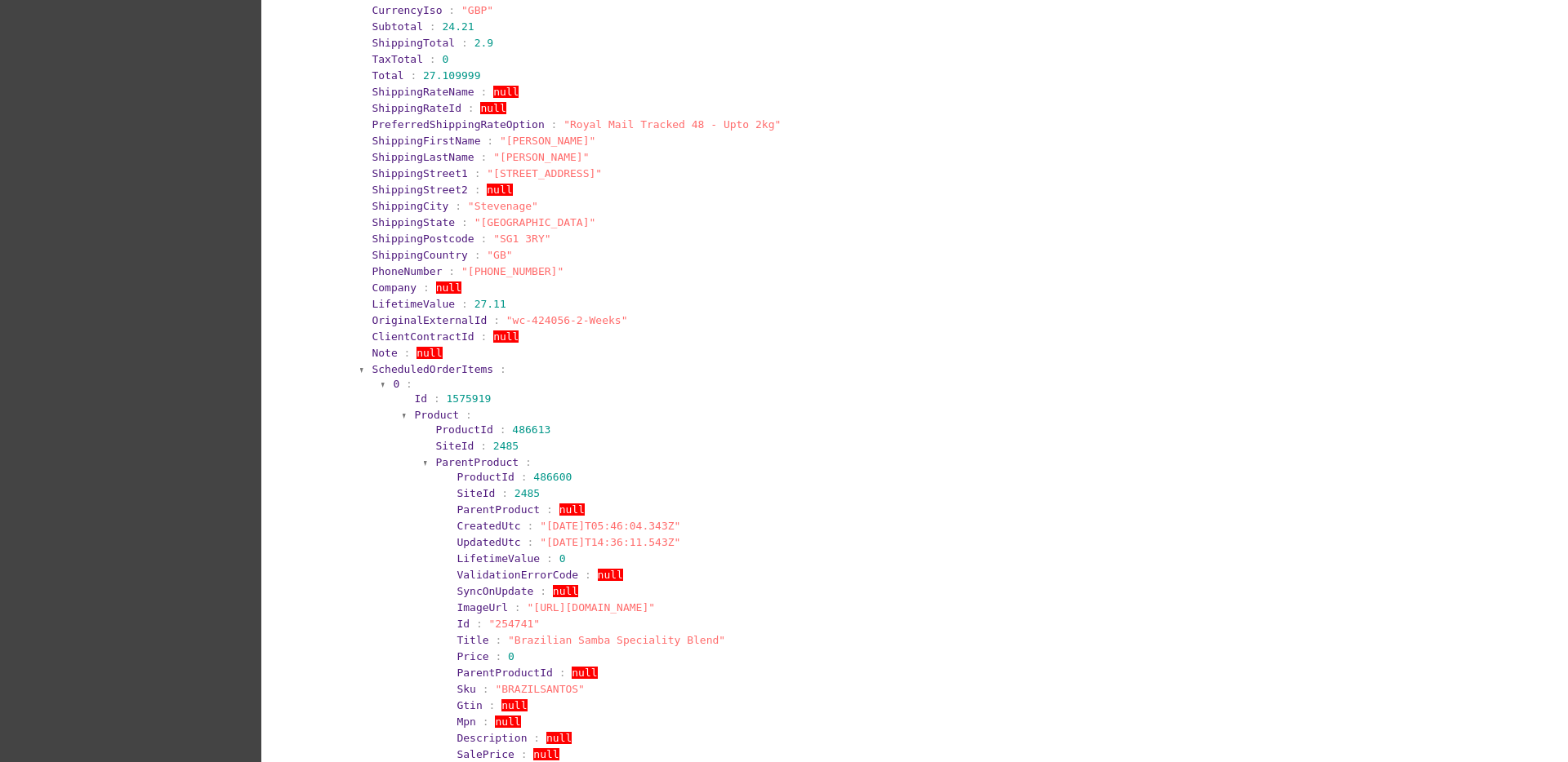
scroll to position [1098, 0]
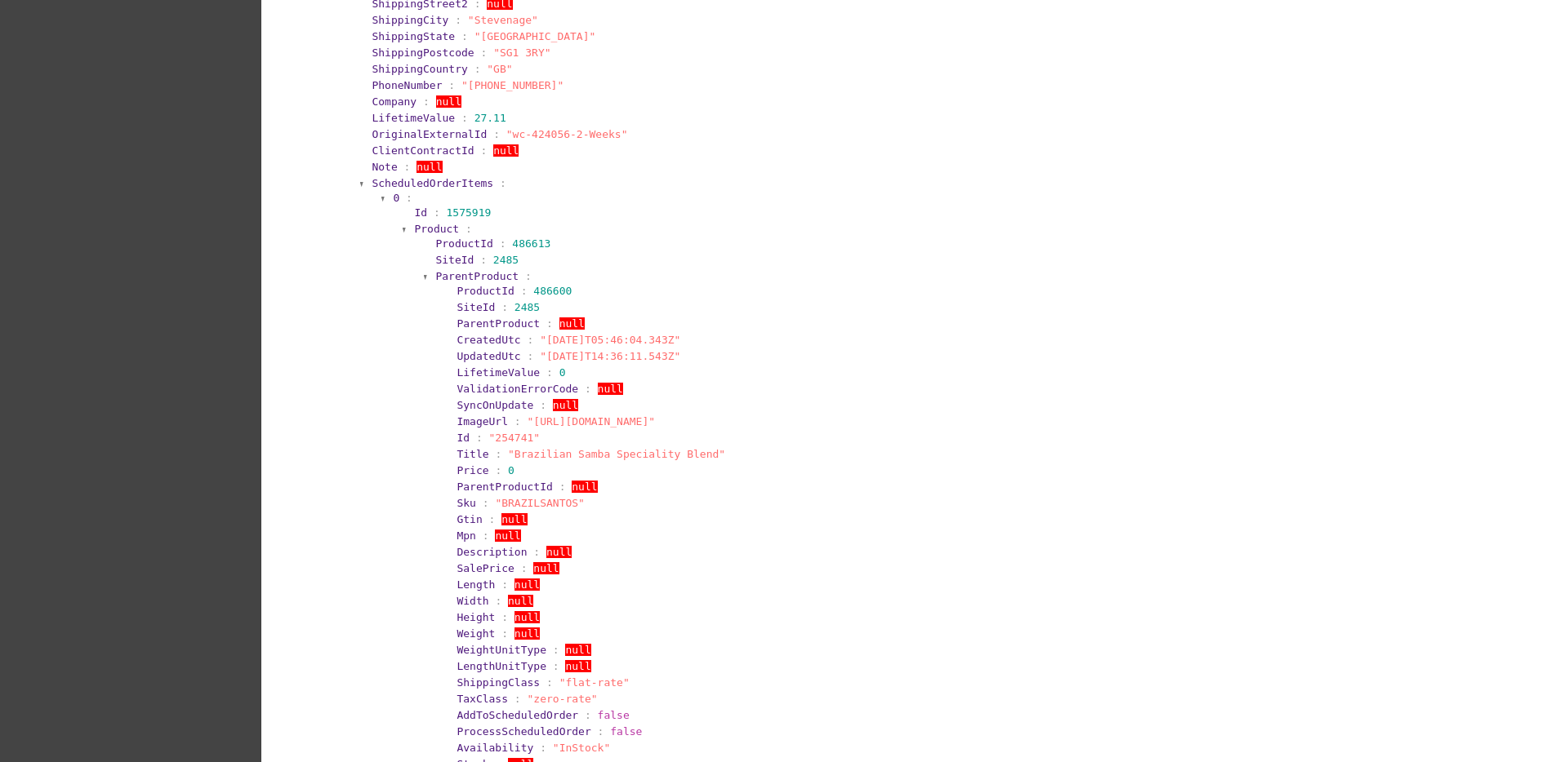
click at [455, 179] on span "ScheduledOrderItems" at bounding box center [431, 182] width 121 height 12
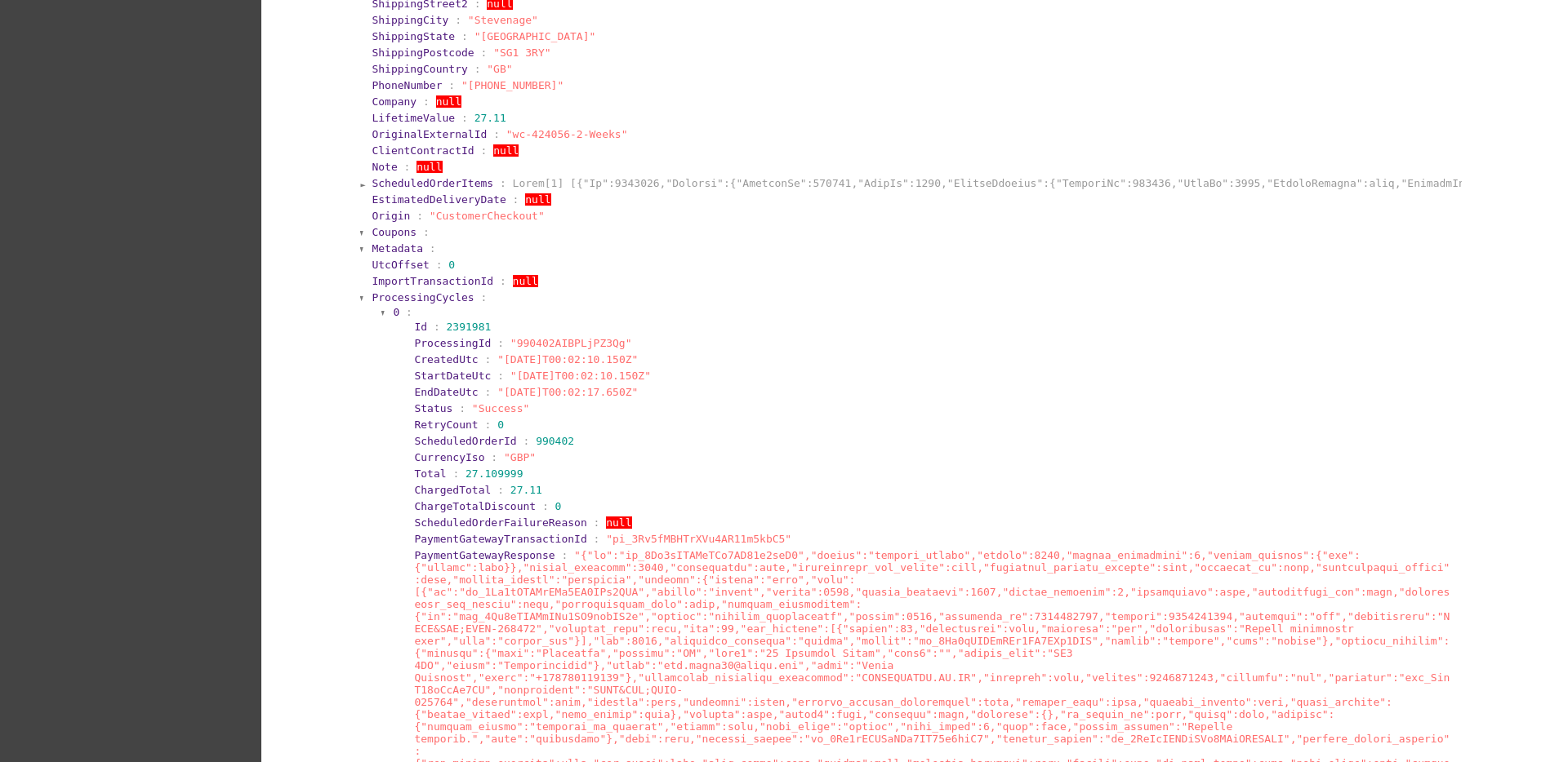
click at [400, 300] on span "ProcessingCycles" at bounding box center [422, 297] width 102 height 12
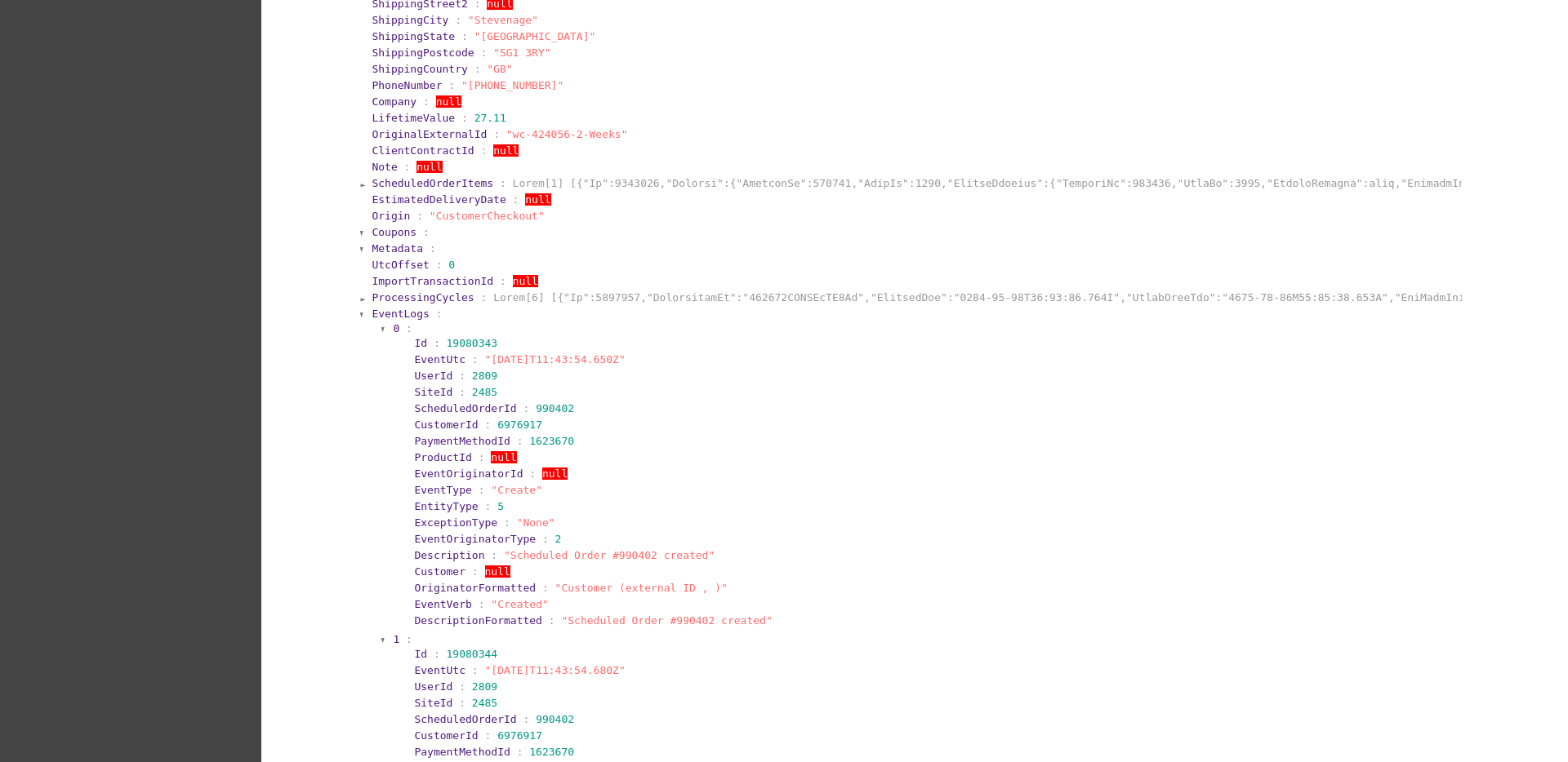
click at [393, 327] on span "0" at bounding box center [396, 328] width 7 height 12
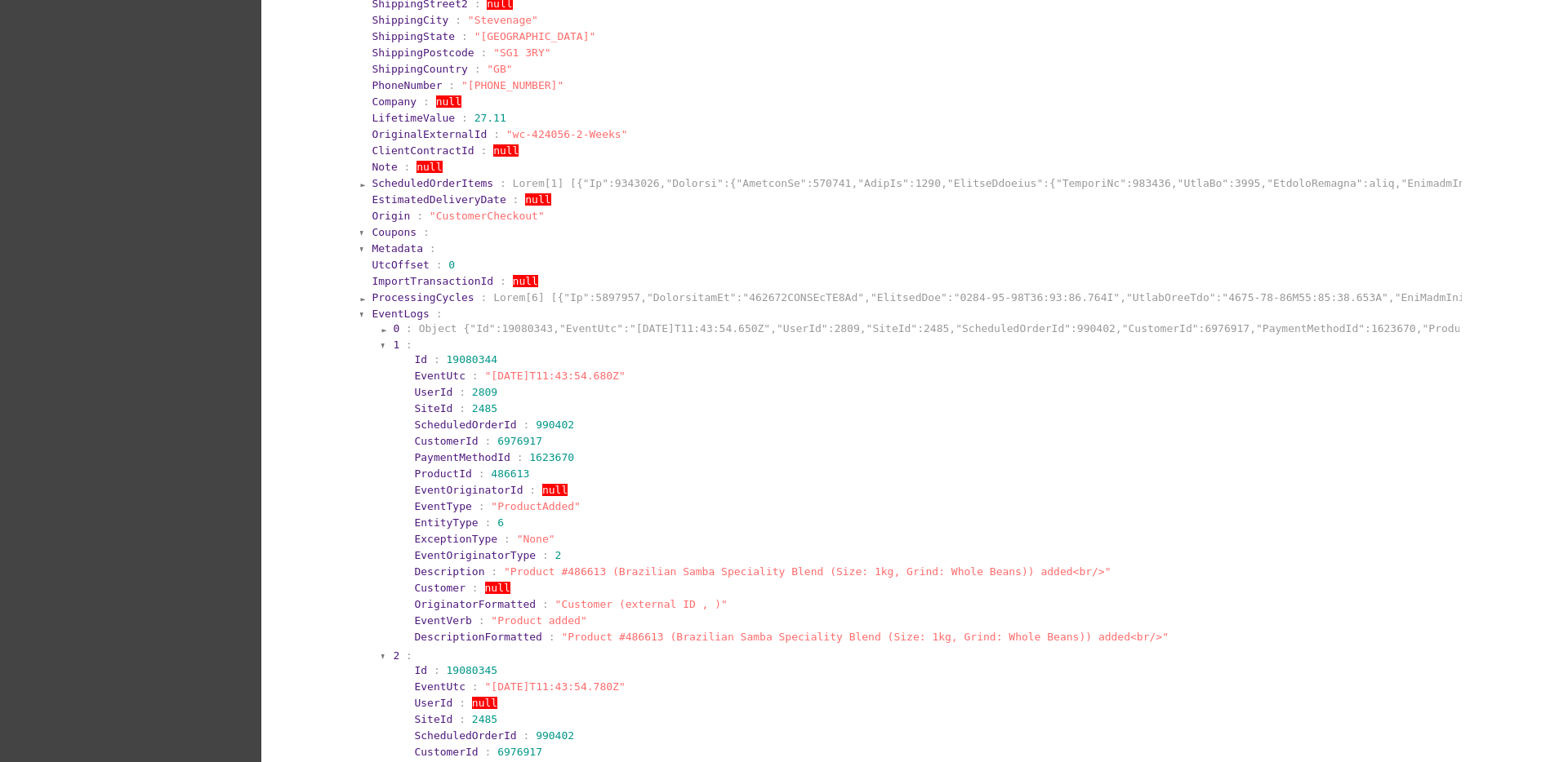
click at [393, 347] on section "1 :" at bounding box center [925, 344] width 1064 height 12
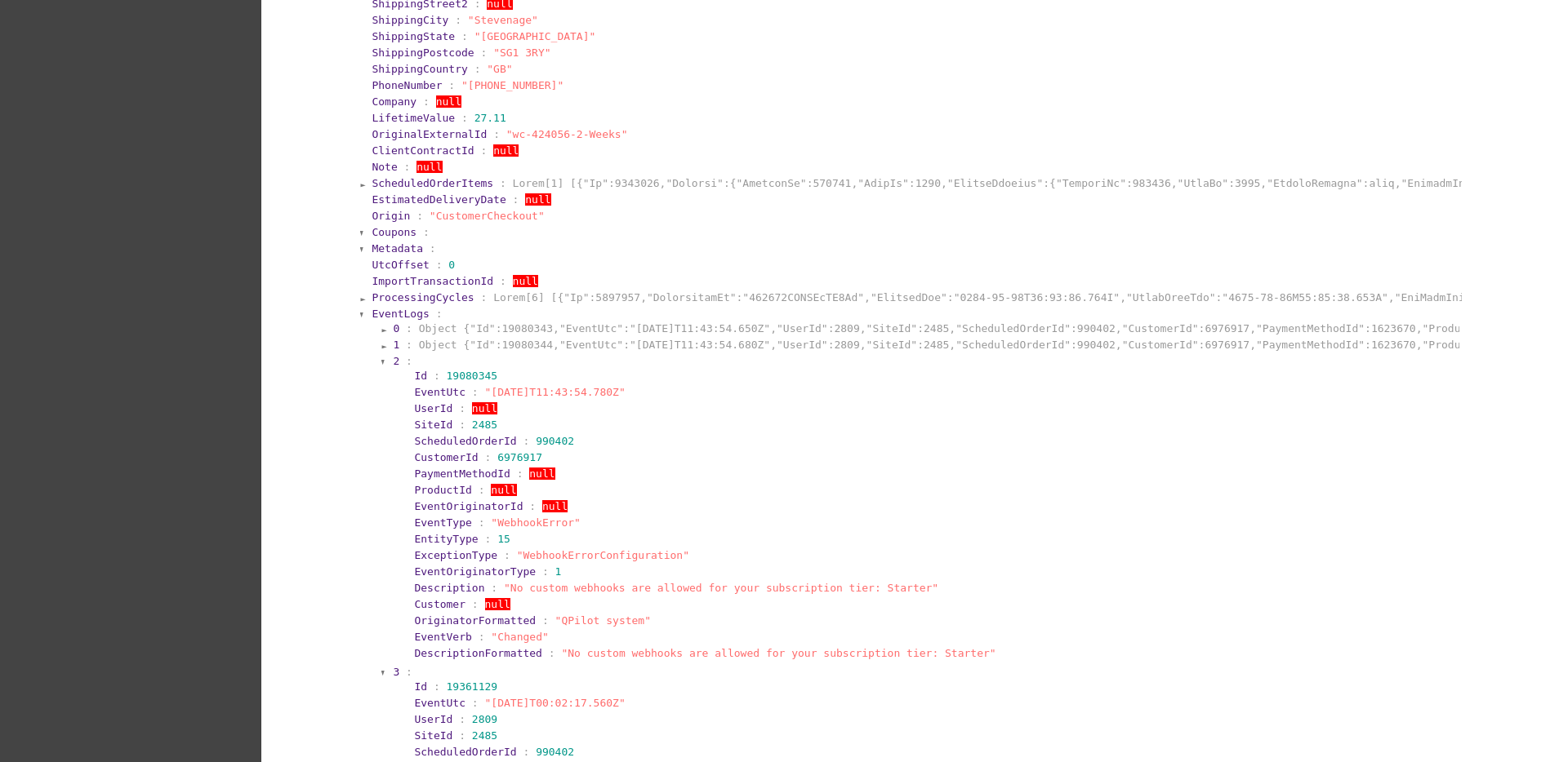
click at [393, 365] on span "2" at bounding box center [396, 361] width 7 height 12
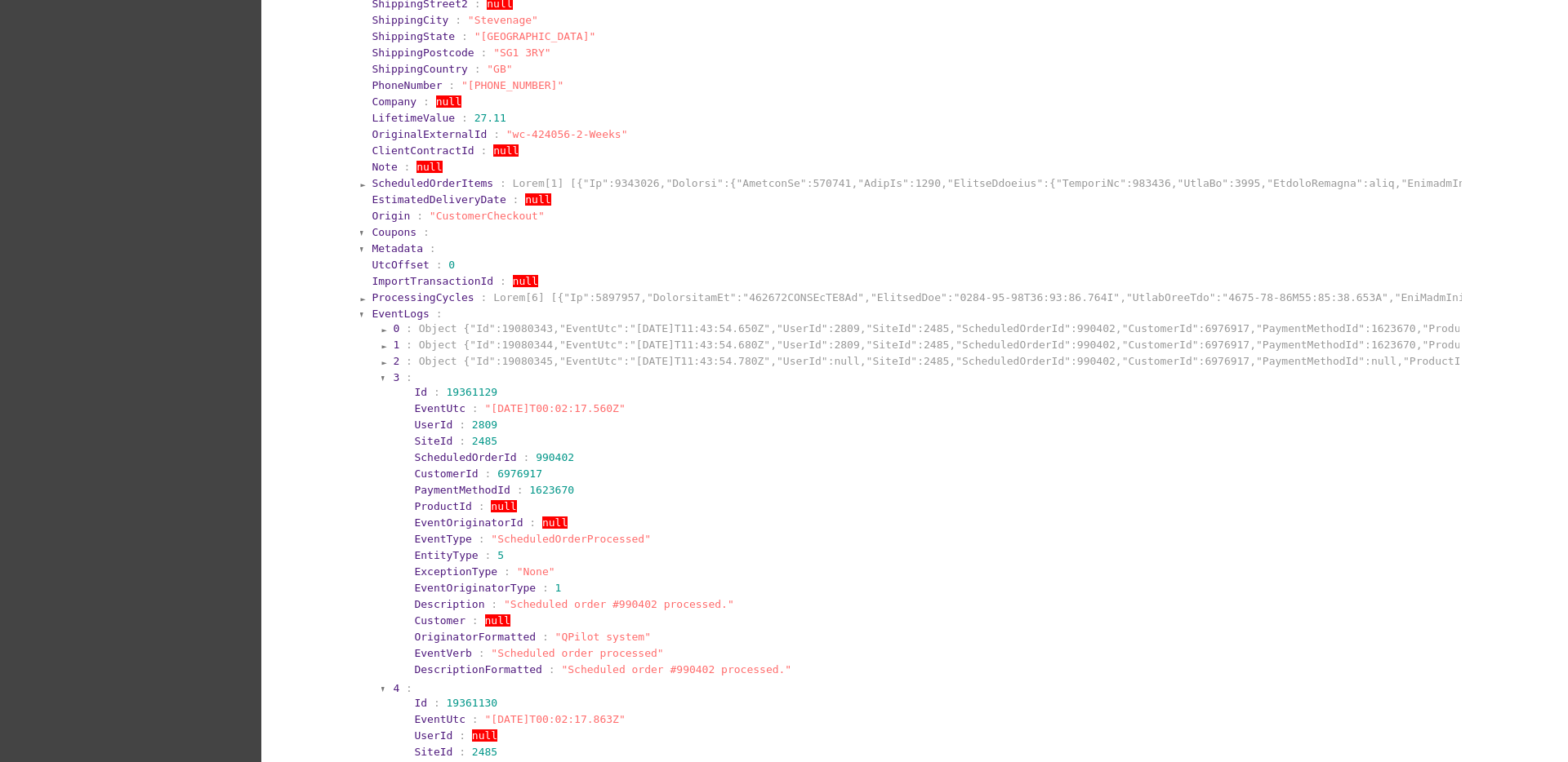
click at [391, 386] on section "3 : Id : 19361129 EventUtc : "[DATE]T00:02:17.560Z" UserId : 2809 SiteId : 2485…" at bounding box center [924, 524] width 1067 height 310
click at [393, 379] on section "3 :" at bounding box center [925, 377] width 1064 height 12
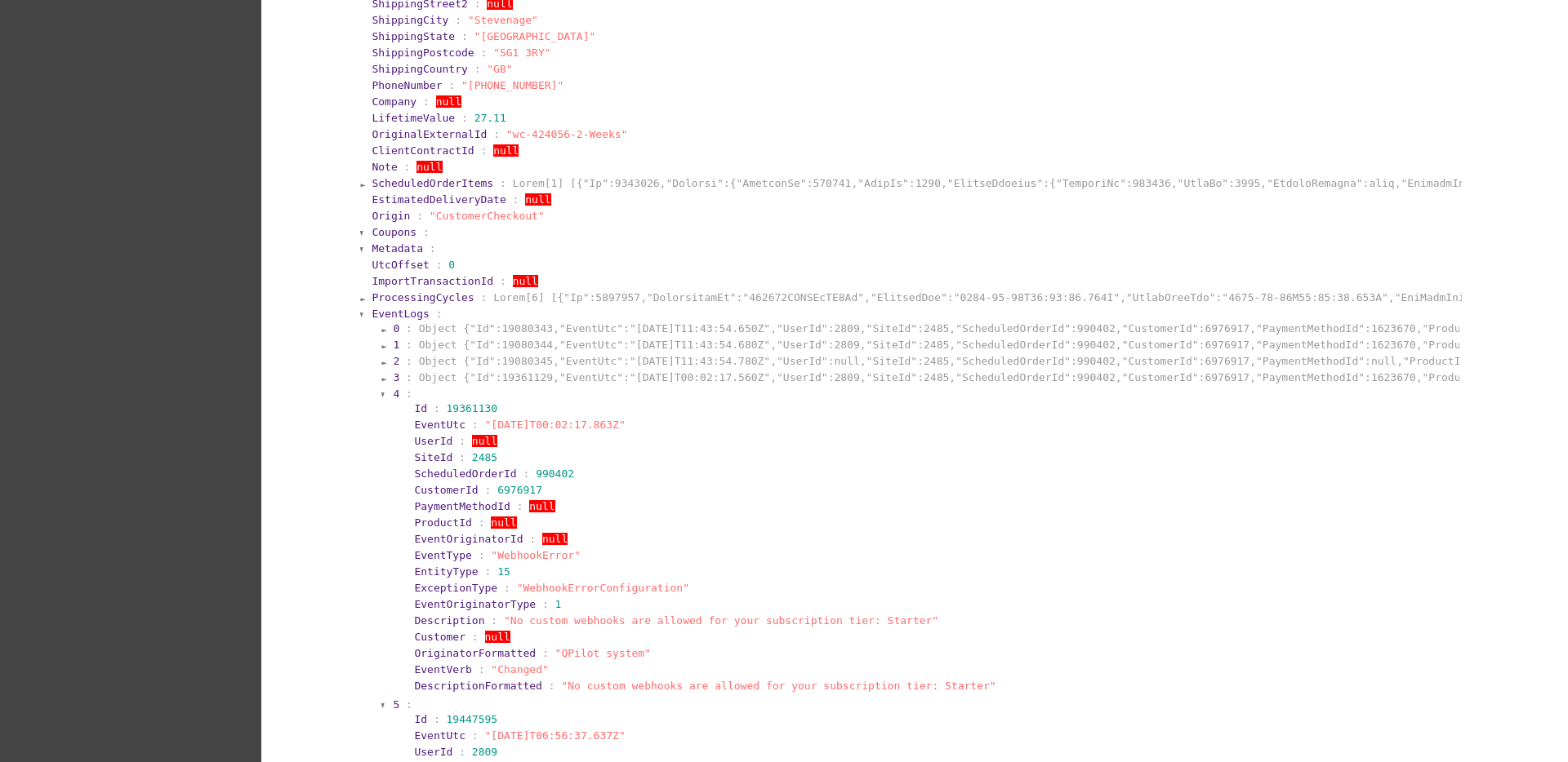
click at [393, 394] on section "4 :" at bounding box center [925, 394] width 1064 height 12
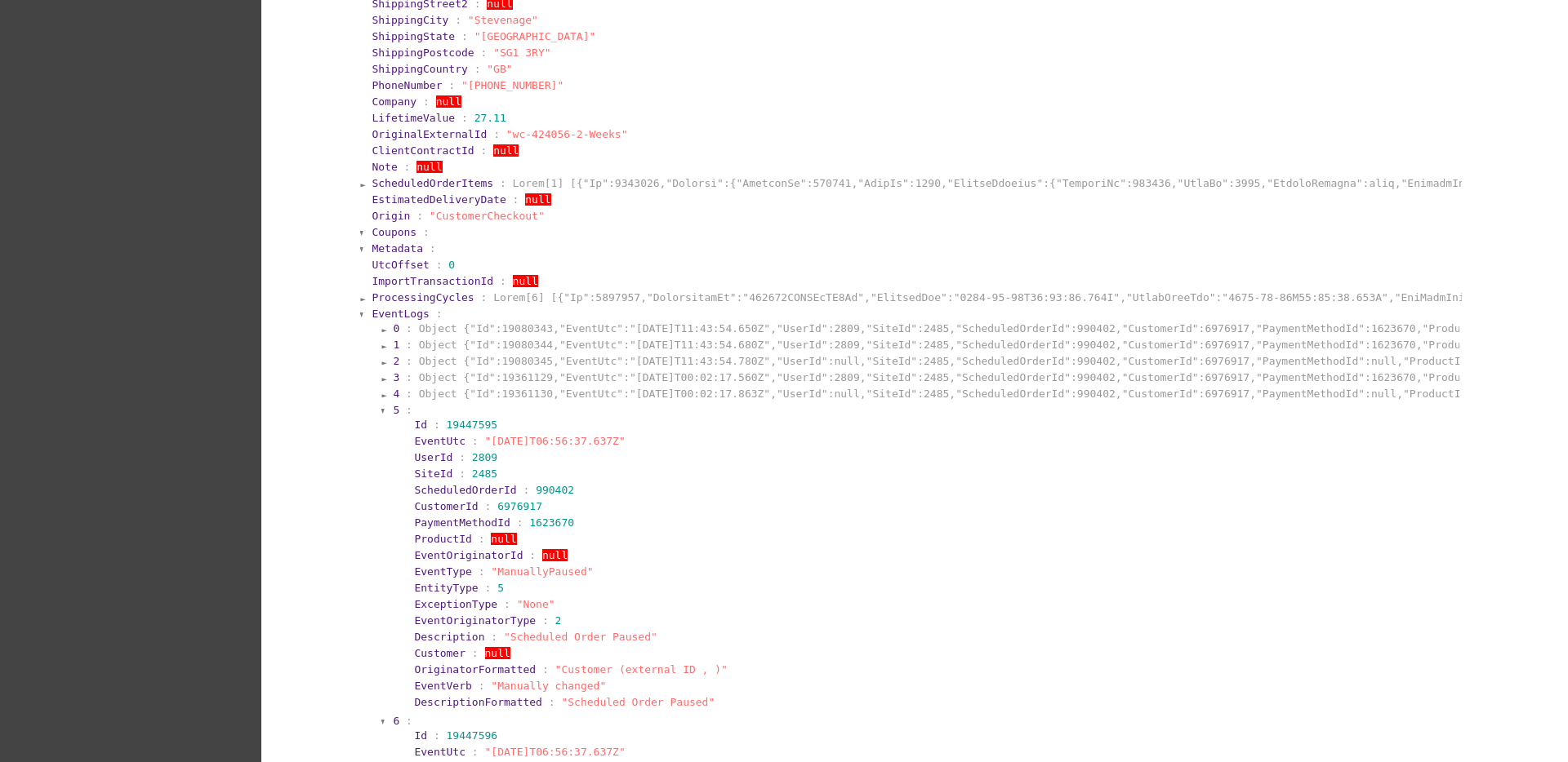
click at [393, 411] on section "5 :" at bounding box center [925, 410] width 1064 height 12
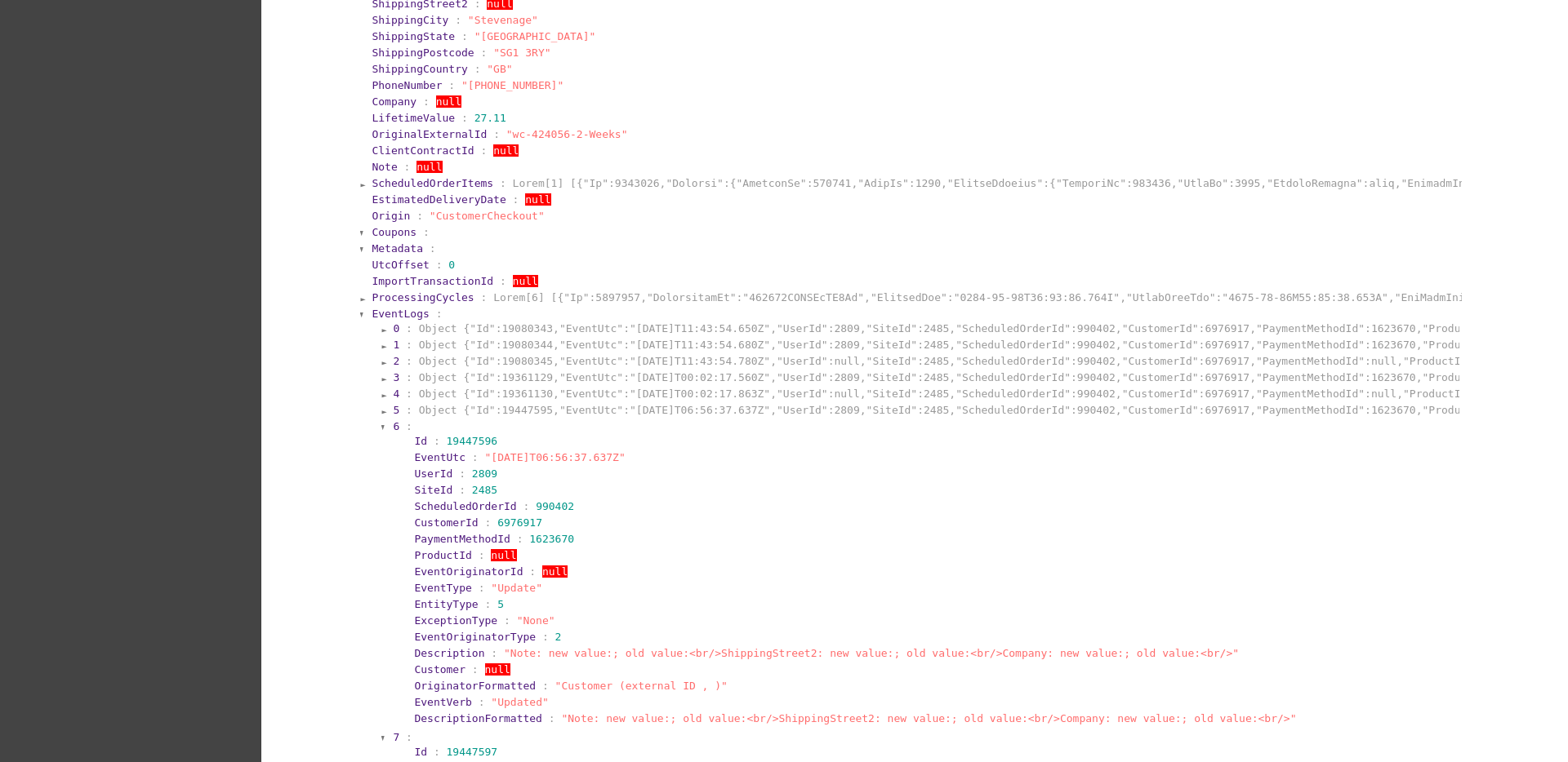
click at [393, 421] on section "6 :" at bounding box center [925, 426] width 1064 height 12
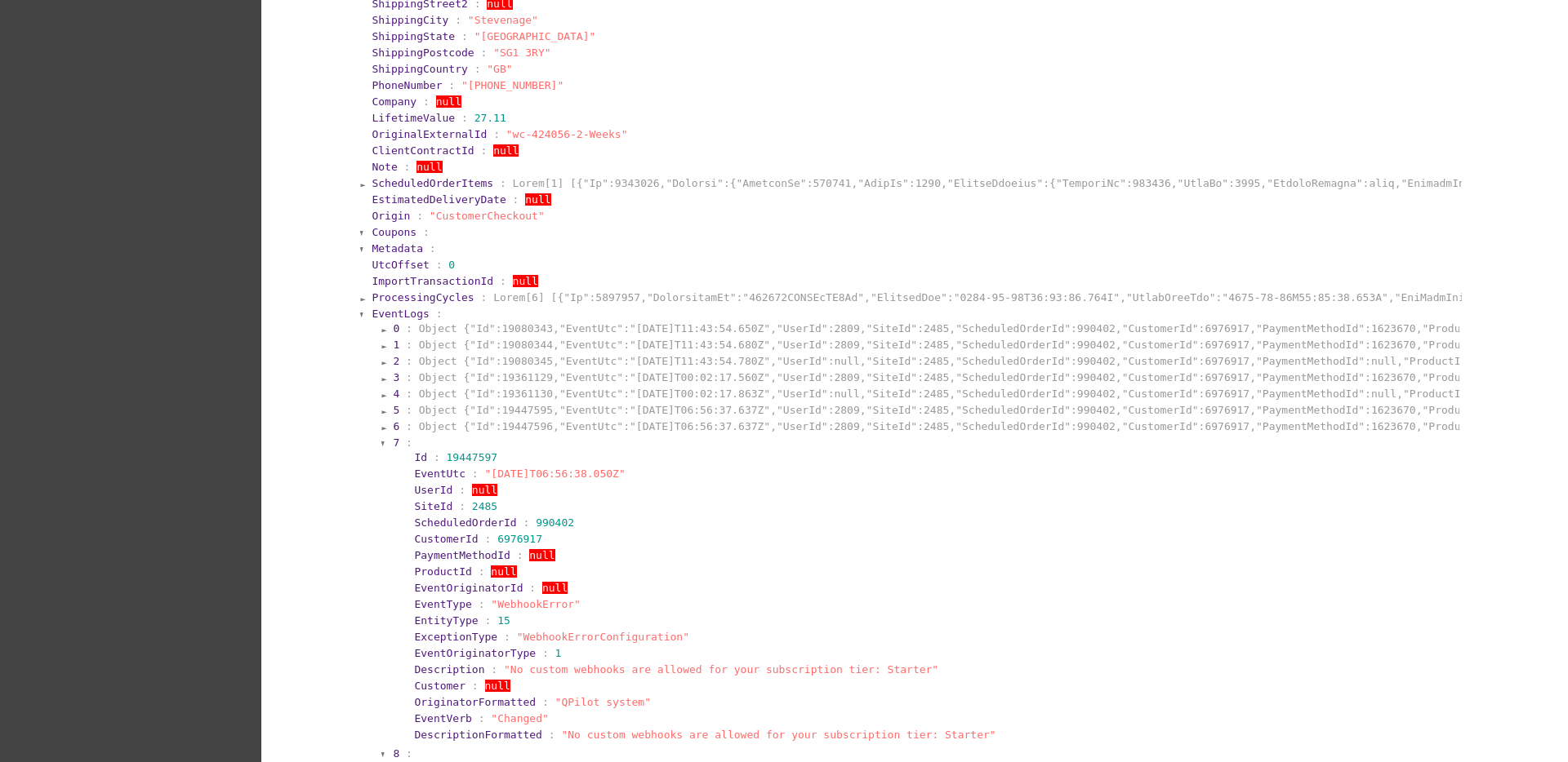
click at [393, 444] on section "7 :" at bounding box center [925, 443] width 1064 height 12
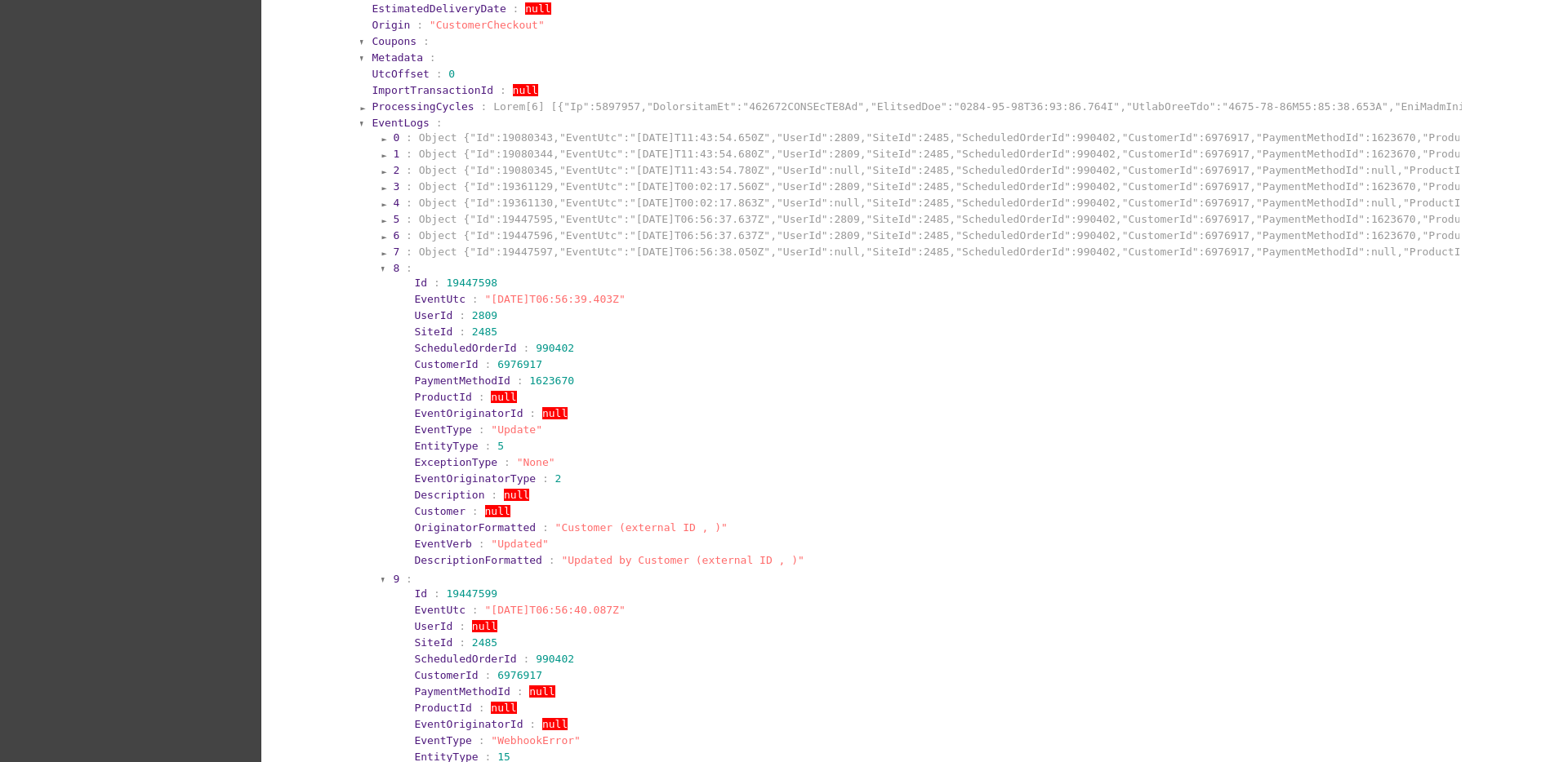
scroll to position [1302, 0]
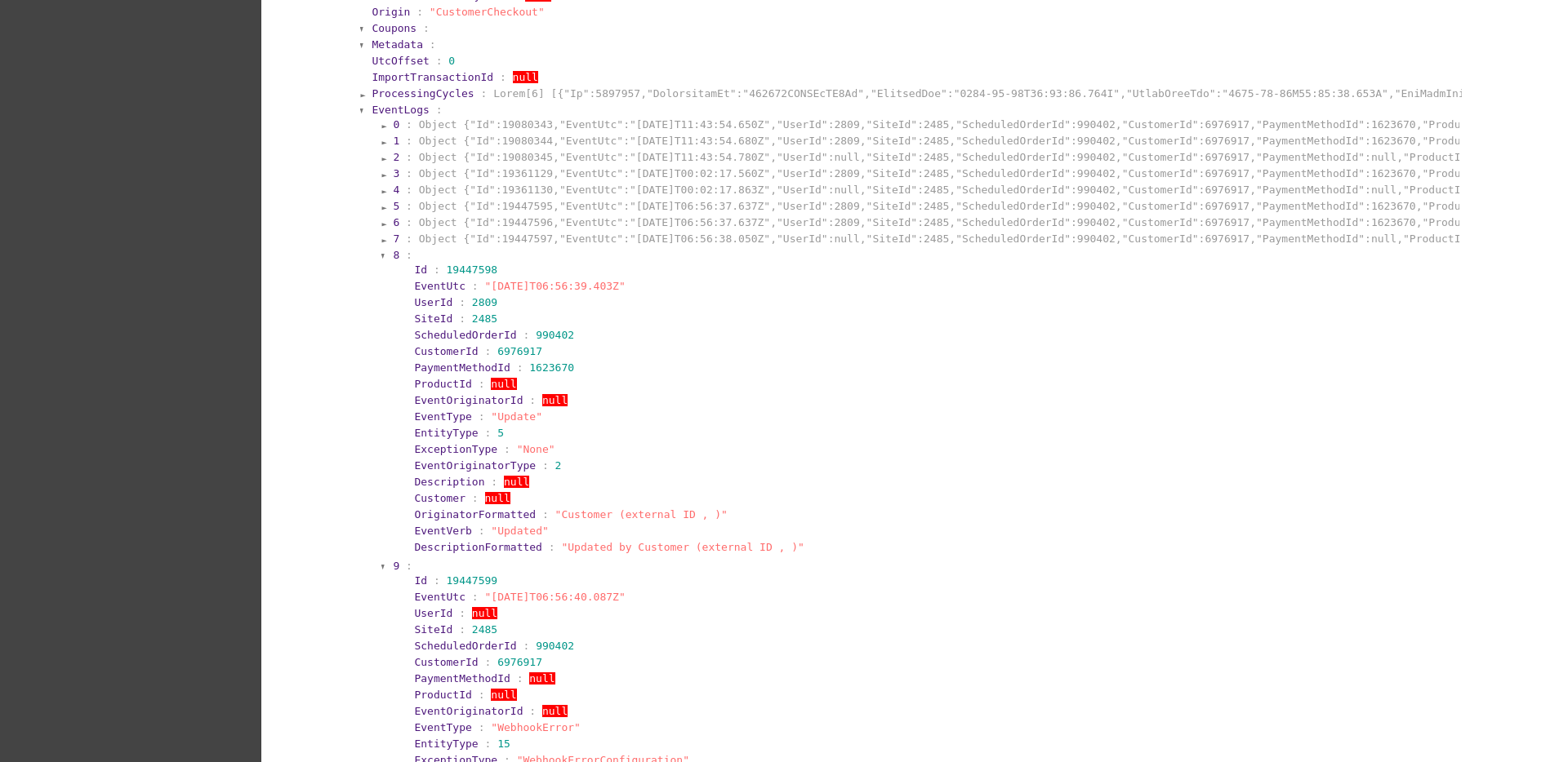
click at [391, 257] on section "8 : Id : 19447598 EventUtc : "[DATE]T06:56:39.403Z" UserId : 2809 SiteId : 2485…" at bounding box center [924, 402] width 1067 height 310
click at [393, 257] on span "8" at bounding box center [396, 255] width 7 height 12
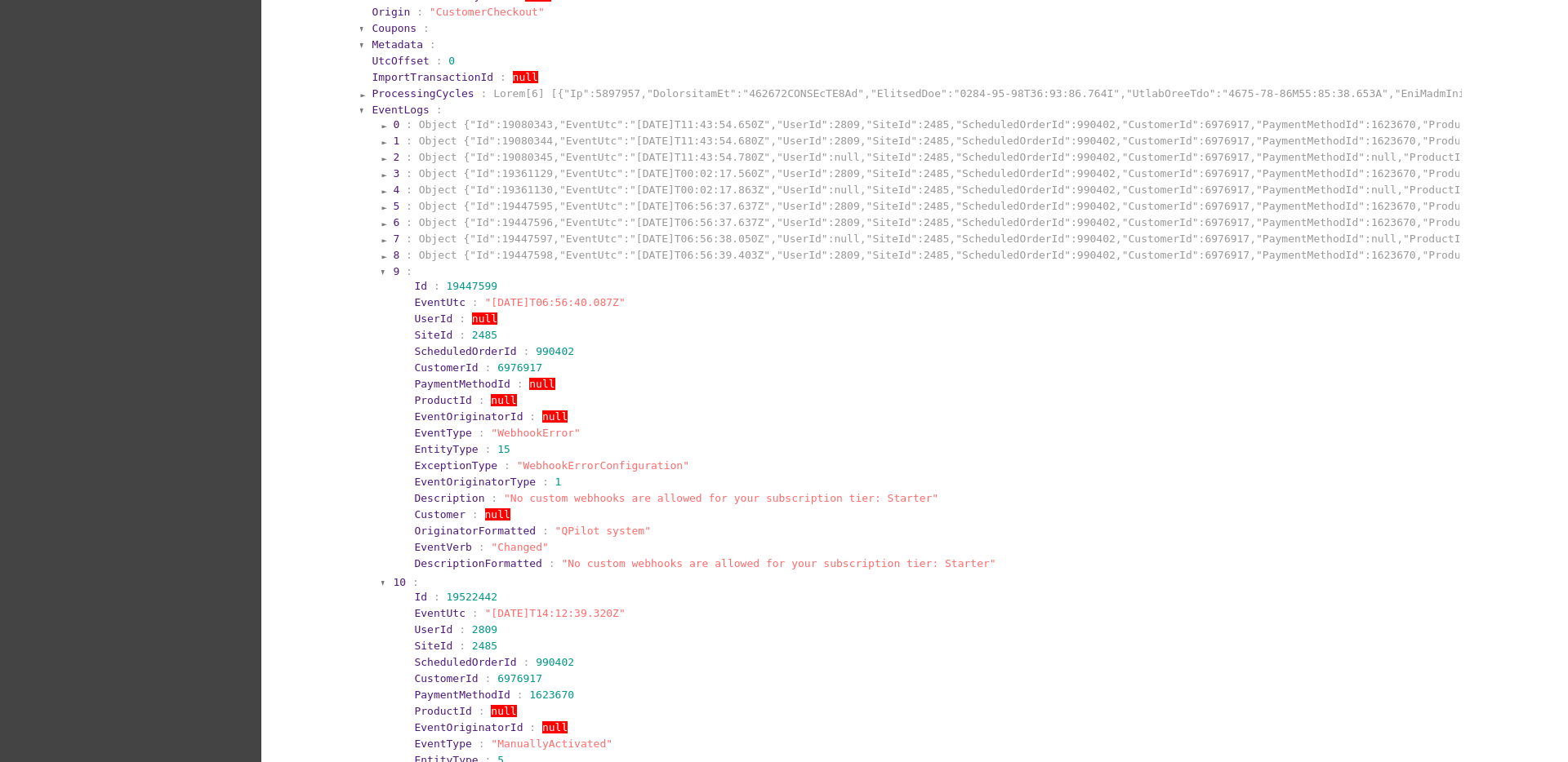
click at [391, 279] on section "9 : Id : 19447599 EventUtc : "[DATE]T06:56:40.087Z" UserId : null SiteId : 2485…" at bounding box center [924, 419] width 1067 height 310
click at [393, 275] on span "9" at bounding box center [396, 271] width 7 height 12
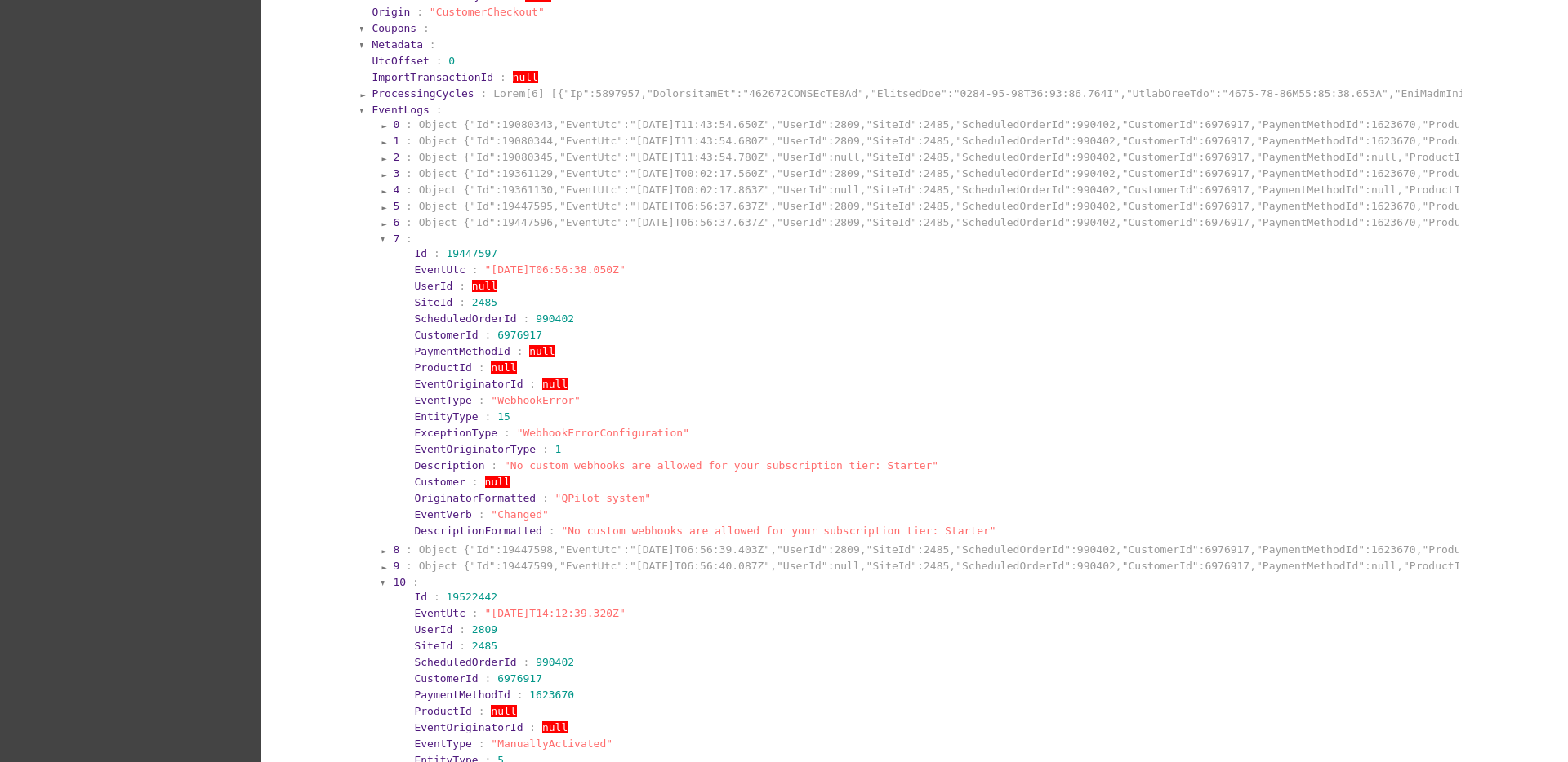
click at [688, 233] on section "7 :" at bounding box center [925, 239] width 1064 height 12
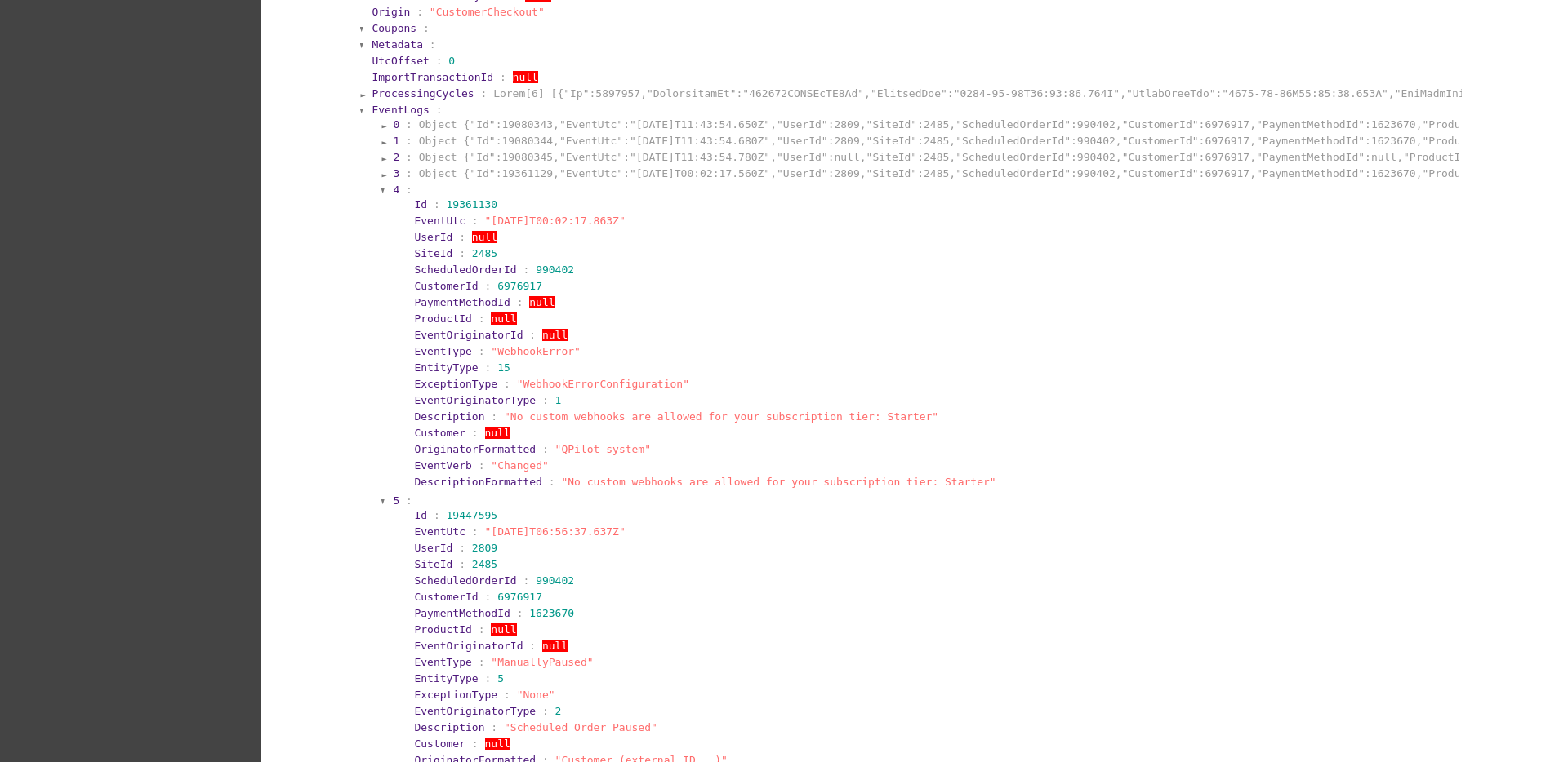
click at [393, 191] on section "4 :" at bounding box center [925, 189] width 1064 height 12
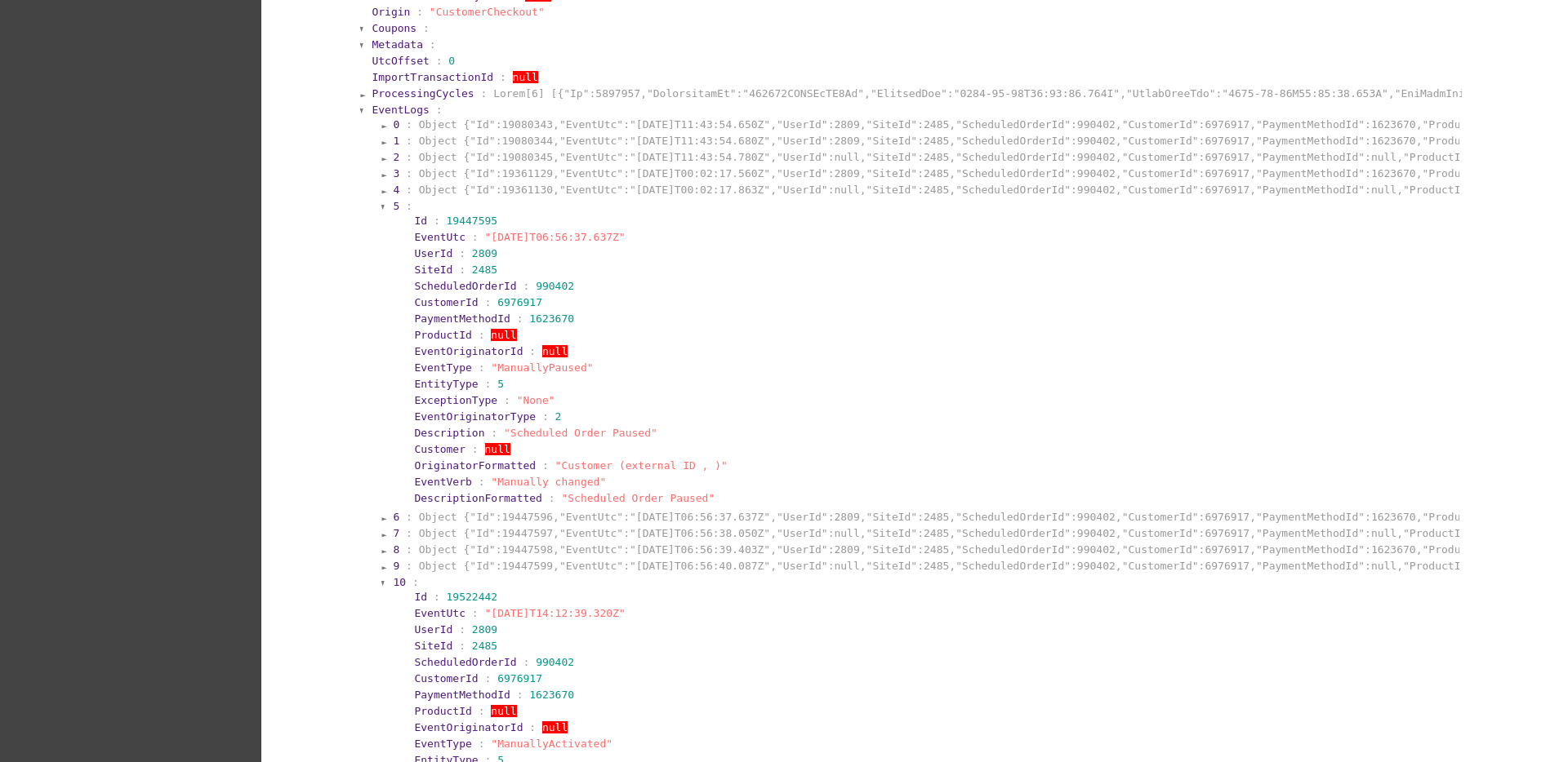
click at [393, 172] on section "3 : Object {"Id":19361129,"EventUtc":"[DATE]T00:02:17.560Z","UserId":2809,"Site…" at bounding box center [925, 173] width 1064 height 12
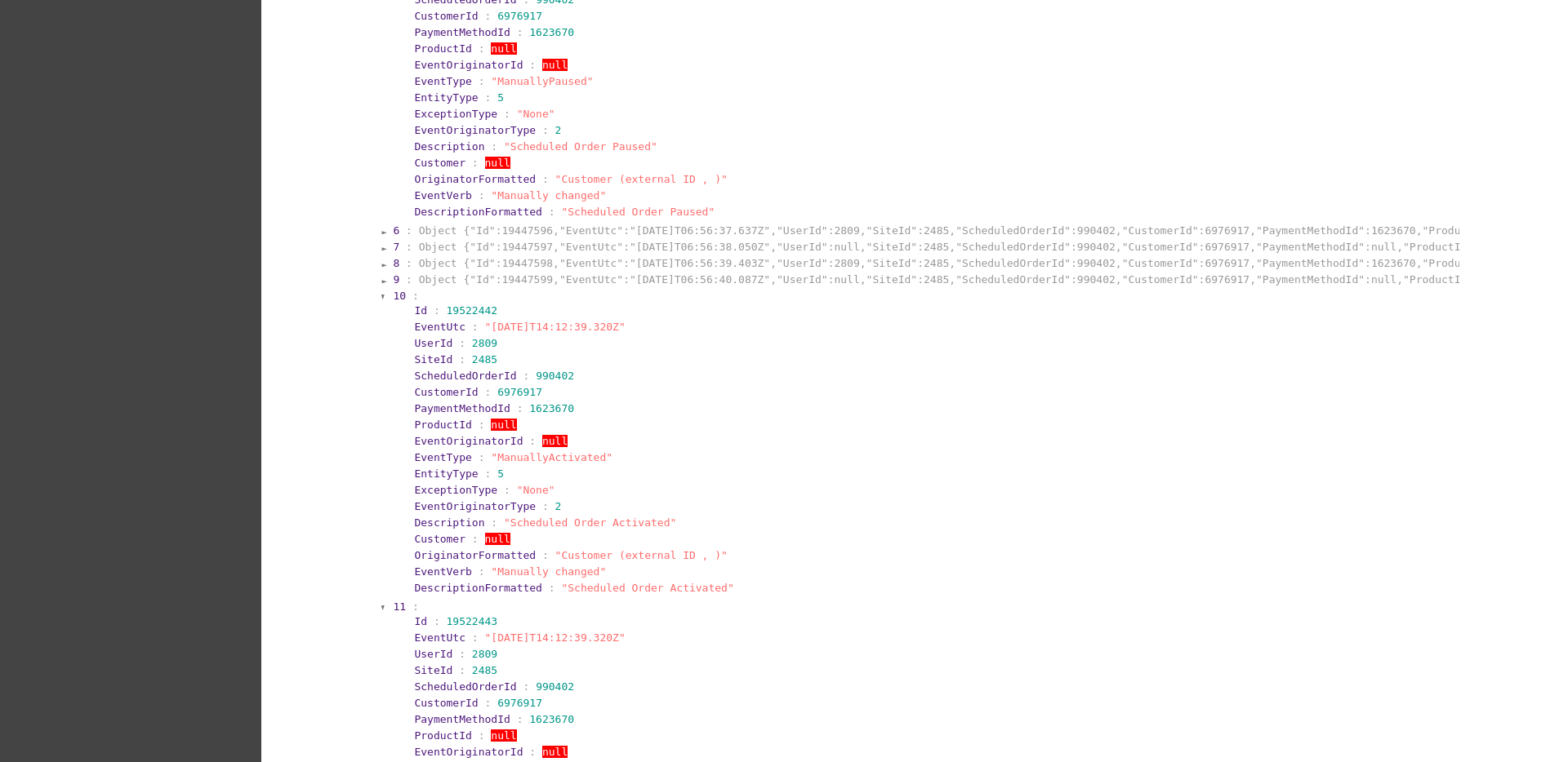
scroll to position [1914, 0]
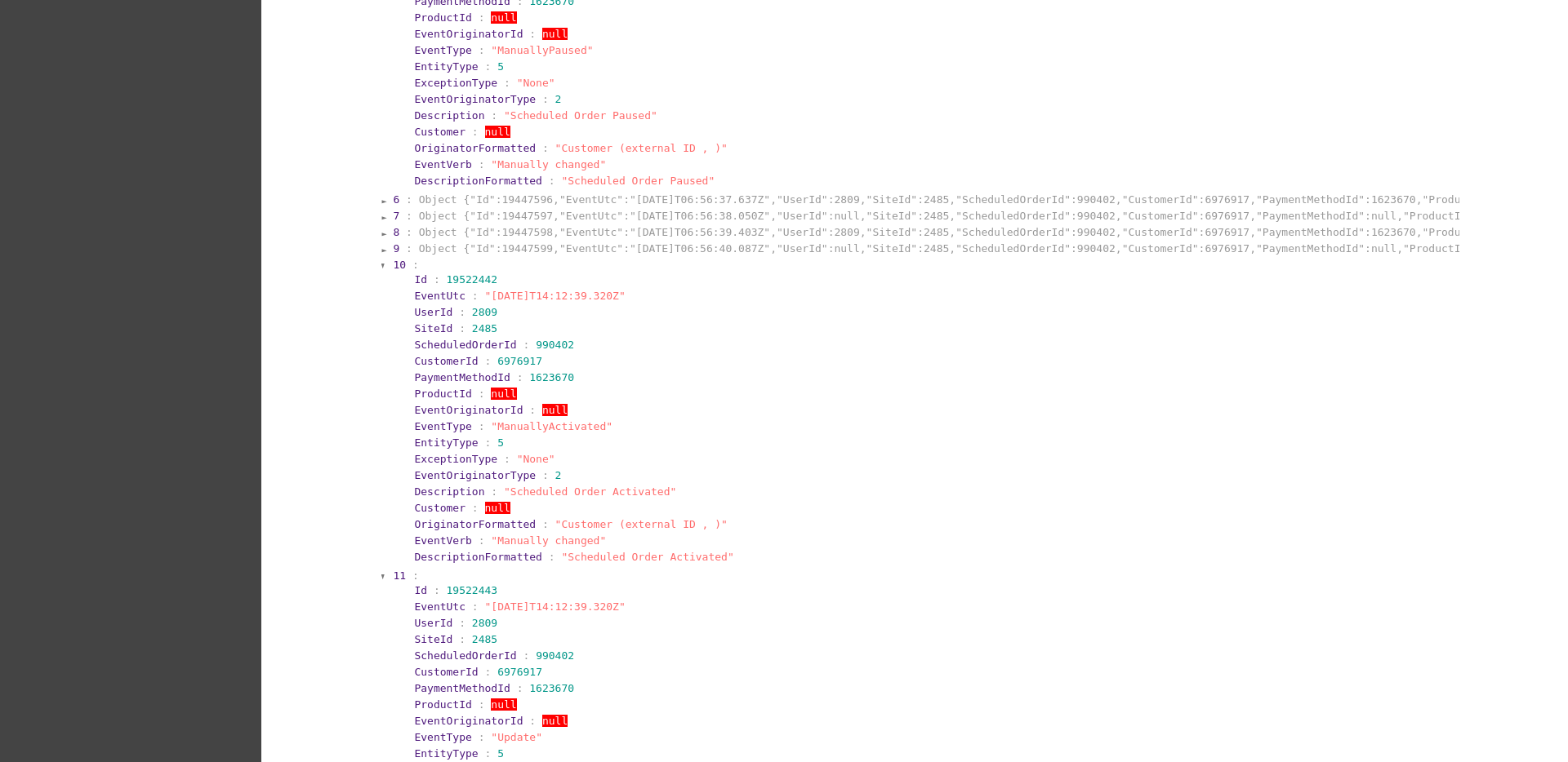
drag, startPoint x: 475, startPoint y: 301, endPoint x: 614, endPoint y: 299, distance: 139.0
click at [614, 299] on span ""[DATE]T14:12:39.320Z"" at bounding box center [555, 295] width 140 height 12
copy span "[DATE]T14:12:39.320Z"
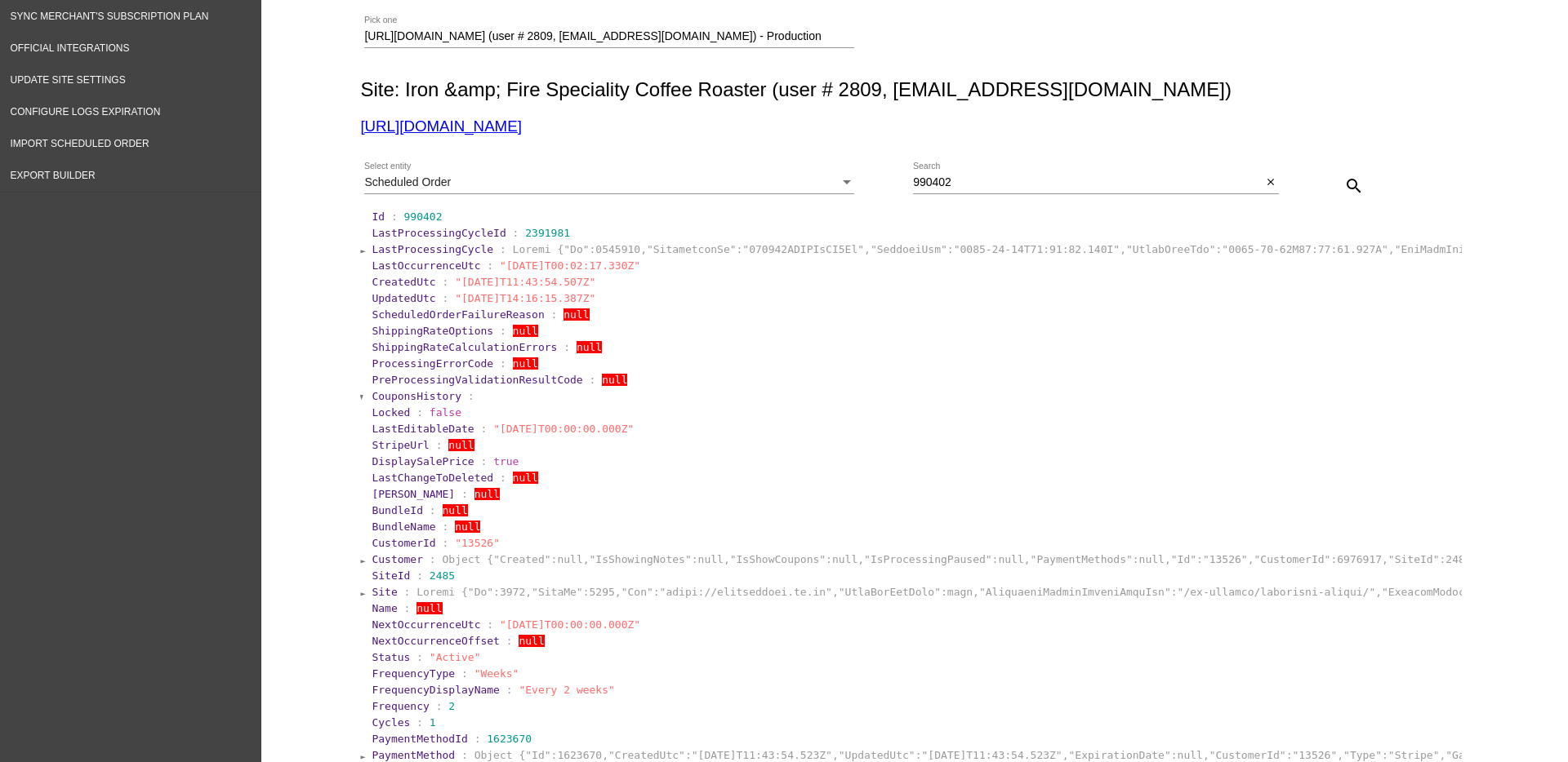
scroll to position [0, 0]
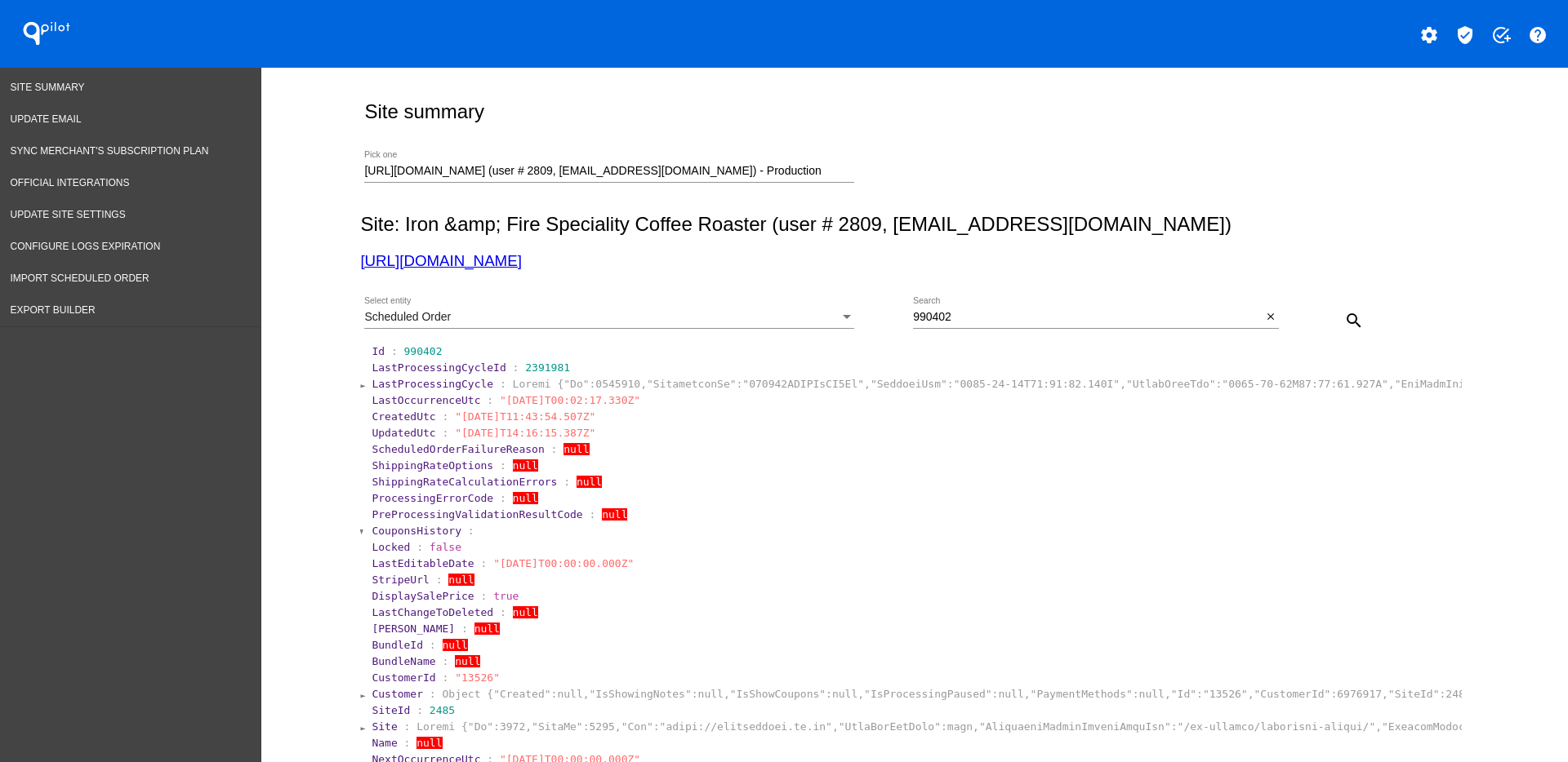
click at [786, 312] on div "Scheduled Order" at bounding box center [601, 318] width 475 height 13
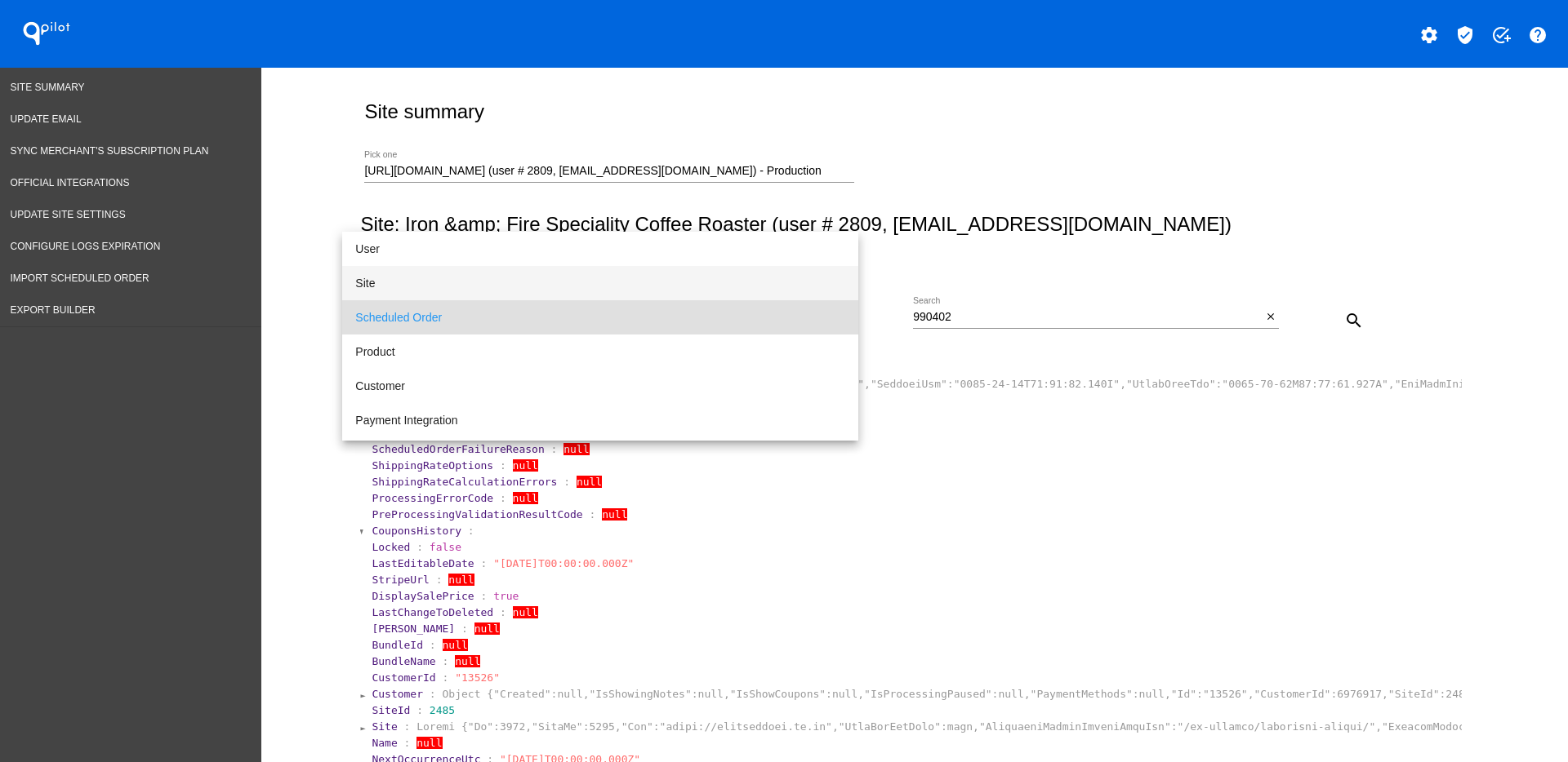
click at [727, 276] on span "Site" at bounding box center [600, 283] width 490 height 34
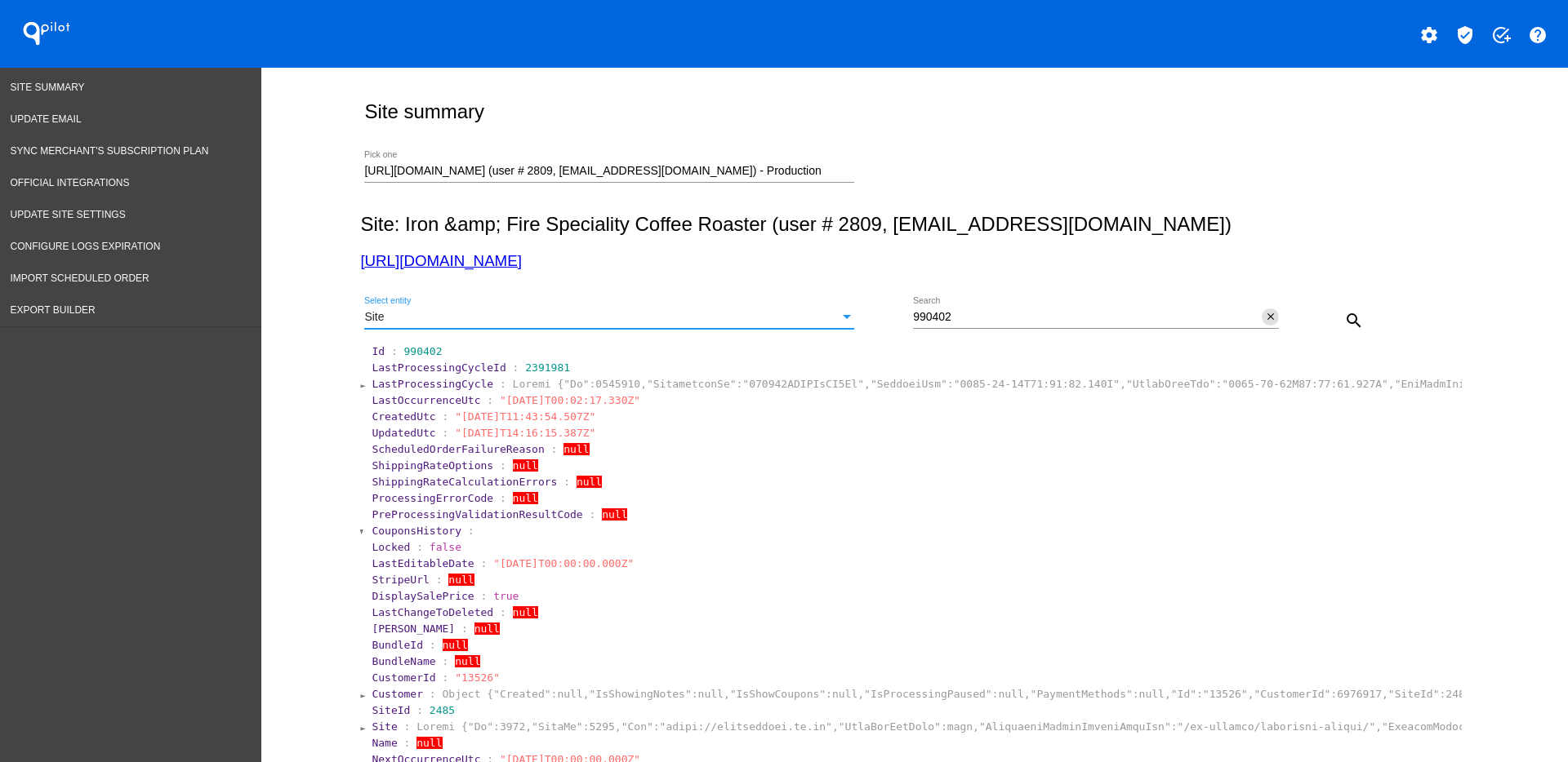
click at [1264, 314] on mat-icon "close" at bounding box center [1270, 318] width 11 height 13
click at [1338, 319] on button "search" at bounding box center [1354, 319] width 33 height 33
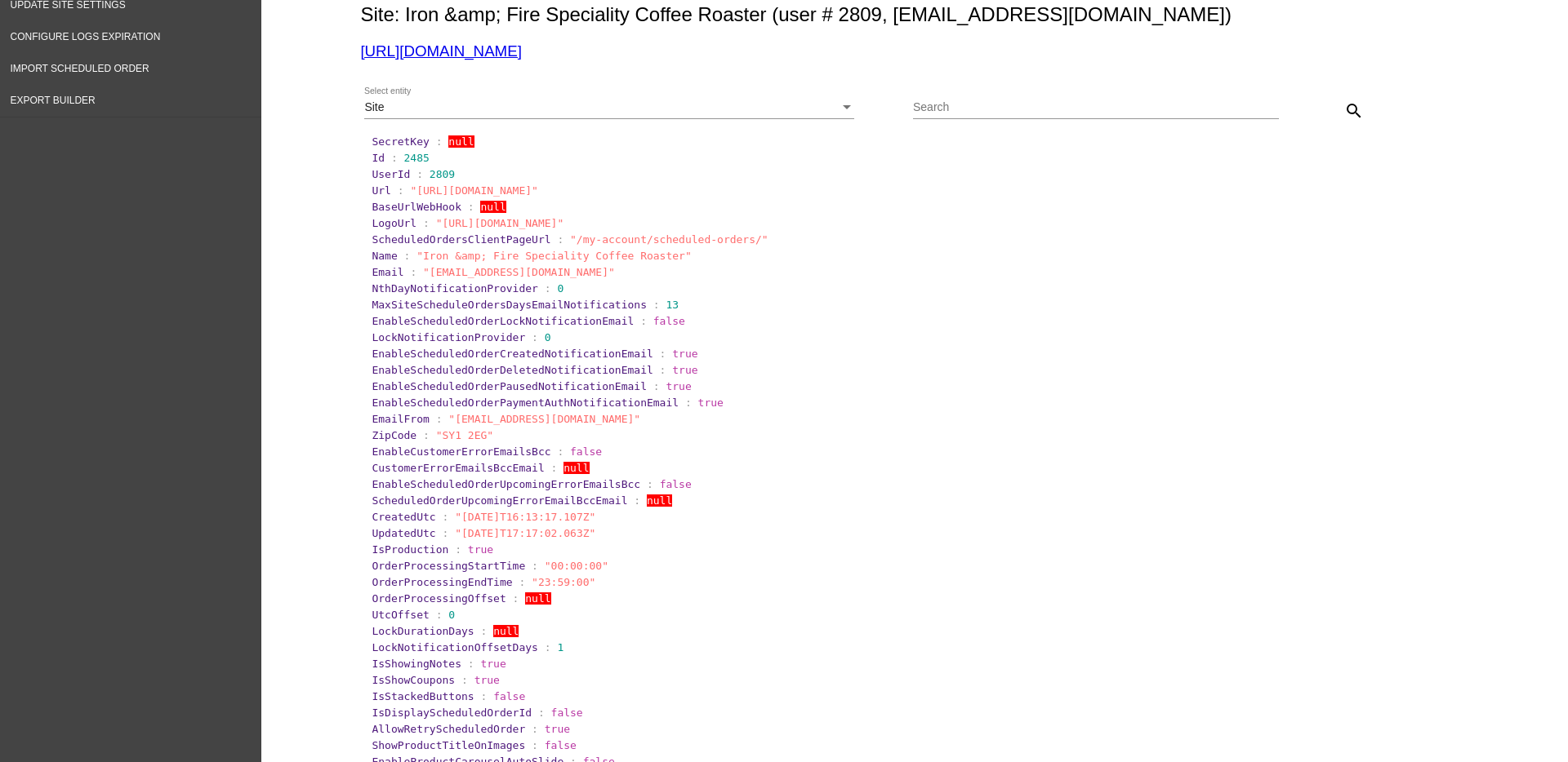
scroll to position [204, 0]
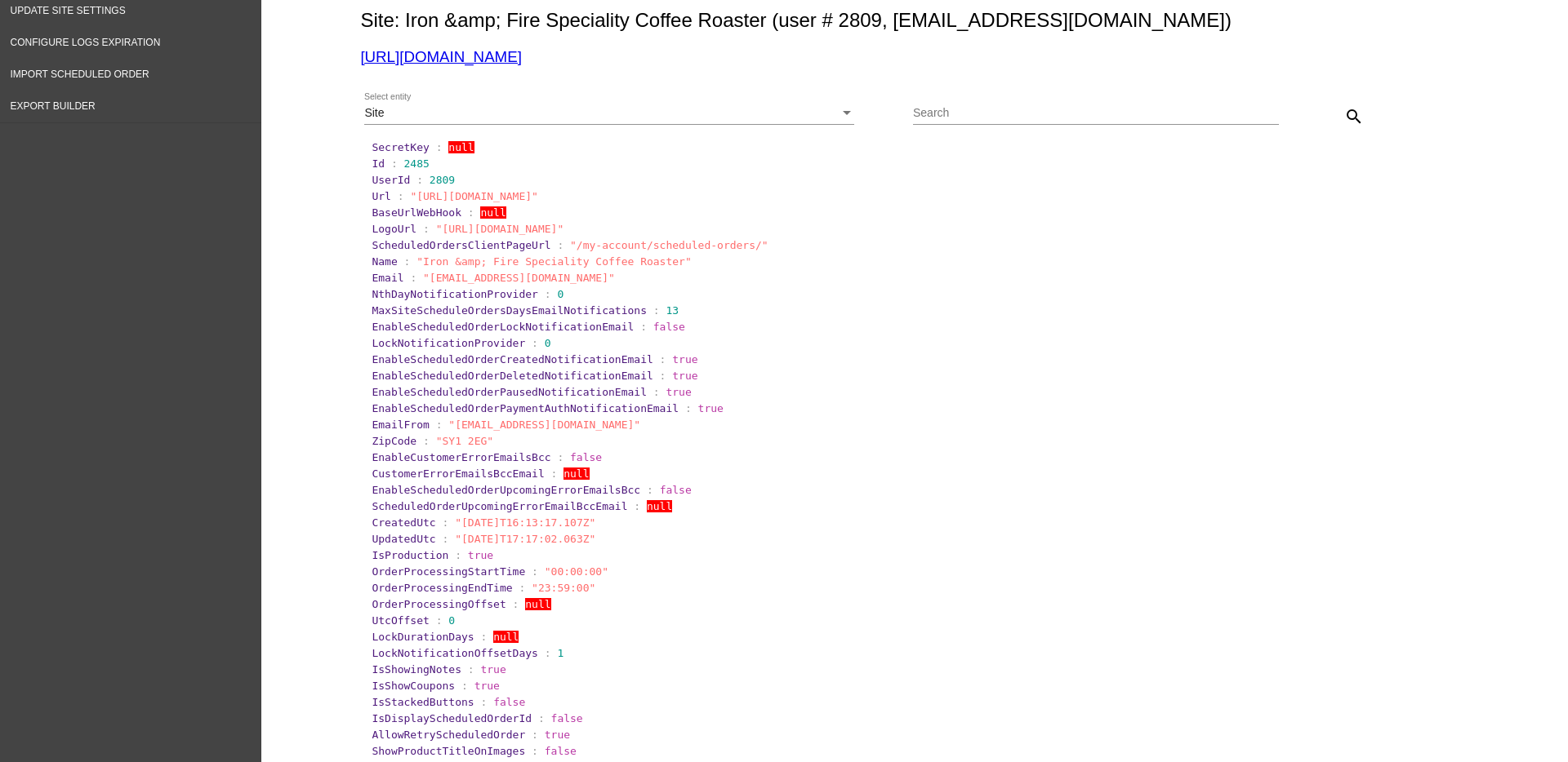
click at [764, 107] on div "Site" at bounding box center [601, 114] width 475 height 13
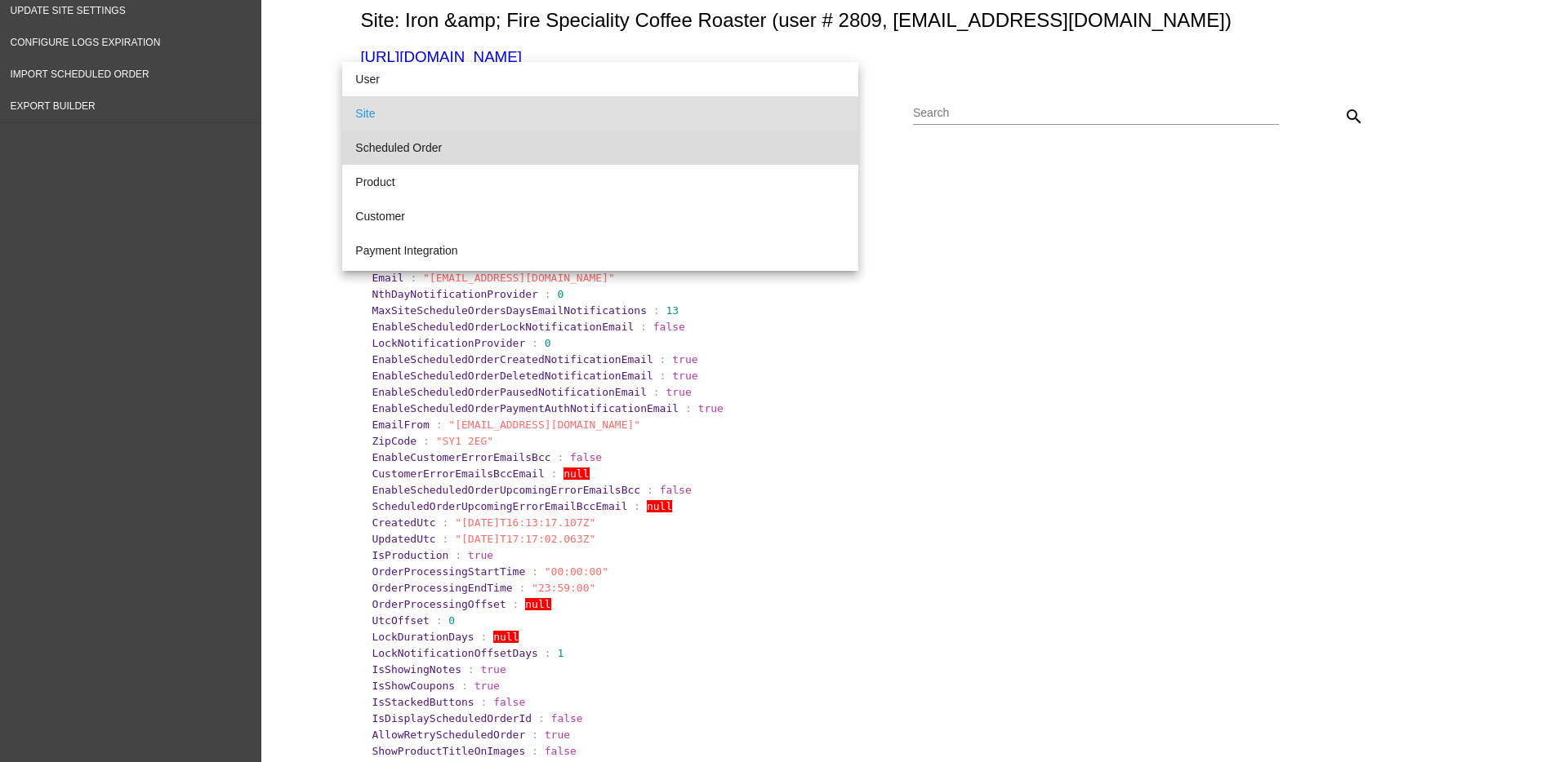
click at [723, 138] on span "Scheduled Order" at bounding box center [600, 148] width 490 height 34
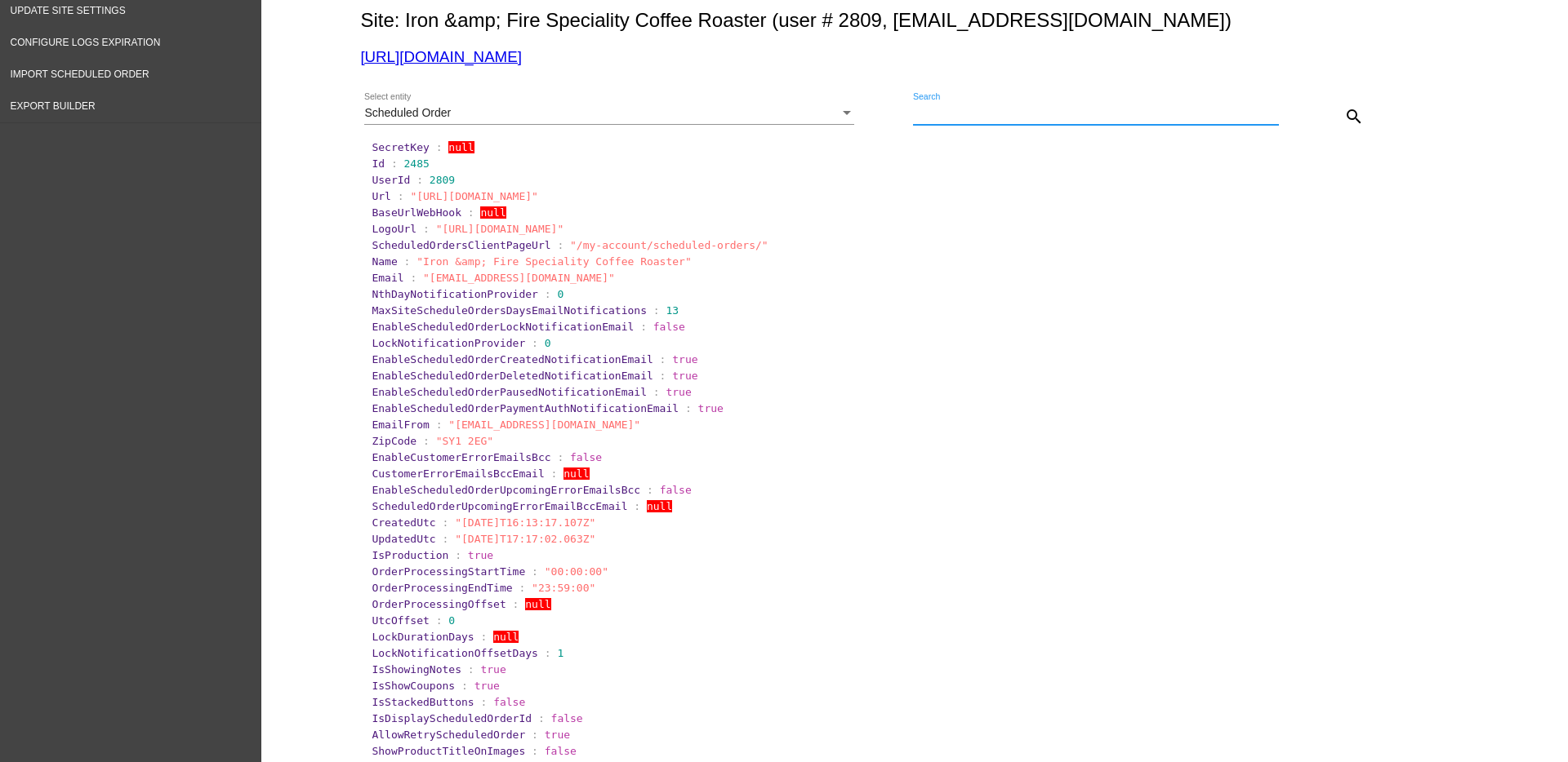
paste input "990402"
type input "990402"
click at [1344, 114] on mat-icon "search" at bounding box center [1354, 117] width 20 height 20
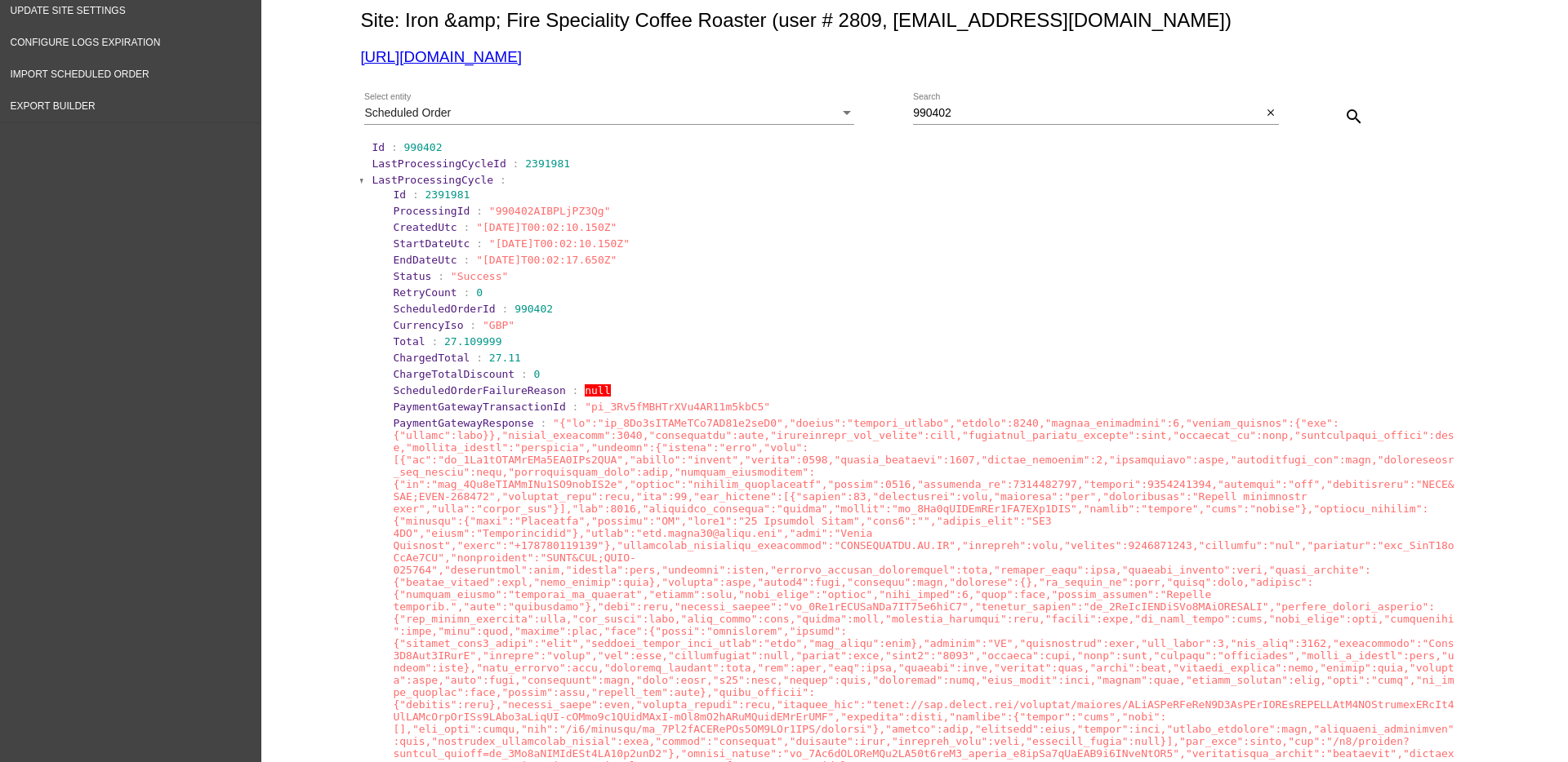
click at [403, 174] on span "LastProcessingCycle" at bounding box center [431, 179] width 121 height 12
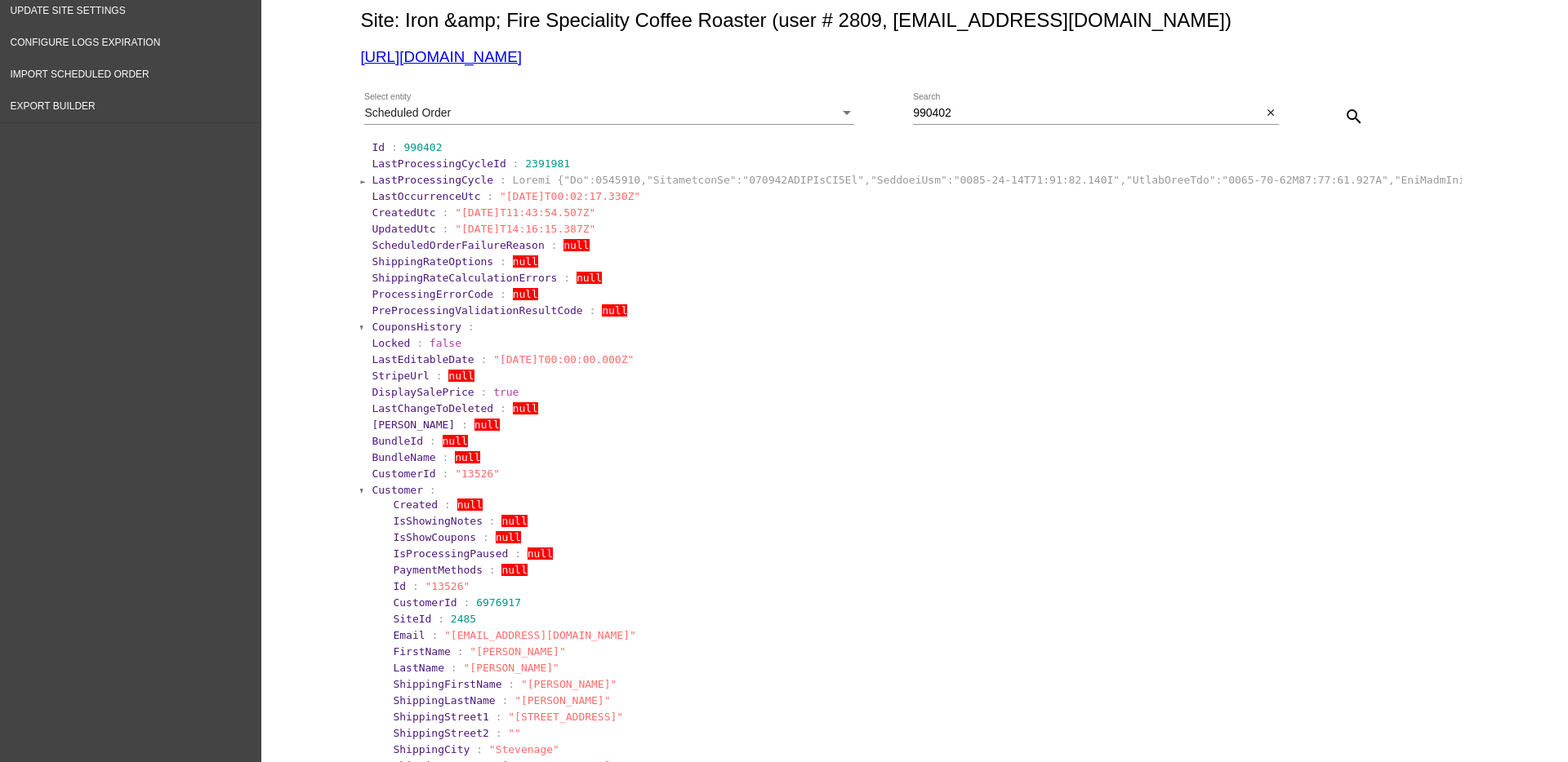
click at [403, 174] on span "LastProcessingCycle" at bounding box center [431, 179] width 121 height 12
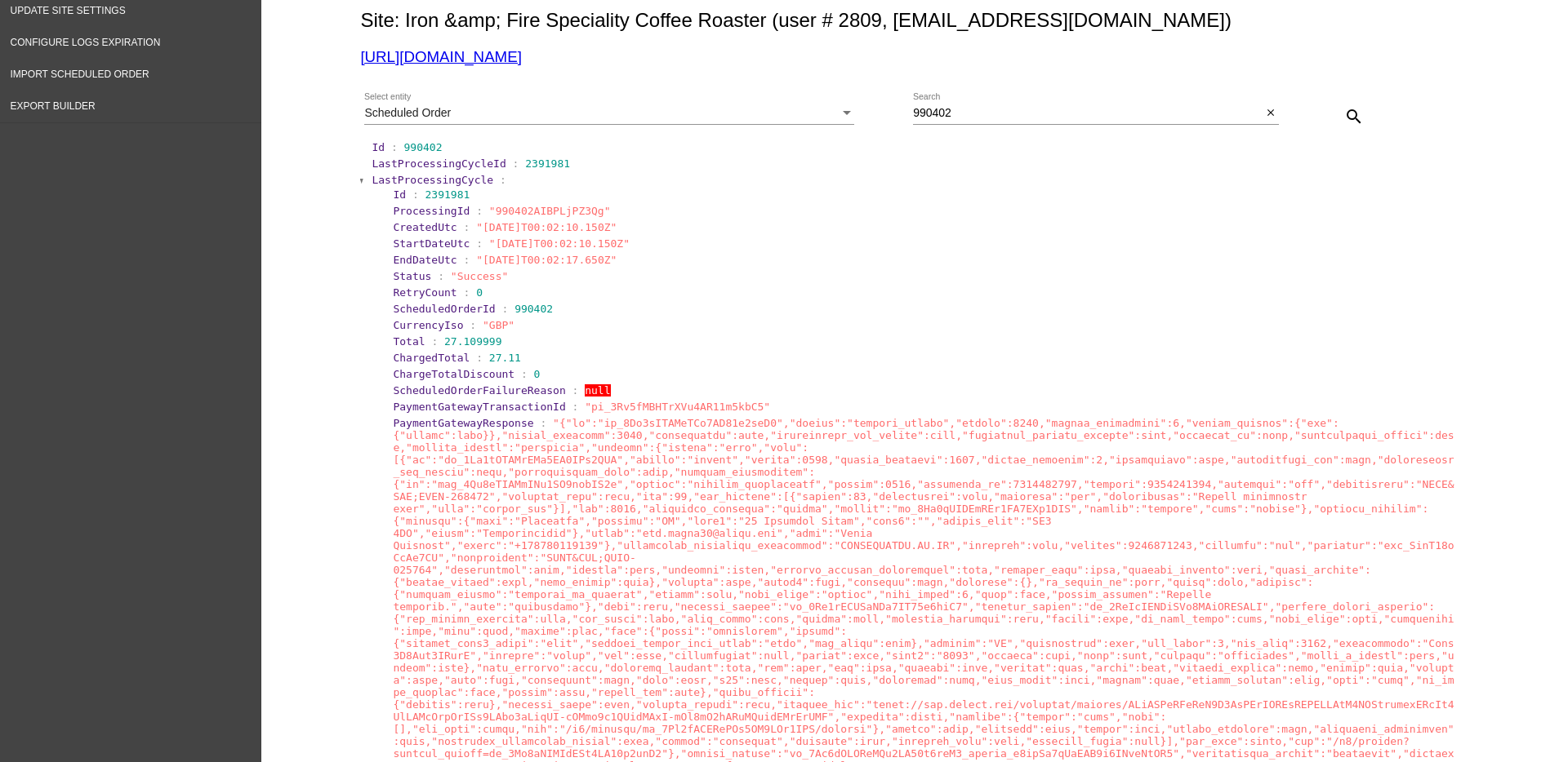
click at [403, 174] on span "LastProcessingCycle" at bounding box center [431, 179] width 121 height 12
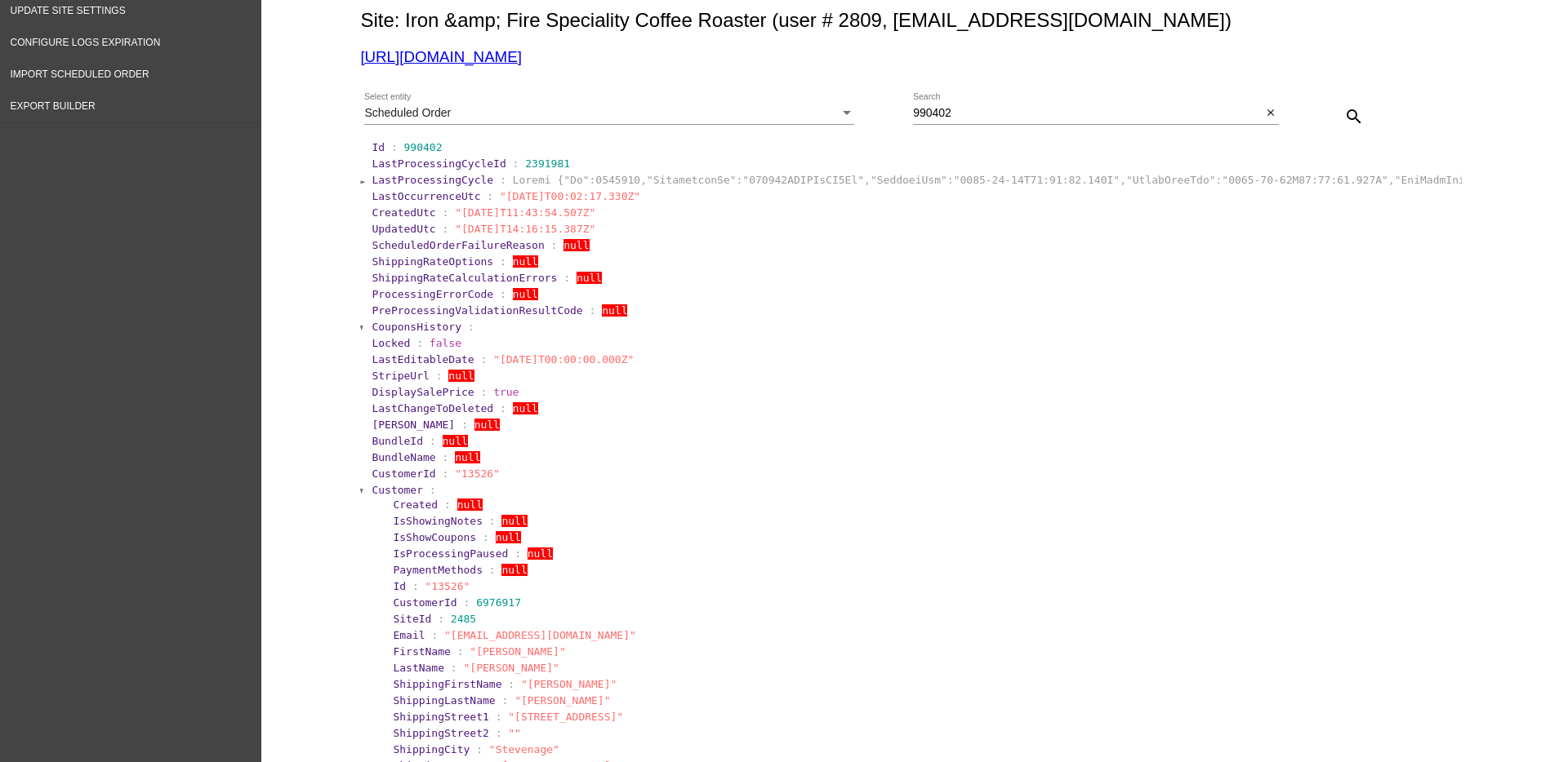
click at [396, 482] on section "Customer : Created : null IsShowingNotes : null IsShowCoupons : null IsProcessi…" at bounding box center [915, 775] width 1090 height 587
click at [374, 487] on span "Customer" at bounding box center [397, 490] width 52 height 12
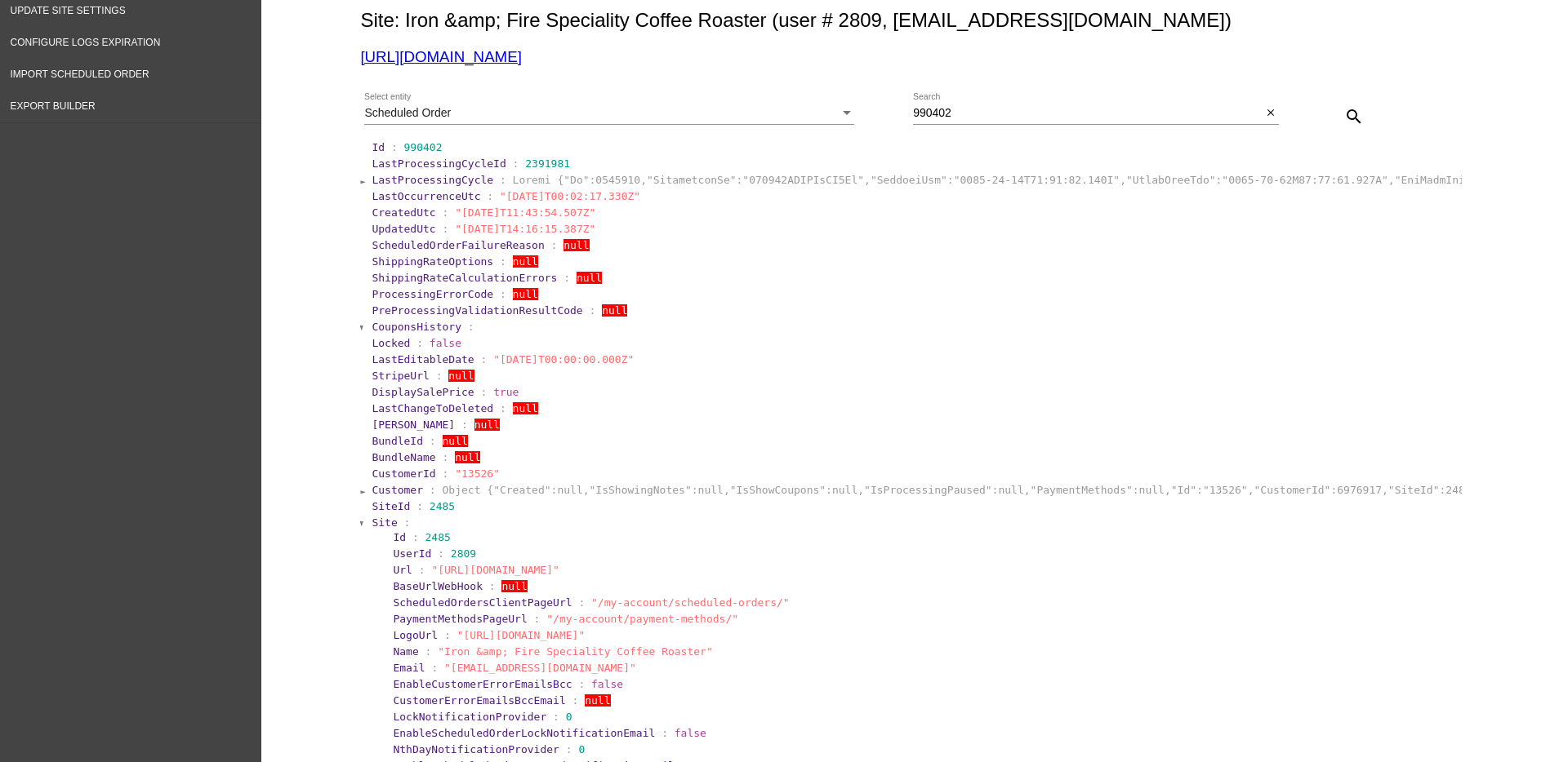
click at [383, 523] on span "Site" at bounding box center [384, 522] width 25 height 12
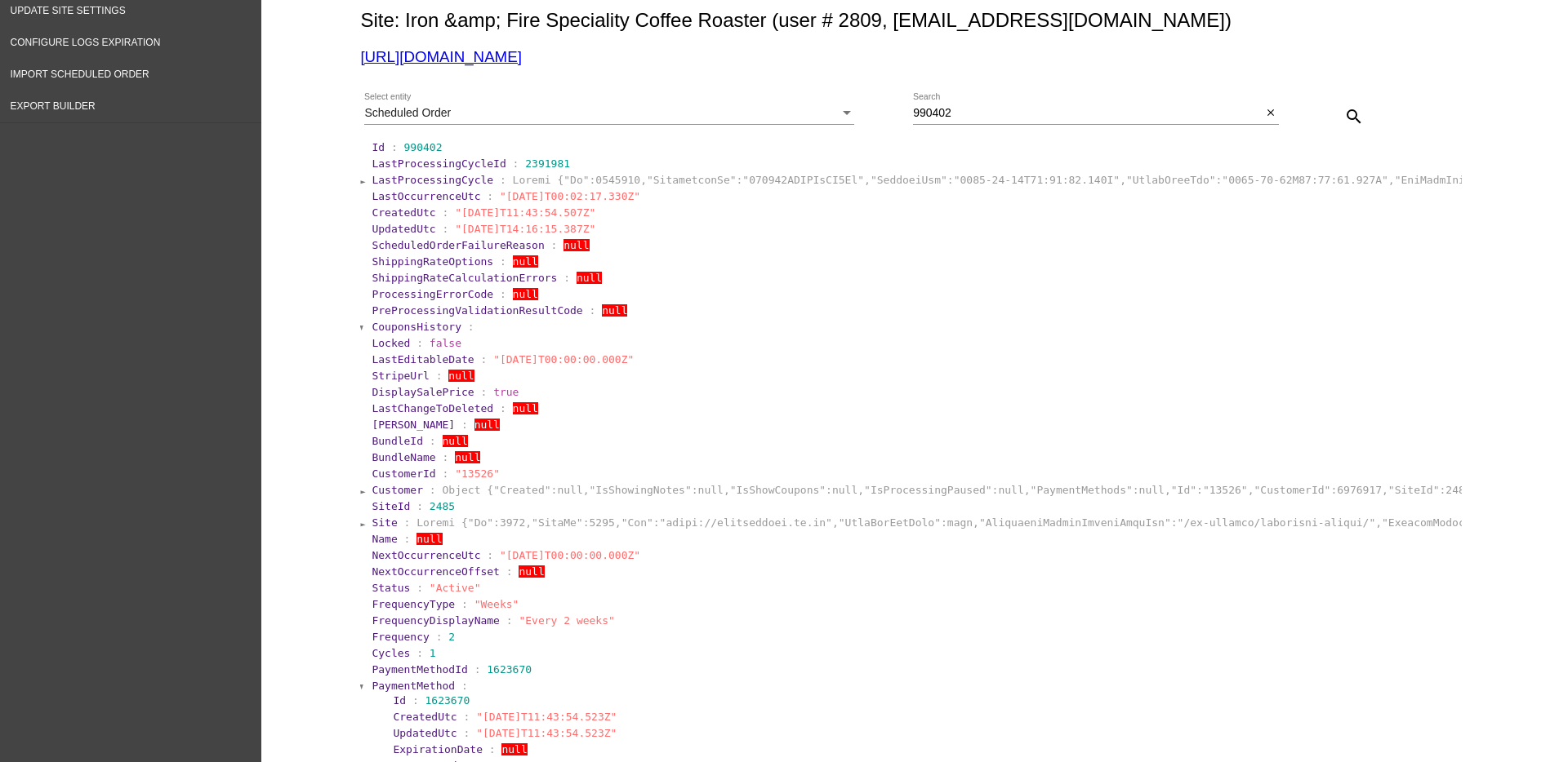
drag, startPoint x: 484, startPoint y: 556, endPoint x: 622, endPoint y: 556, distance: 138.0
click at [622, 556] on span ""[DATE]T00:00:00.000Z"" at bounding box center [570, 554] width 140 height 12
copy span "[DATE]T00:00:00.000"
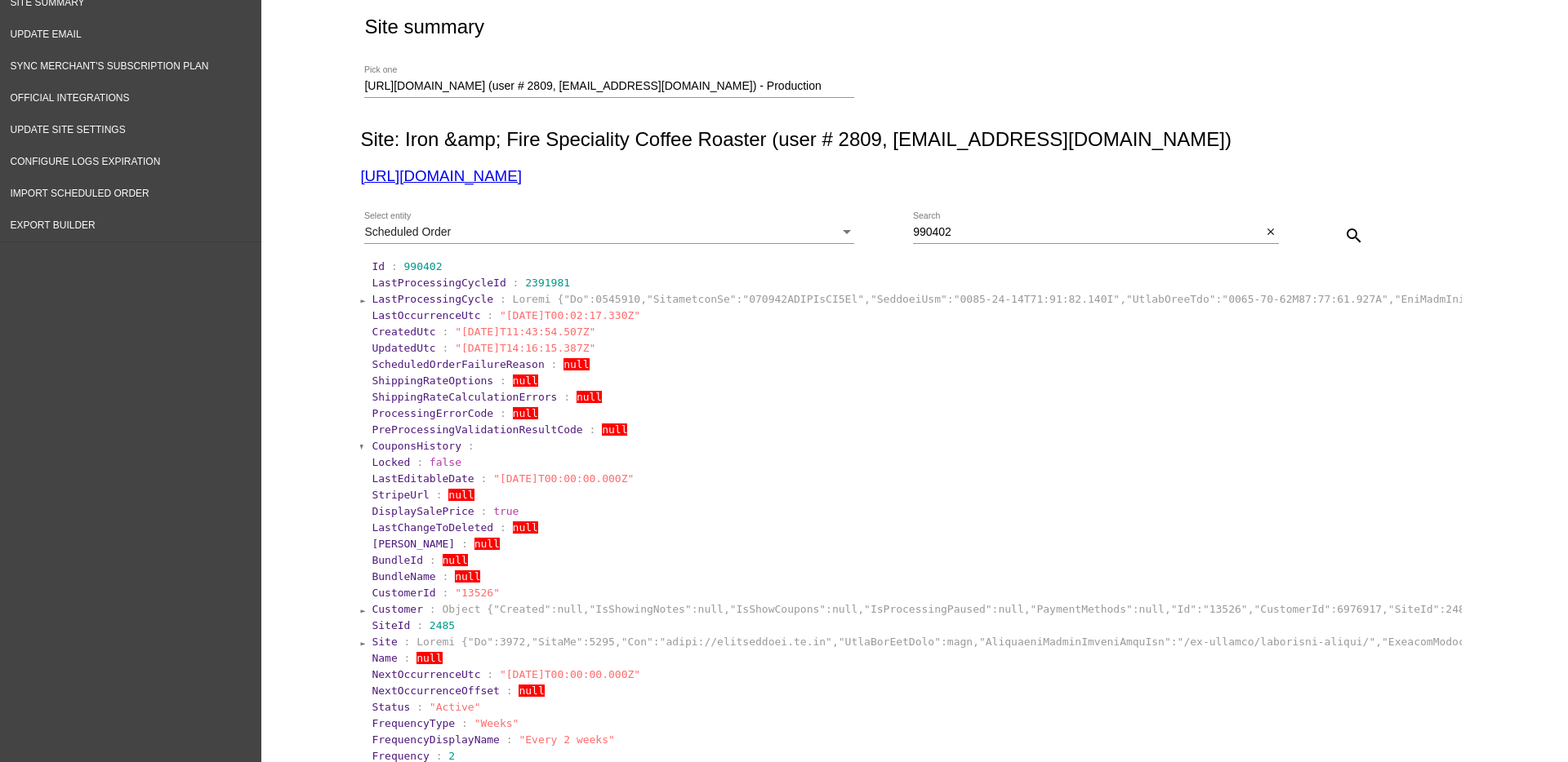
scroll to position [0, 0]
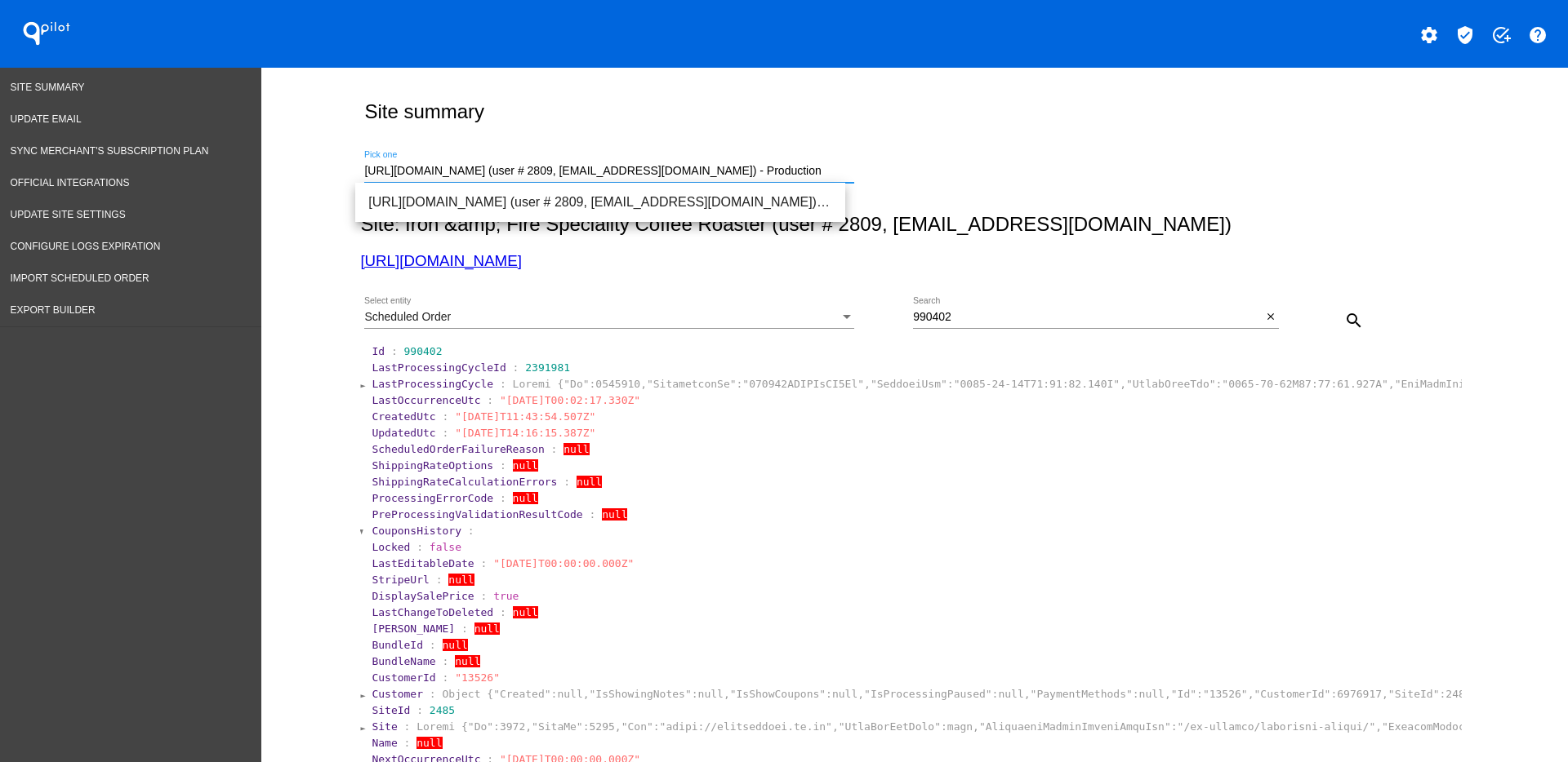
drag, startPoint x: 764, startPoint y: 164, endPoint x: 264, endPoint y: 129, distance: 501.2
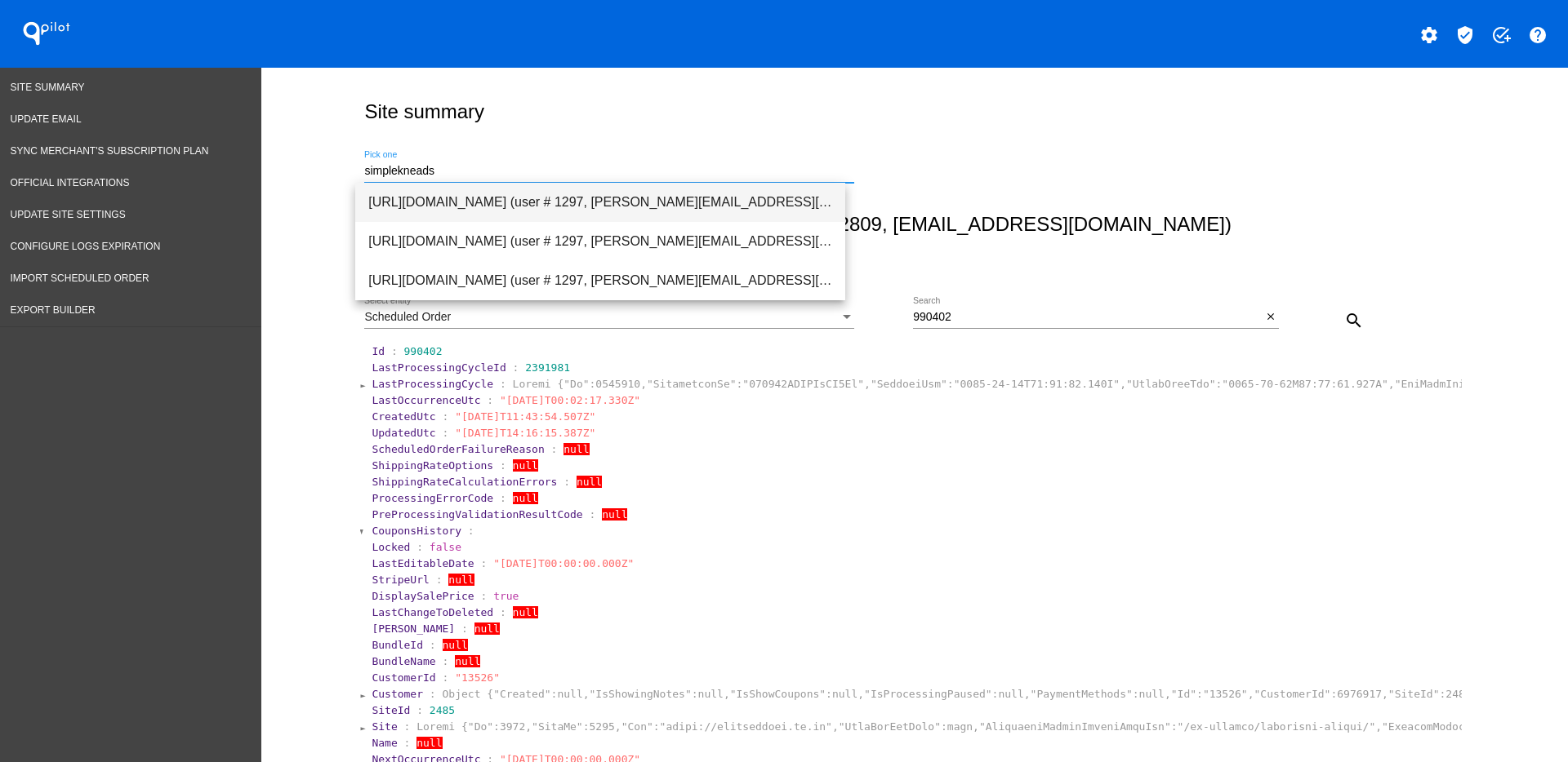
click at [447, 189] on span "[URL][DOMAIN_NAME] (user # 1297, [PERSON_NAME][EMAIL_ADDRESS][DOMAIN_NAME]) - P…" at bounding box center [600, 203] width 463 height 39
type input "[URL][DOMAIN_NAME] (user # 1297, [PERSON_NAME][EMAIL_ADDRESS][DOMAIN_NAME]) - P…"
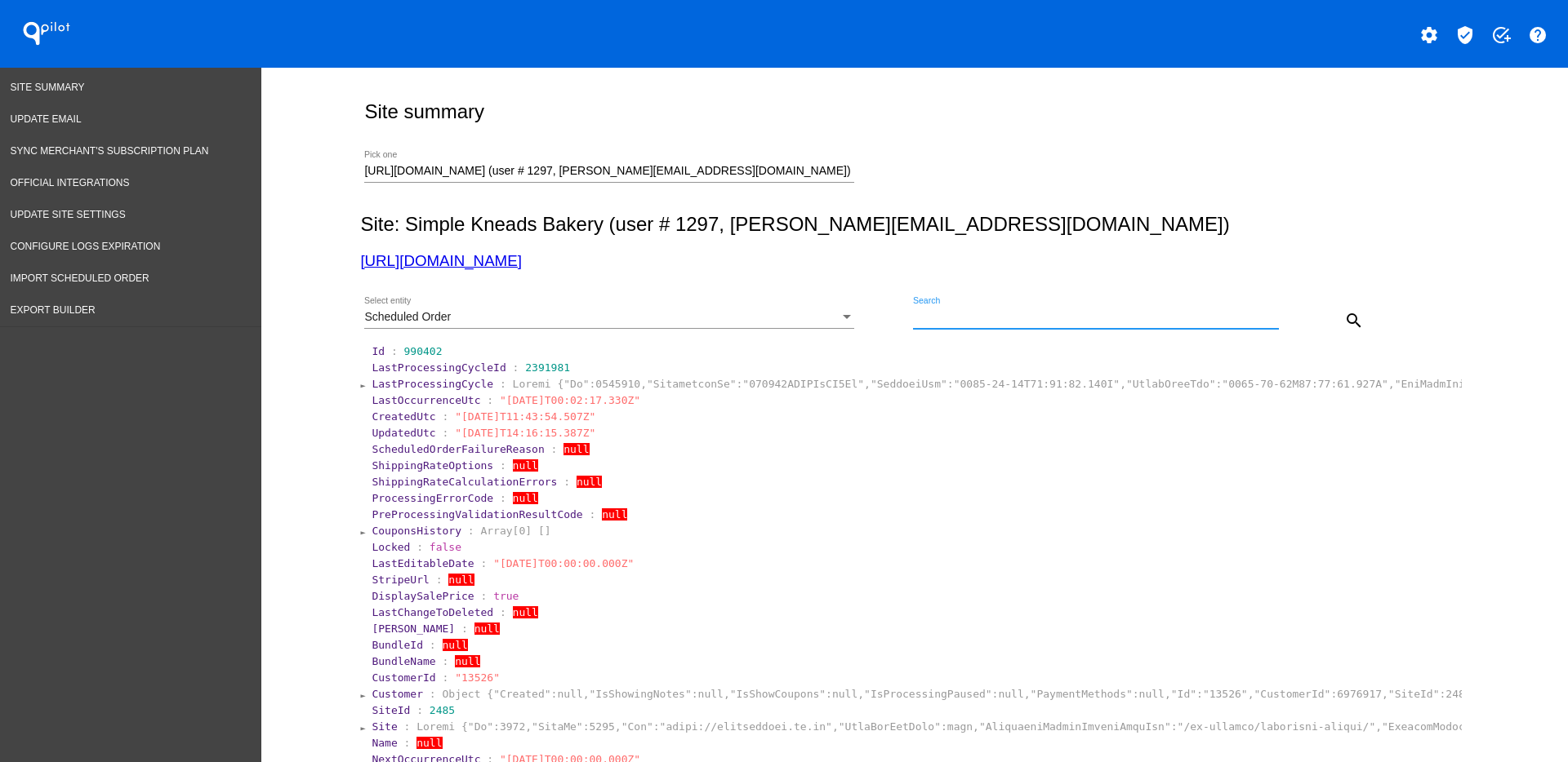
paste input "1002686"
type input "1002686"
click at [1344, 323] on mat-icon "search" at bounding box center [1354, 320] width 20 height 20
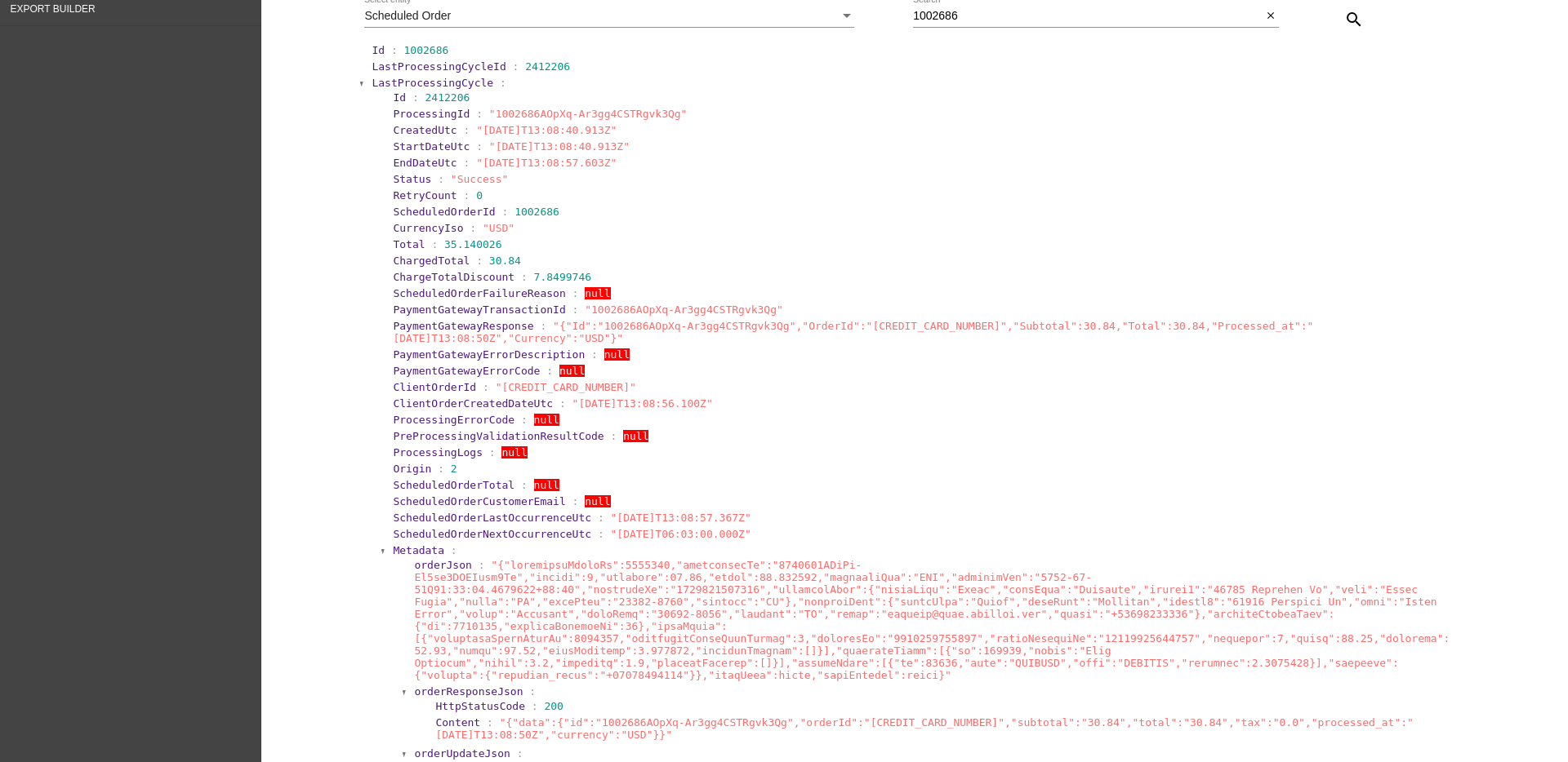
scroll to position [306, 0]
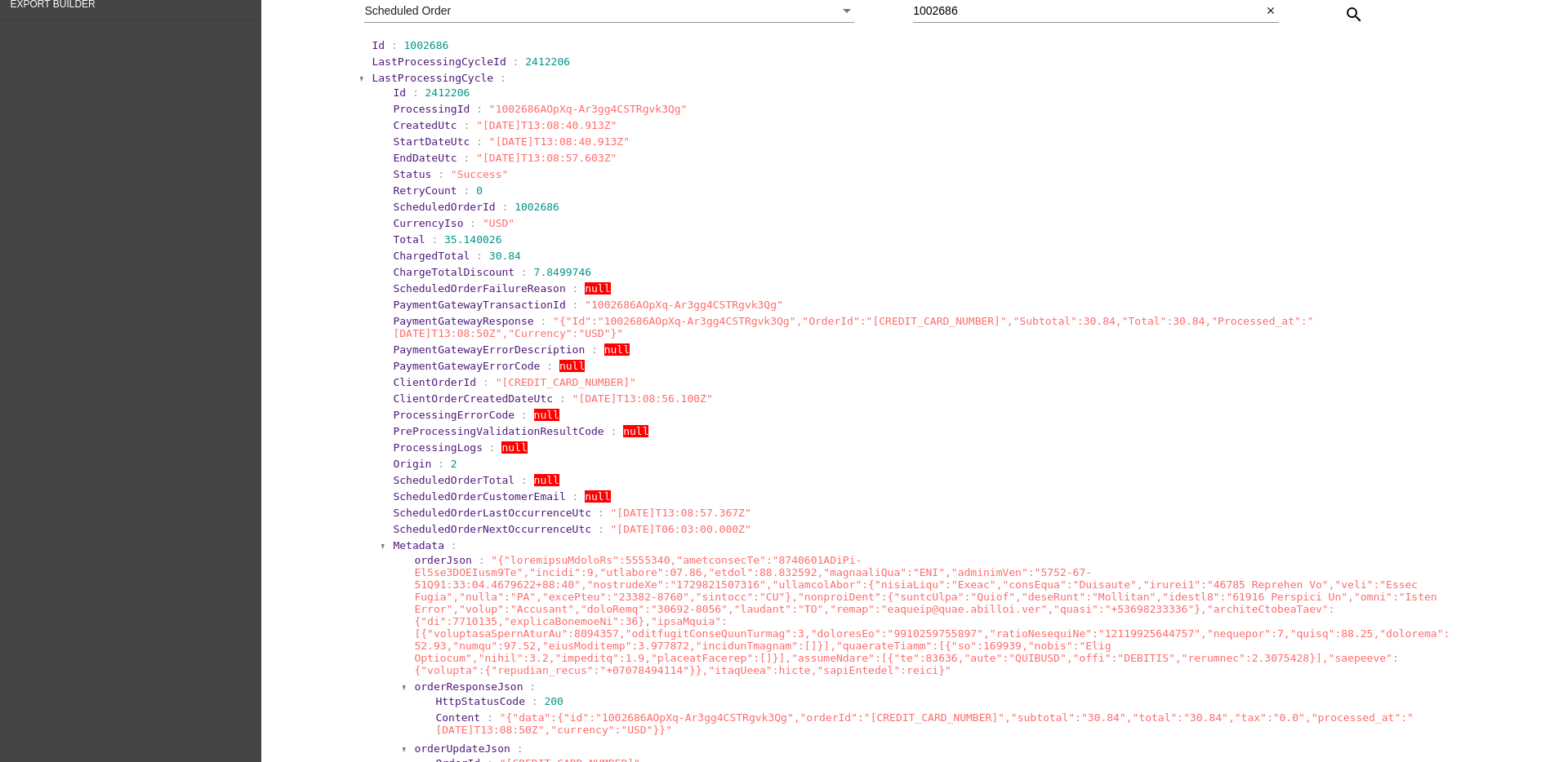
click at [413, 75] on span "LastProcessingCycle" at bounding box center [431, 77] width 121 height 12
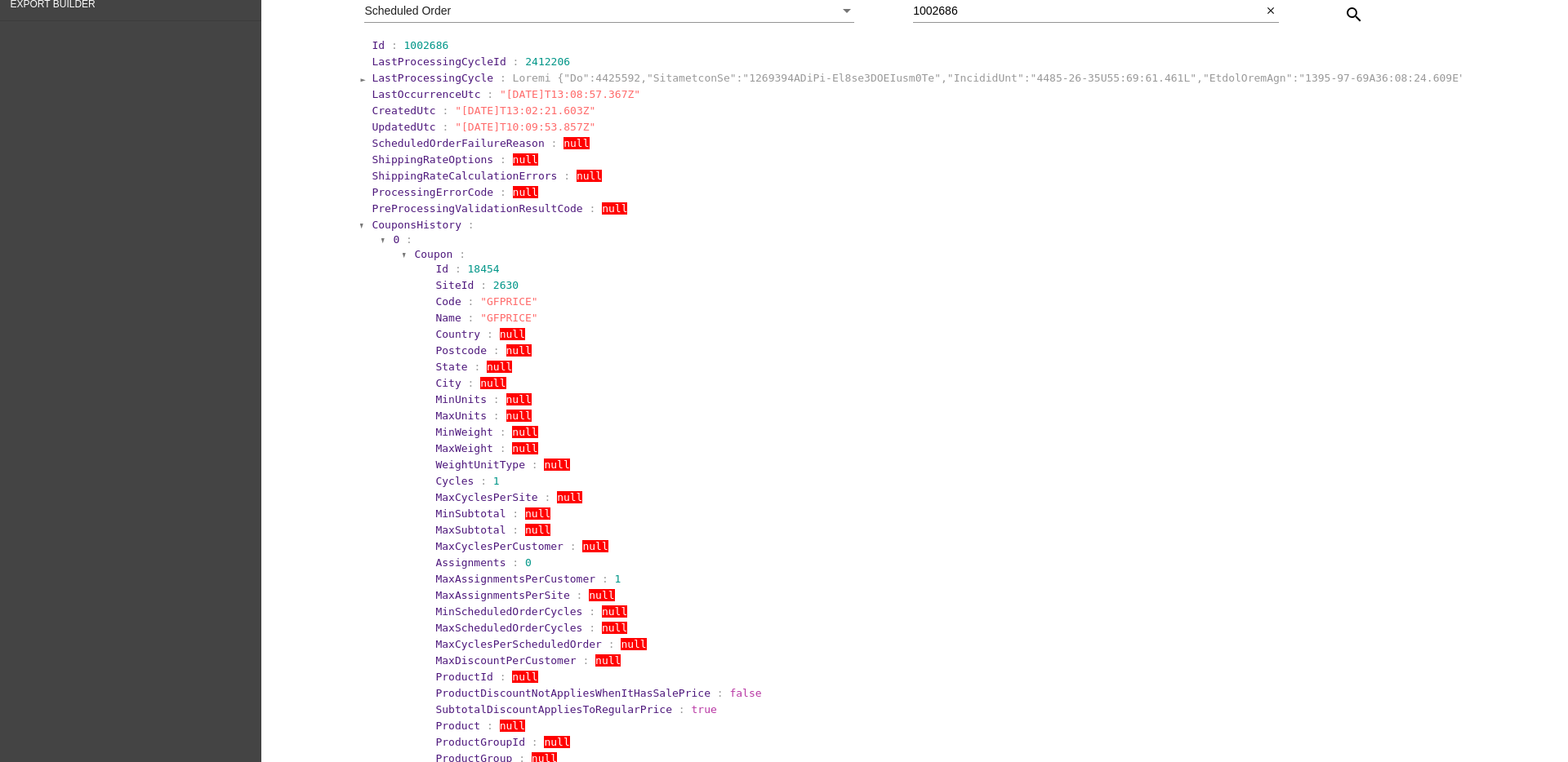
click at [398, 225] on span "CouponsHistory" at bounding box center [416, 225] width 90 height 12
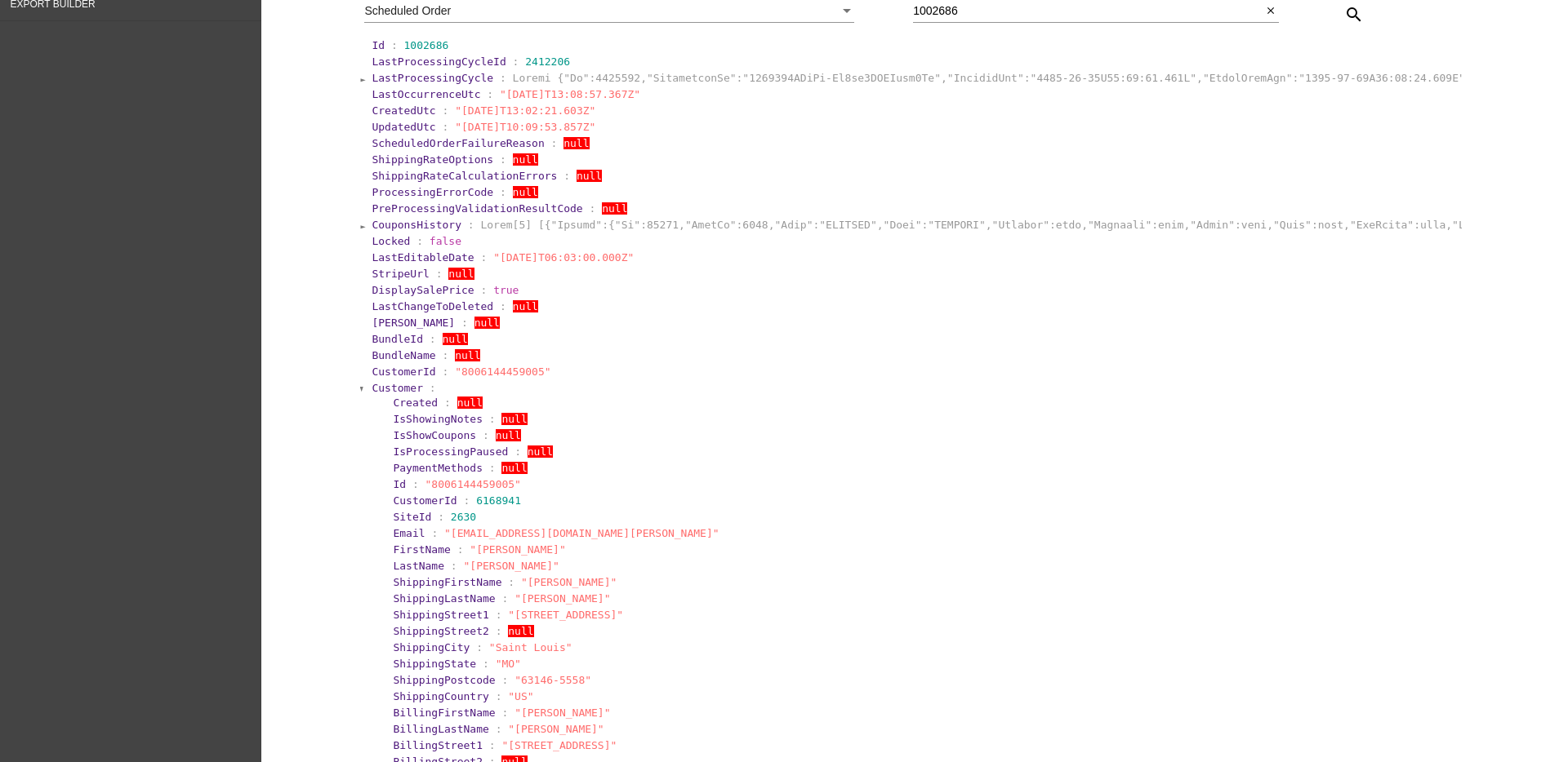
click at [393, 226] on span "CouponsHistory" at bounding box center [416, 225] width 90 height 12
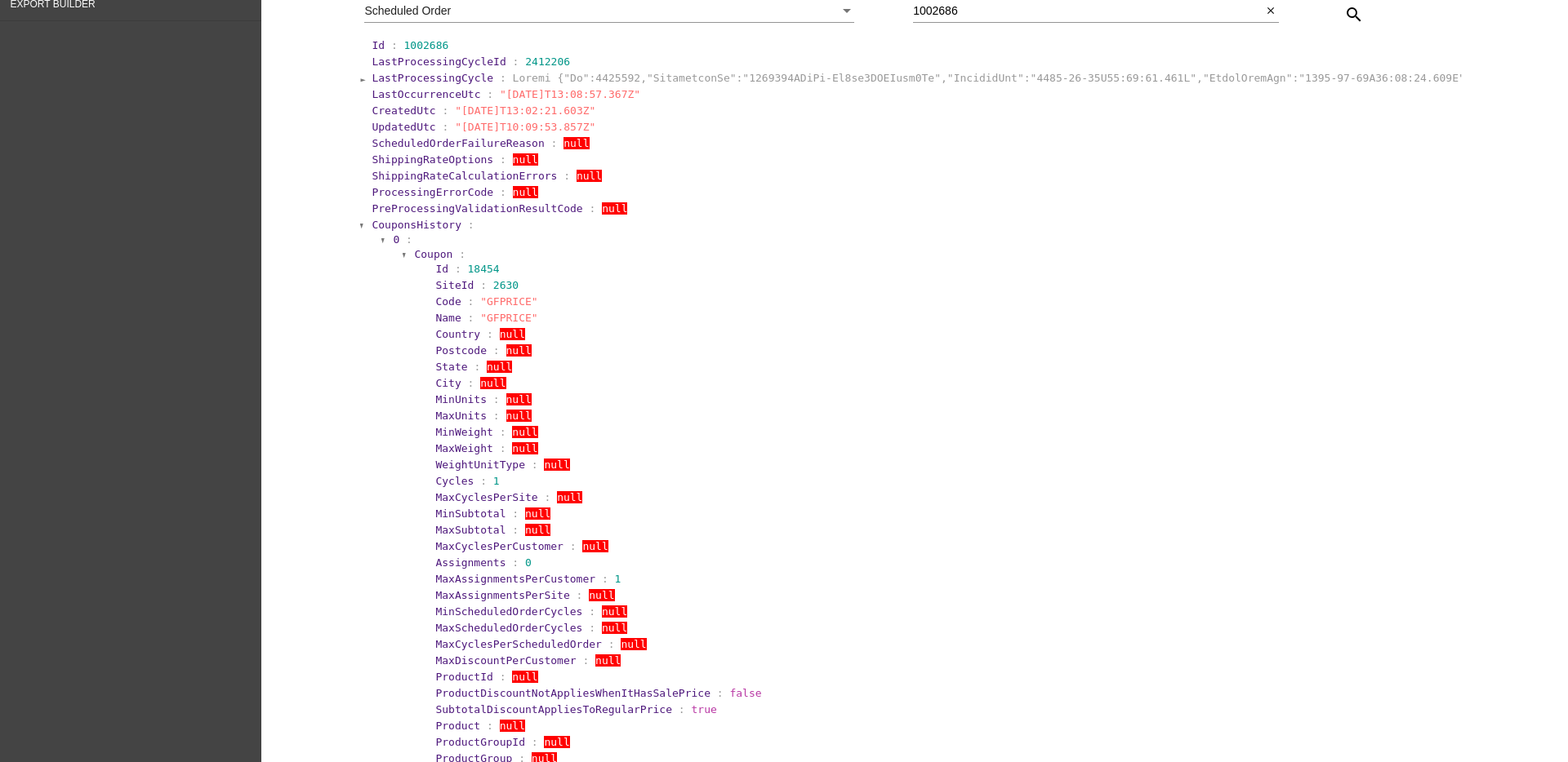
click at [406, 222] on span "CouponsHistory" at bounding box center [416, 225] width 90 height 12
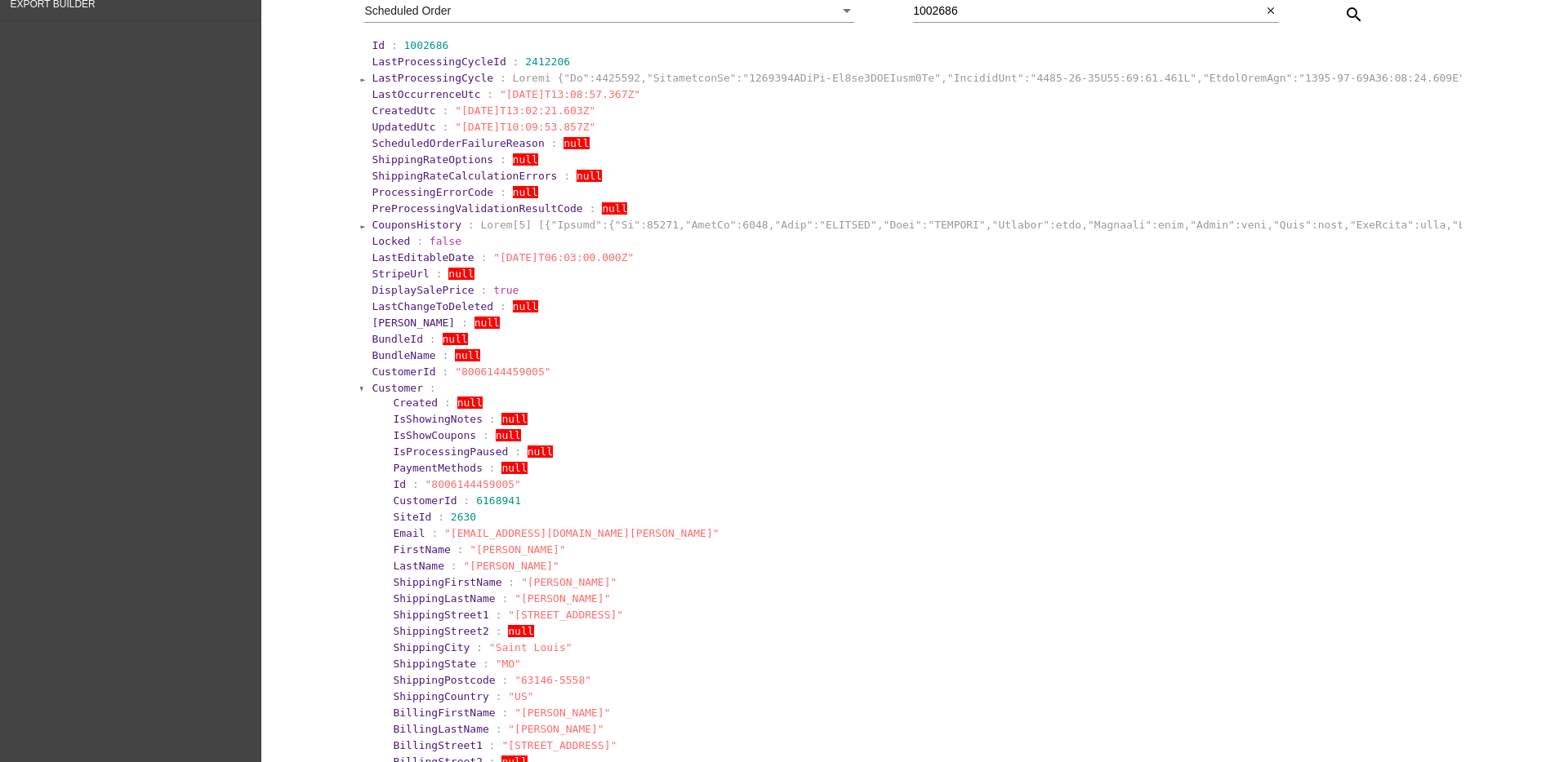
click at [387, 389] on span "Customer" at bounding box center [397, 387] width 52 height 12
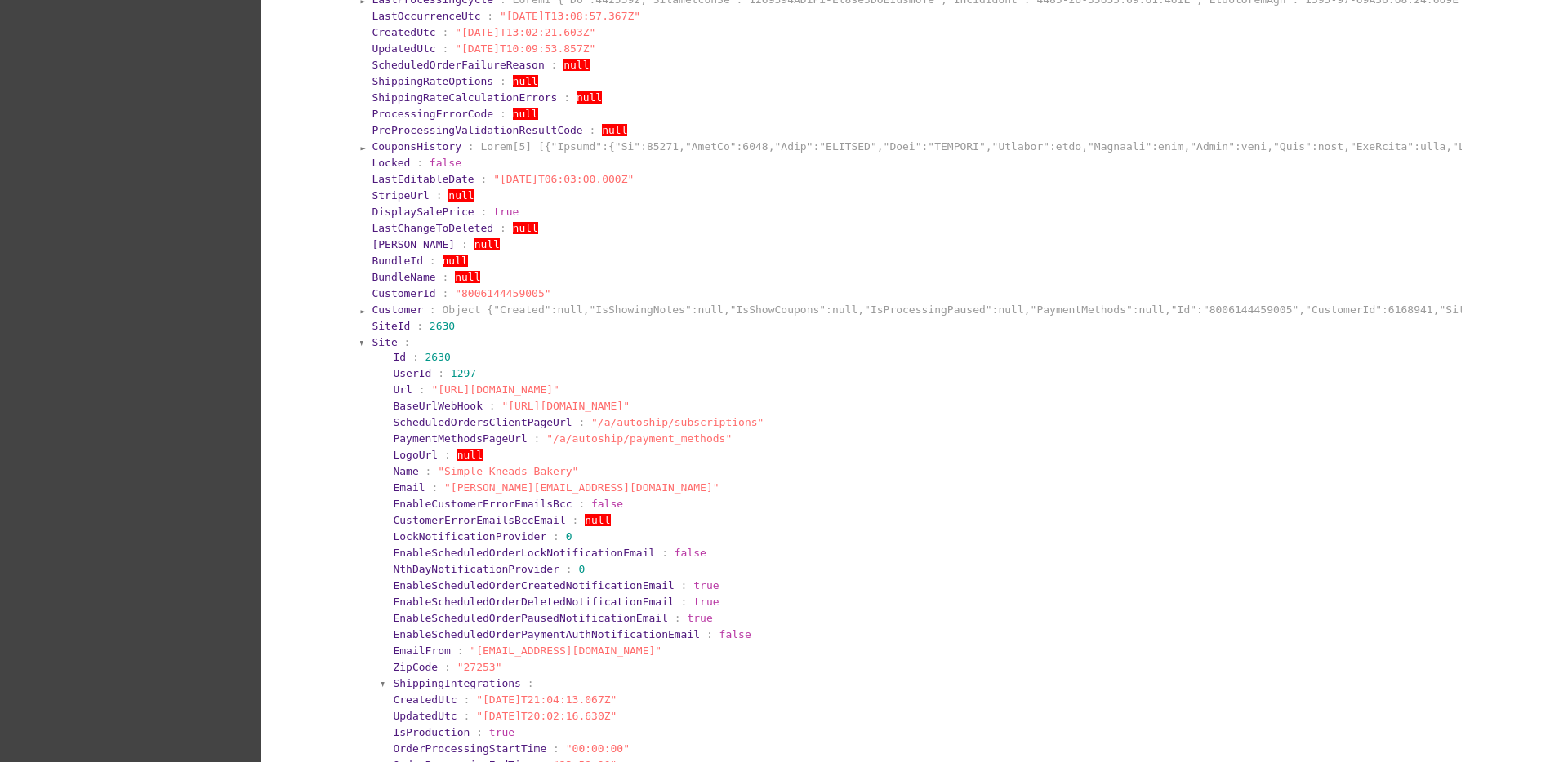
scroll to position [612, 0]
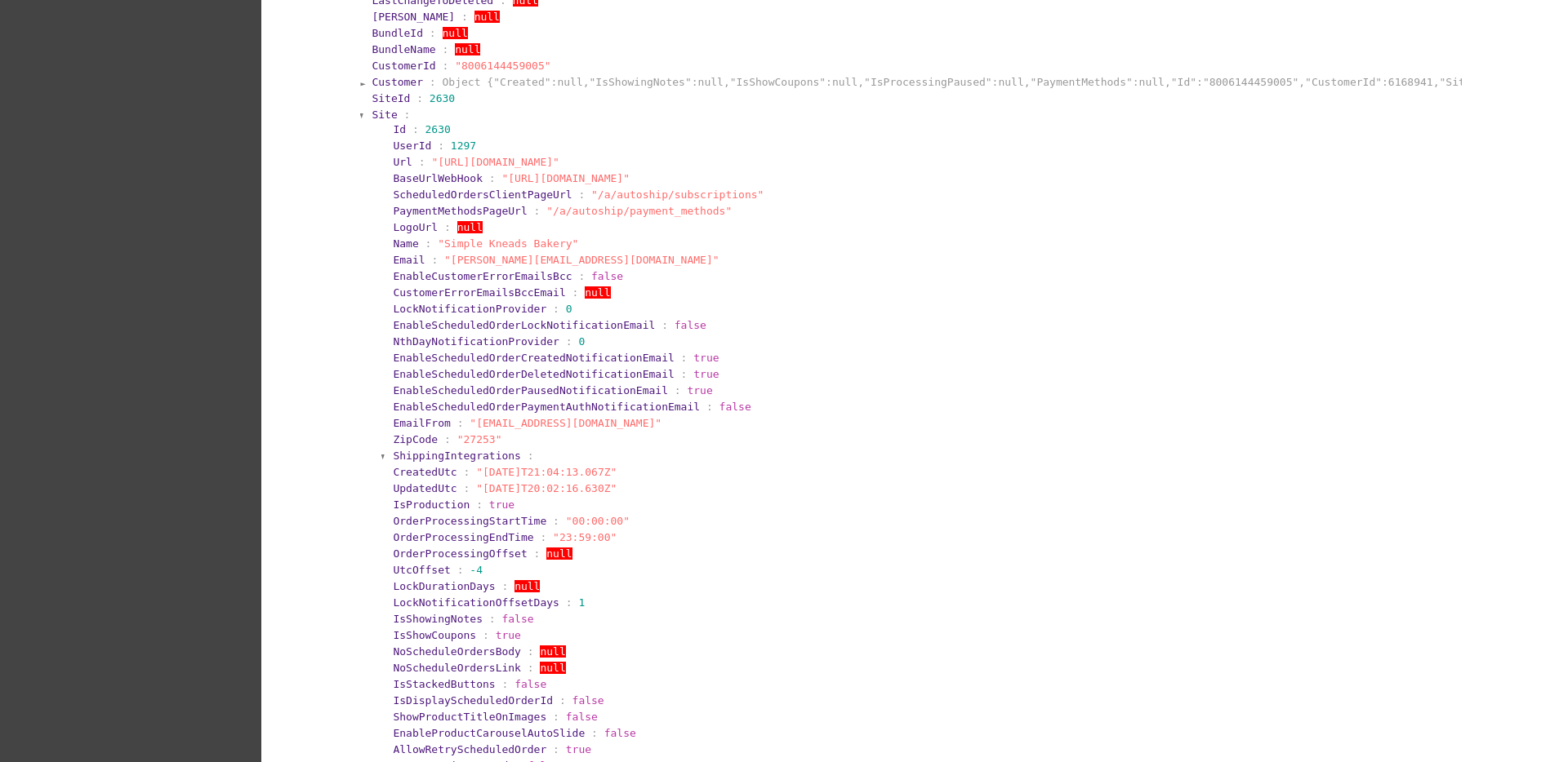
click at [371, 116] on span "Site" at bounding box center [384, 115] width 25 height 12
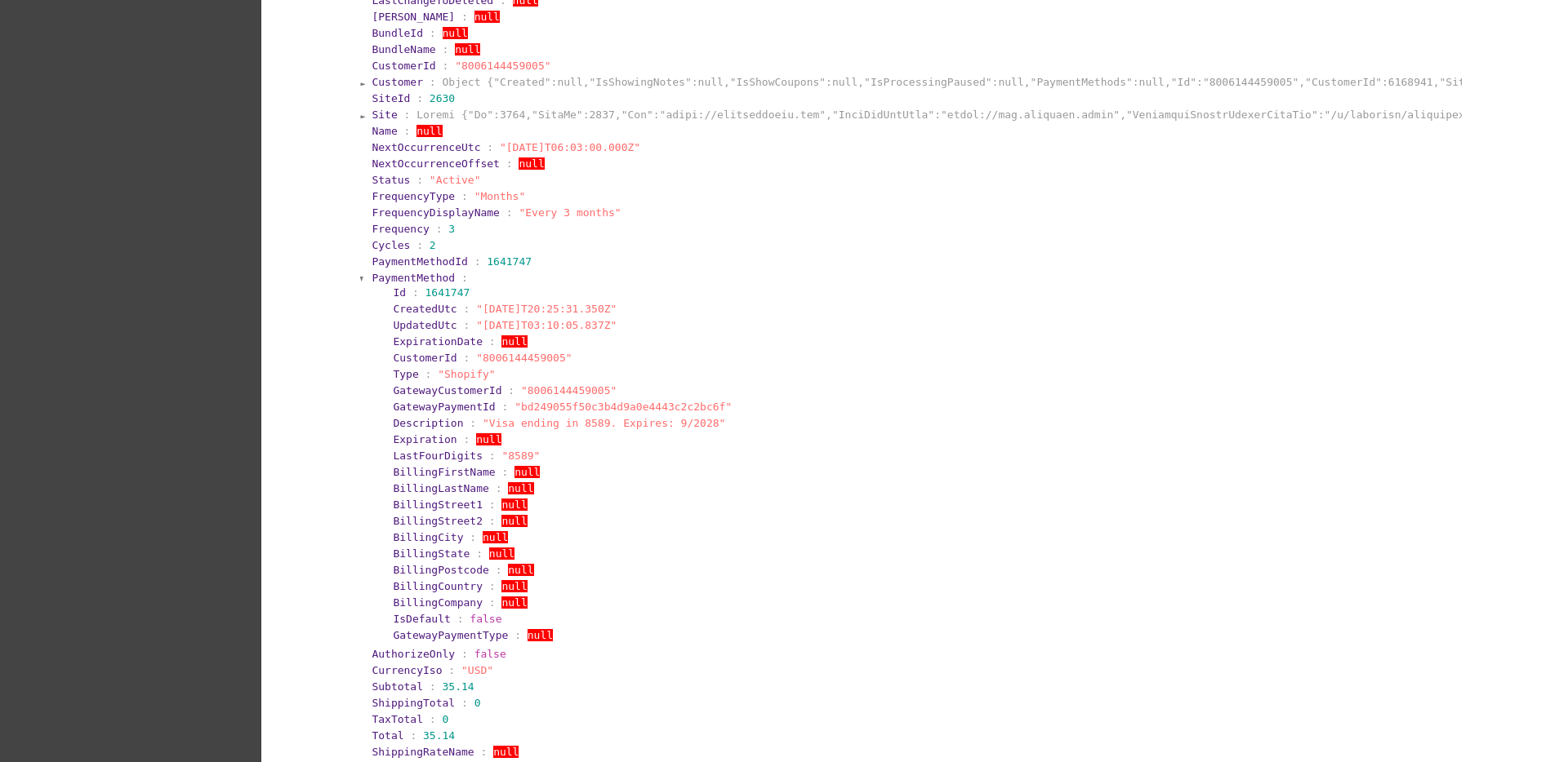
click at [371, 283] on span "PaymentMethod" at bounding box center [413, 277] width 84 height 12
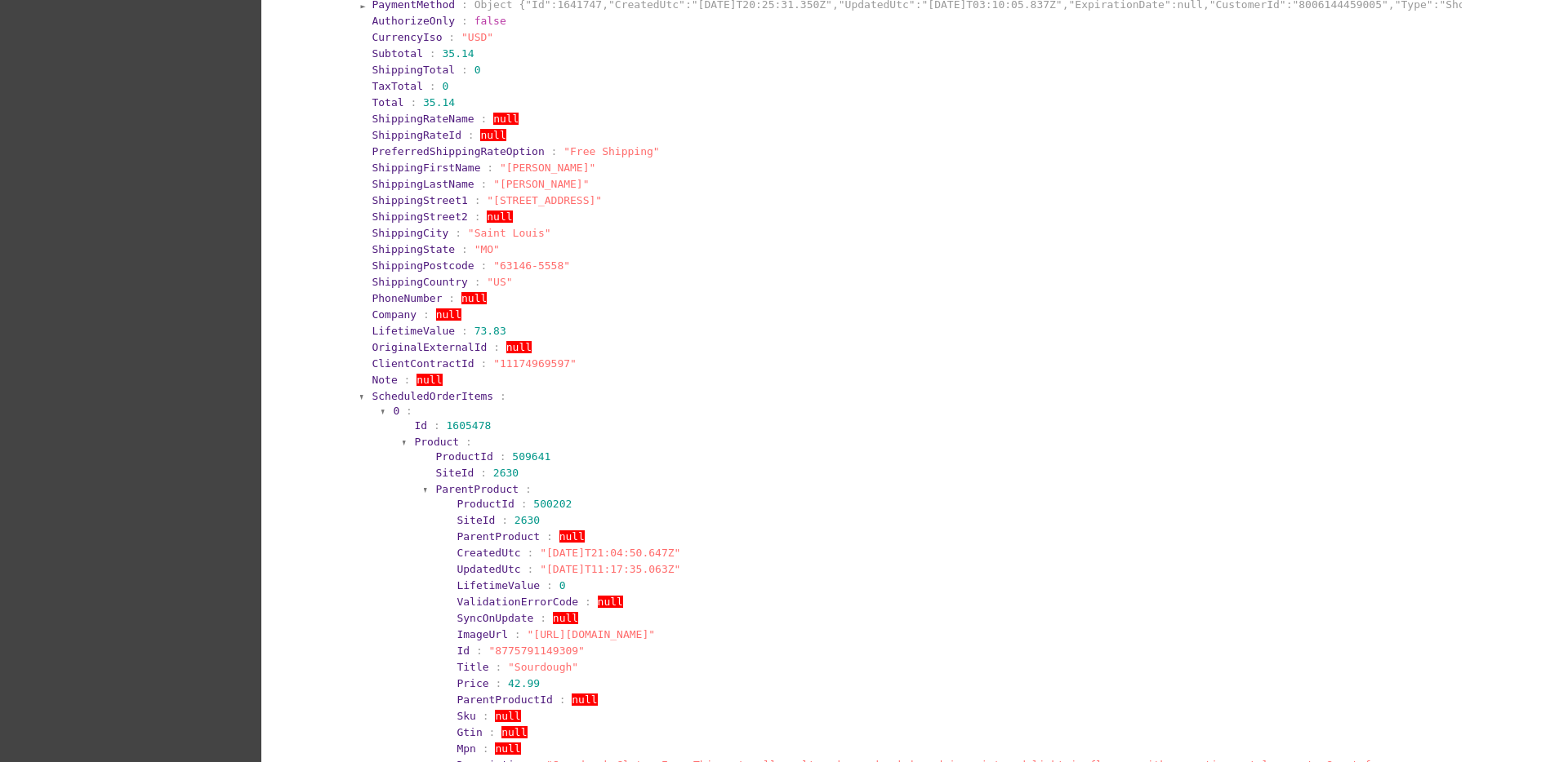
scroll to position [918, 0]
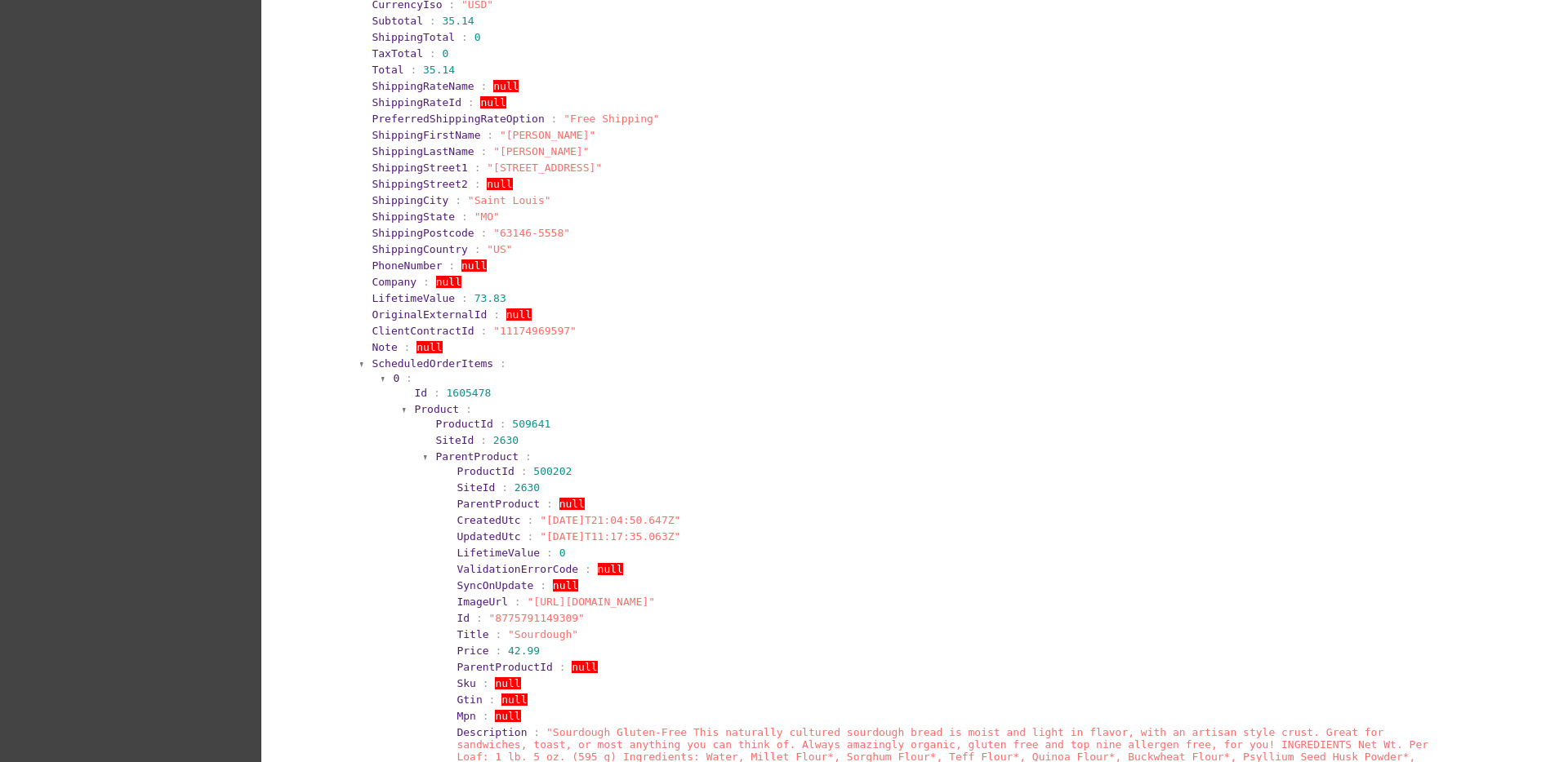
click at [453, 360] on span "ScheduledOrderItems" at bounding box center [431, 363] width 121 height 12
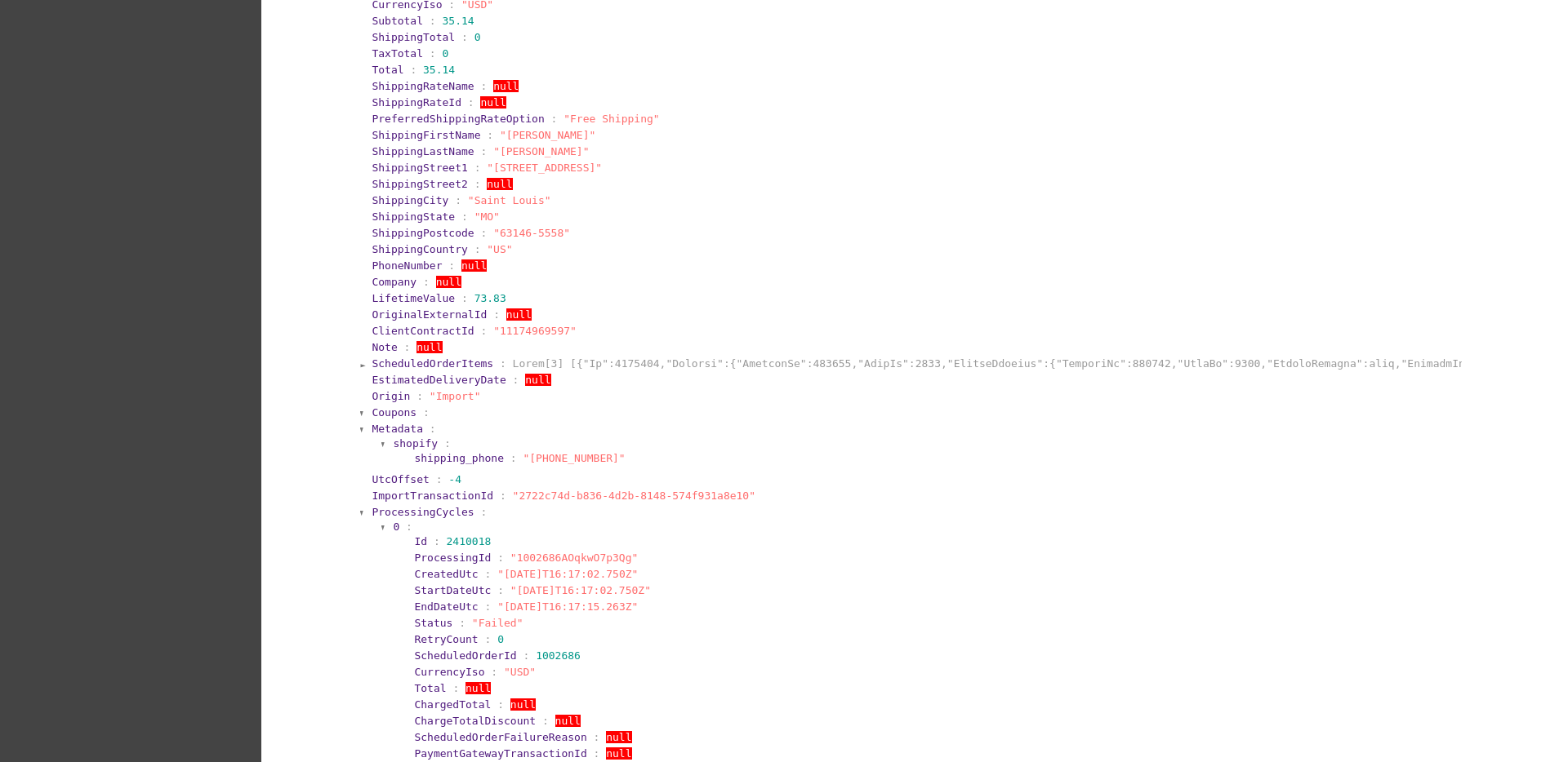
click at [414, 511] on span "ProcessingCycles" at bounding box center [422, 511] width 102 height 12
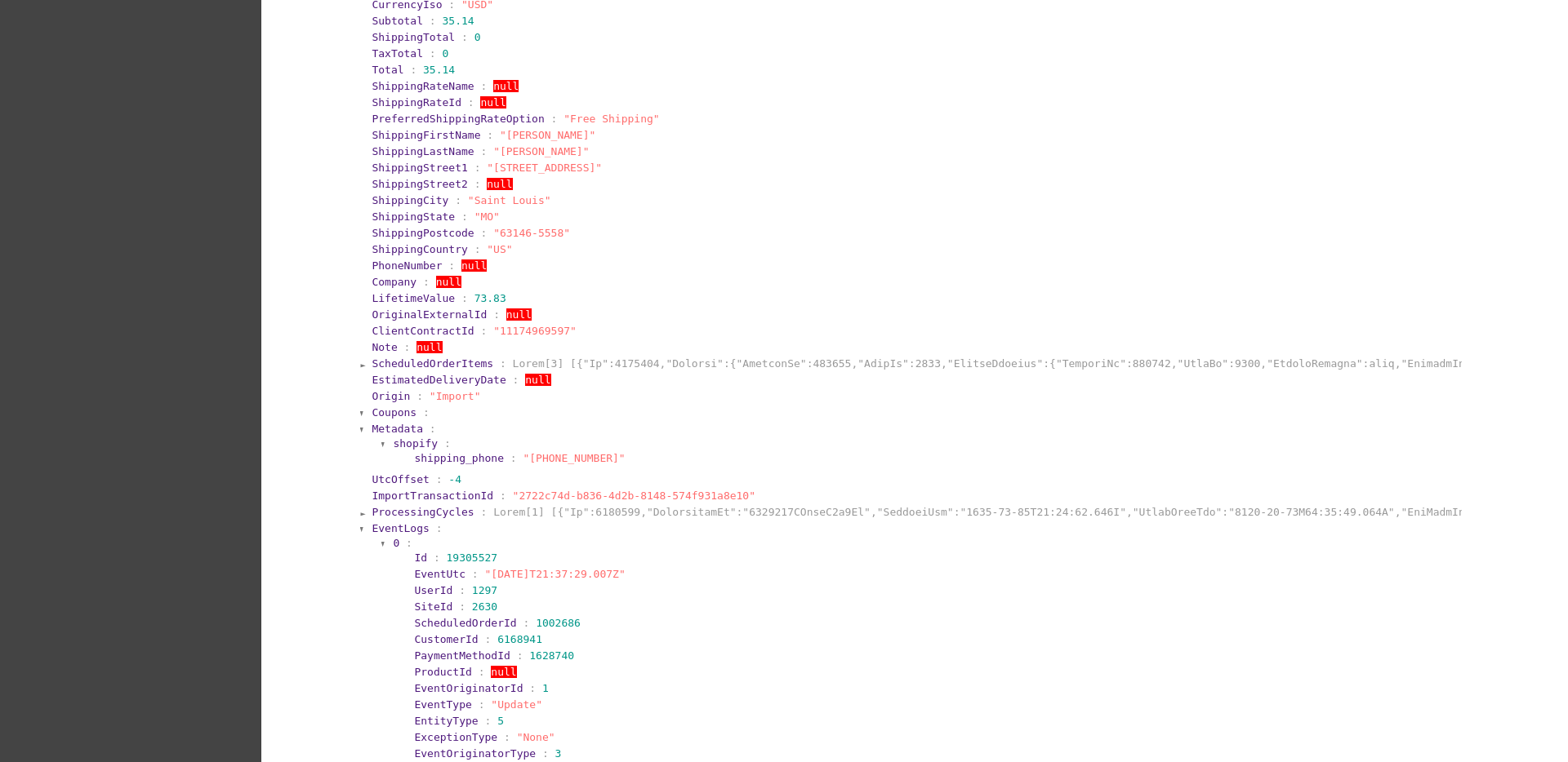
click at [389, 526] on span "EventLogs" at bounding box center [400, 528] width 57 height 12
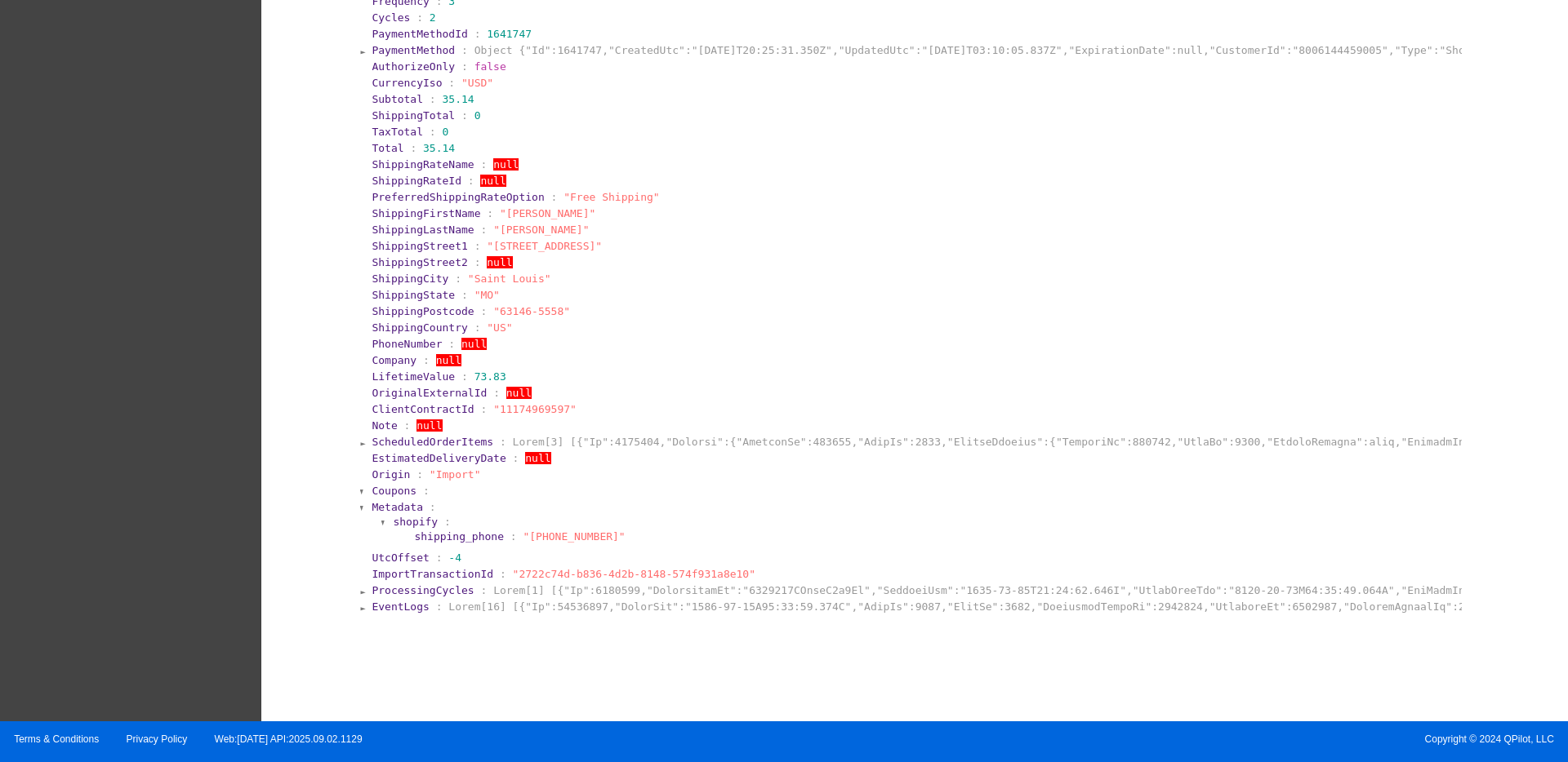
scroll to position [840, 0]
click at [393, 607] on span "EventLogs" at bounding box center [400, 606] width 57 height 12
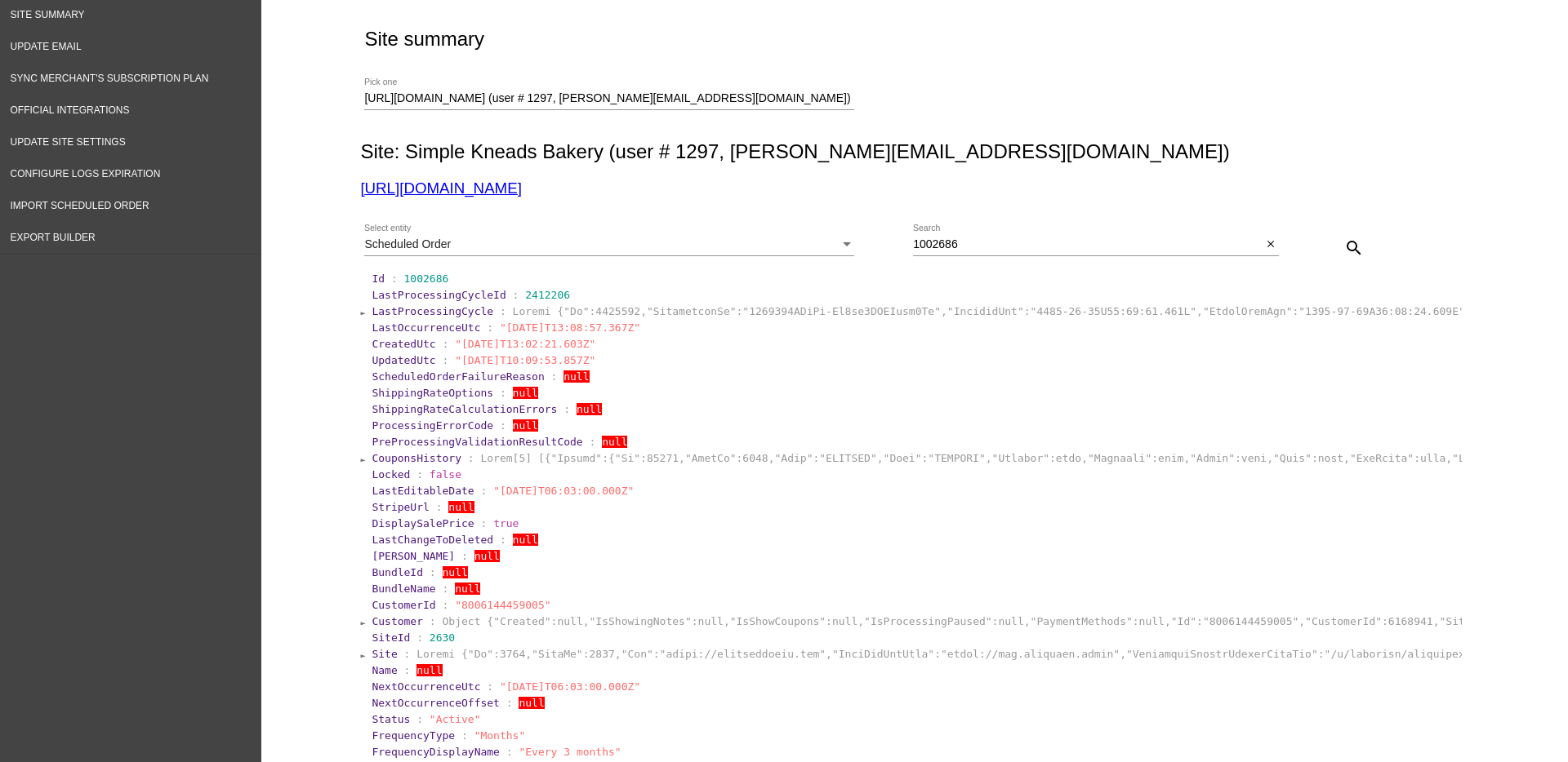
scroll to position [0, 0]
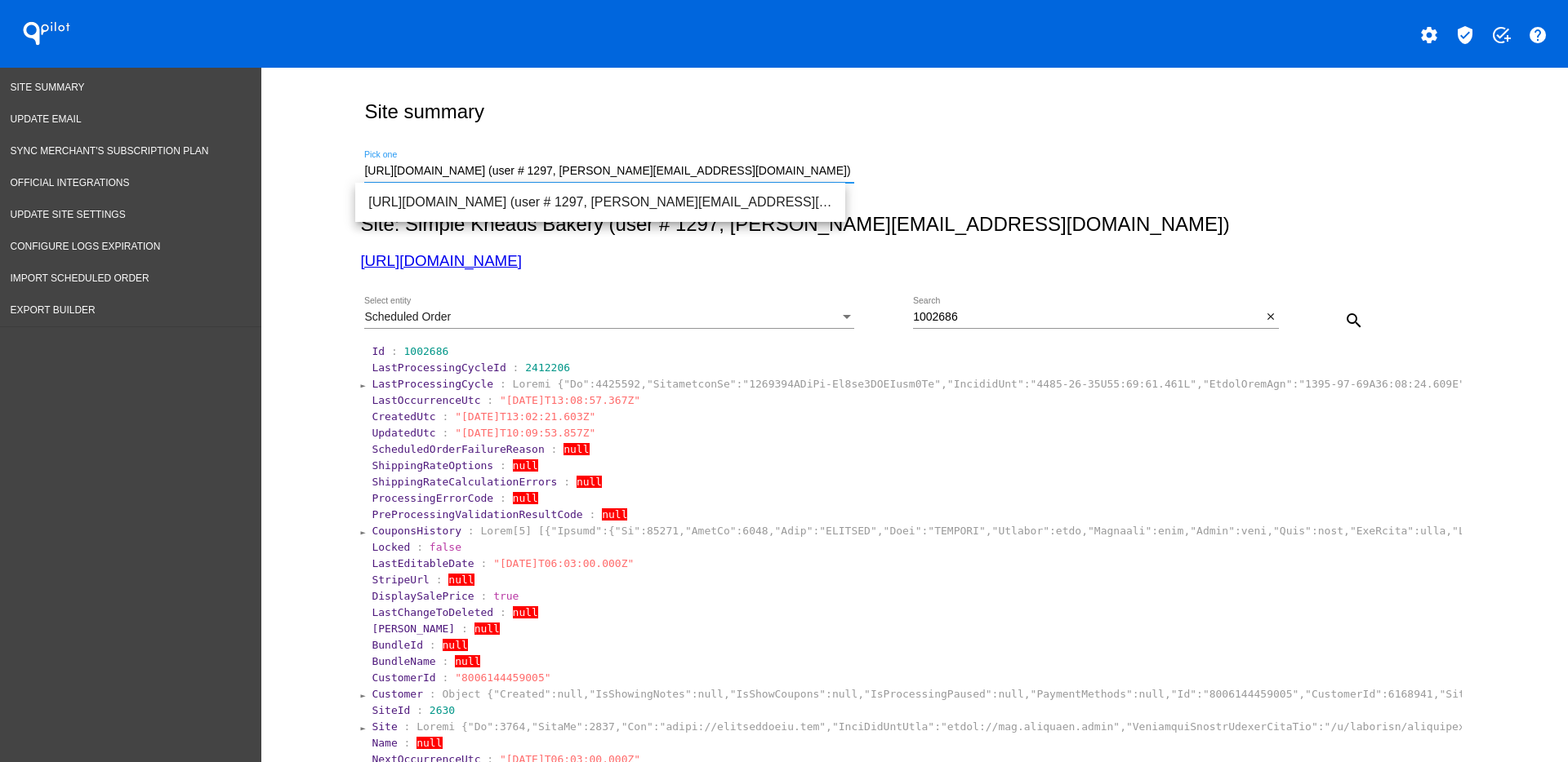
drag, startPoint x: 823, startPoint y: 174, endPoint x: 345, endPoint y: 140, distance: 479.2
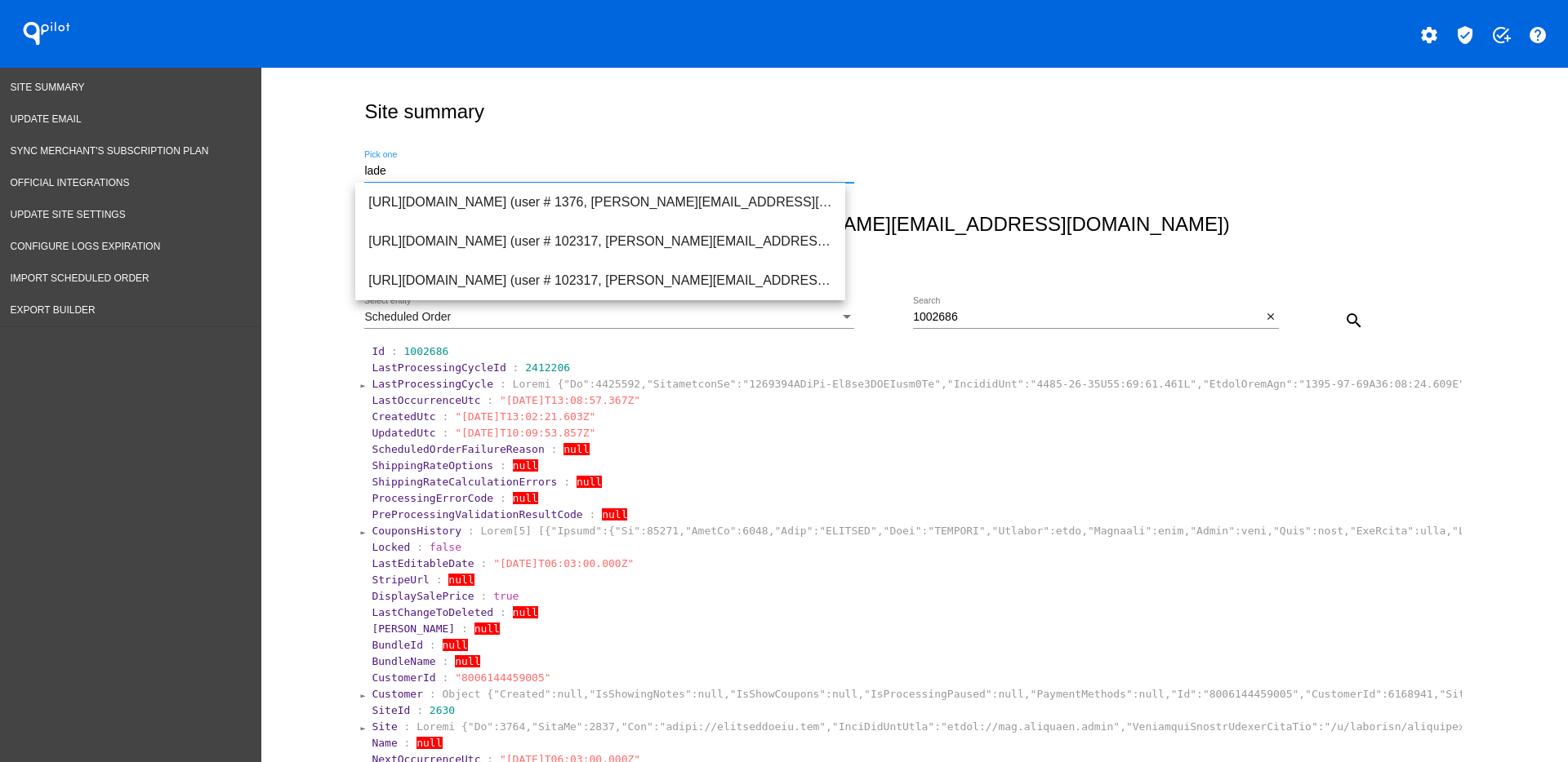
type input "lade"
